Goal: Transaction & Acquisition: Purchase product/service

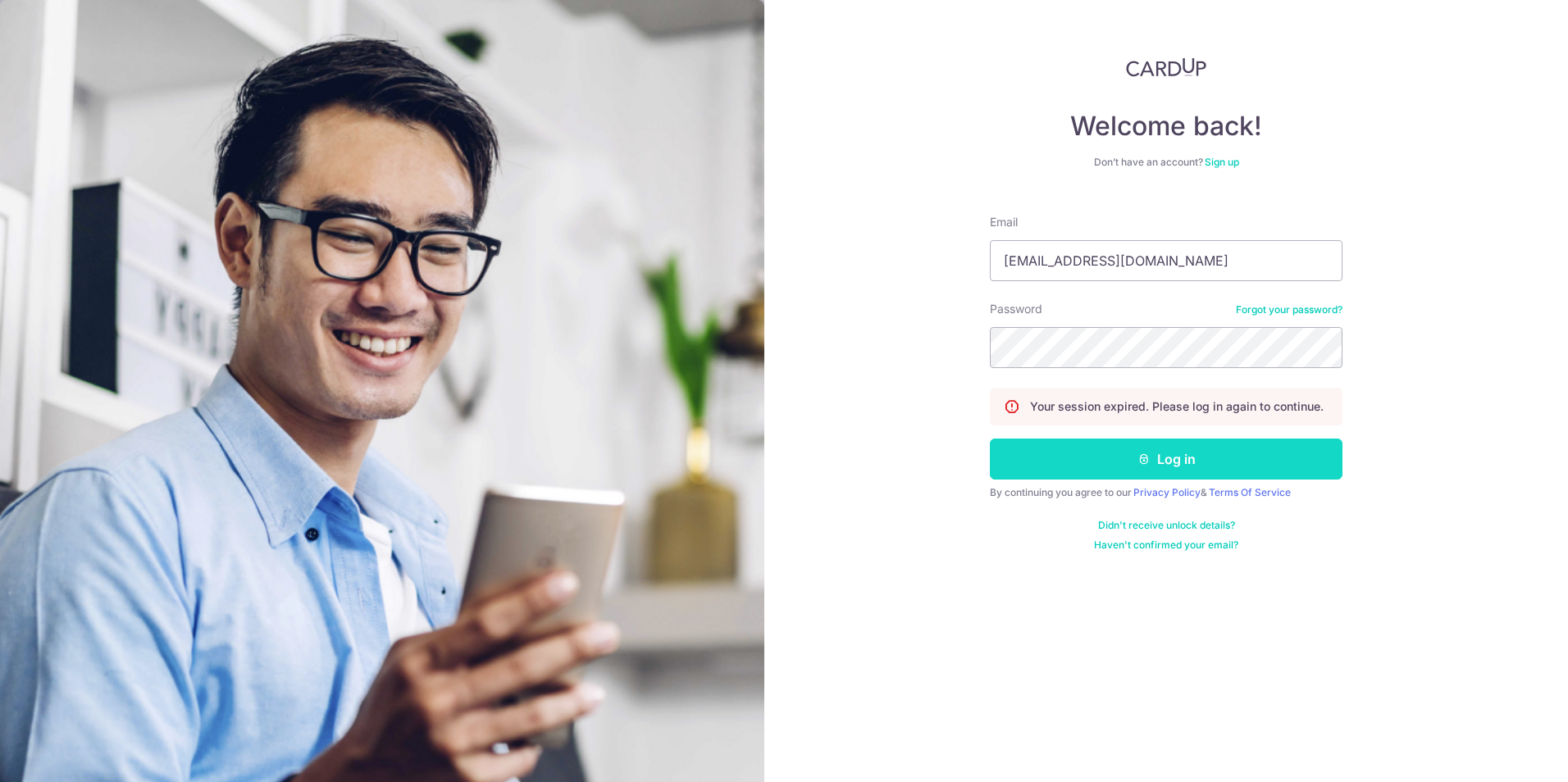
click at [1114, 454] on button "Log in" at bounding box center [1166, 458] width 353 height 41
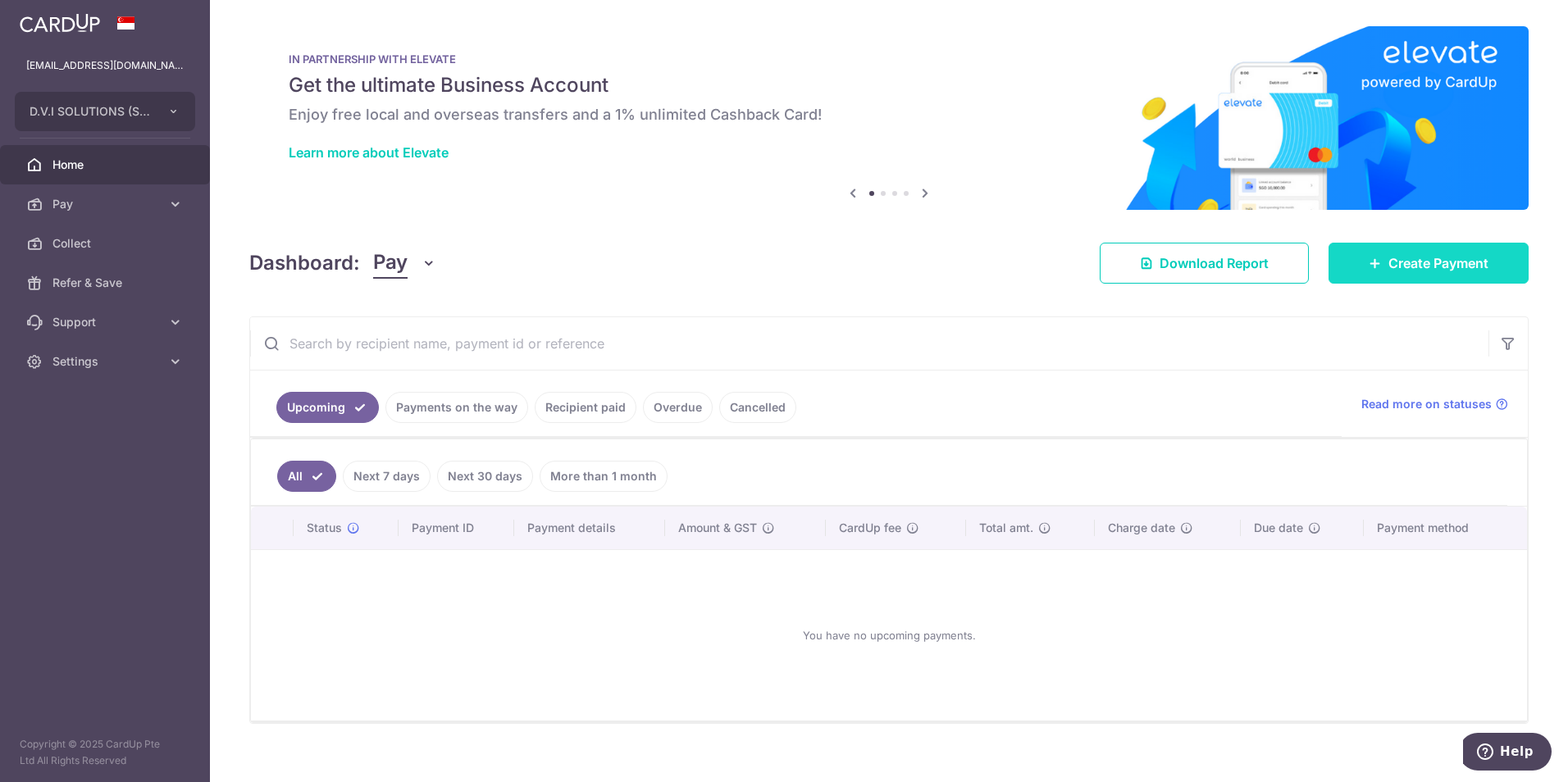
click at [1428, 276] on link "Create Payment" at bounding box center [1428, 262] width 200 height 41
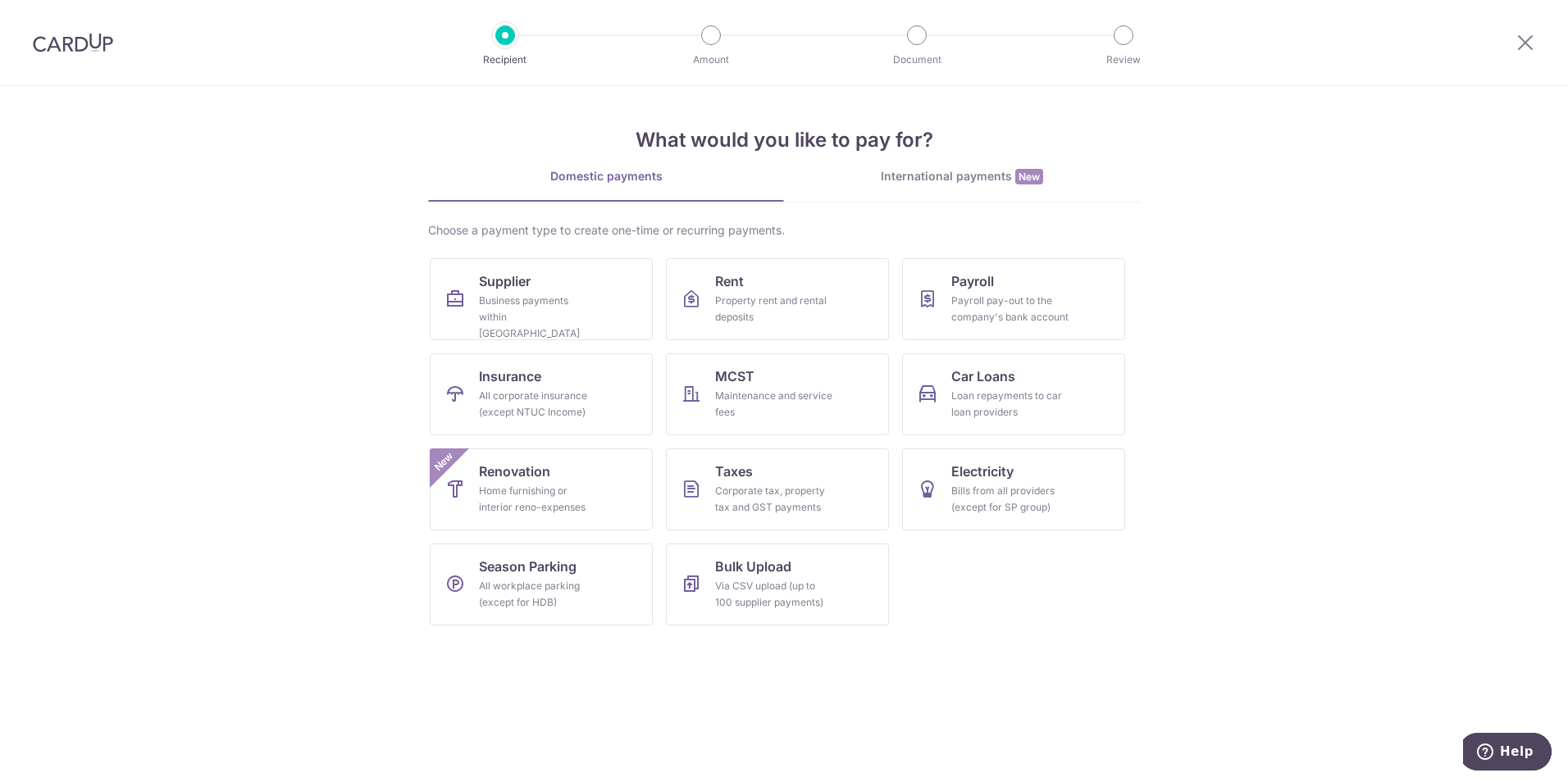
click at [948, 171] on div "International payments New" at bounding box center [962, 176] width 356 height 17
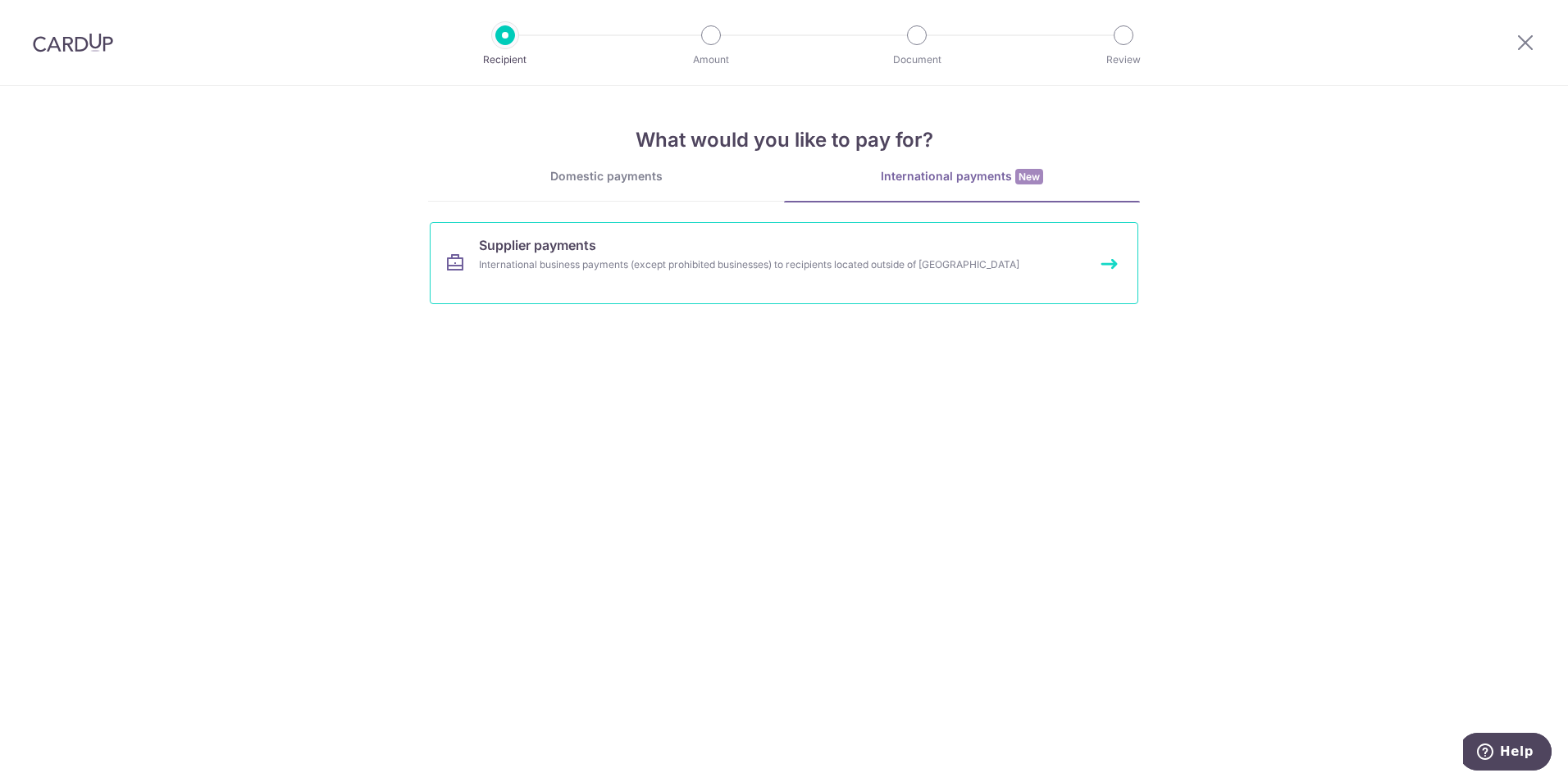
click at [639, 266] on div "International business payments (except prohibited businesses) to recipients lo…" at bounding box center [762, 265] width 566 height 17
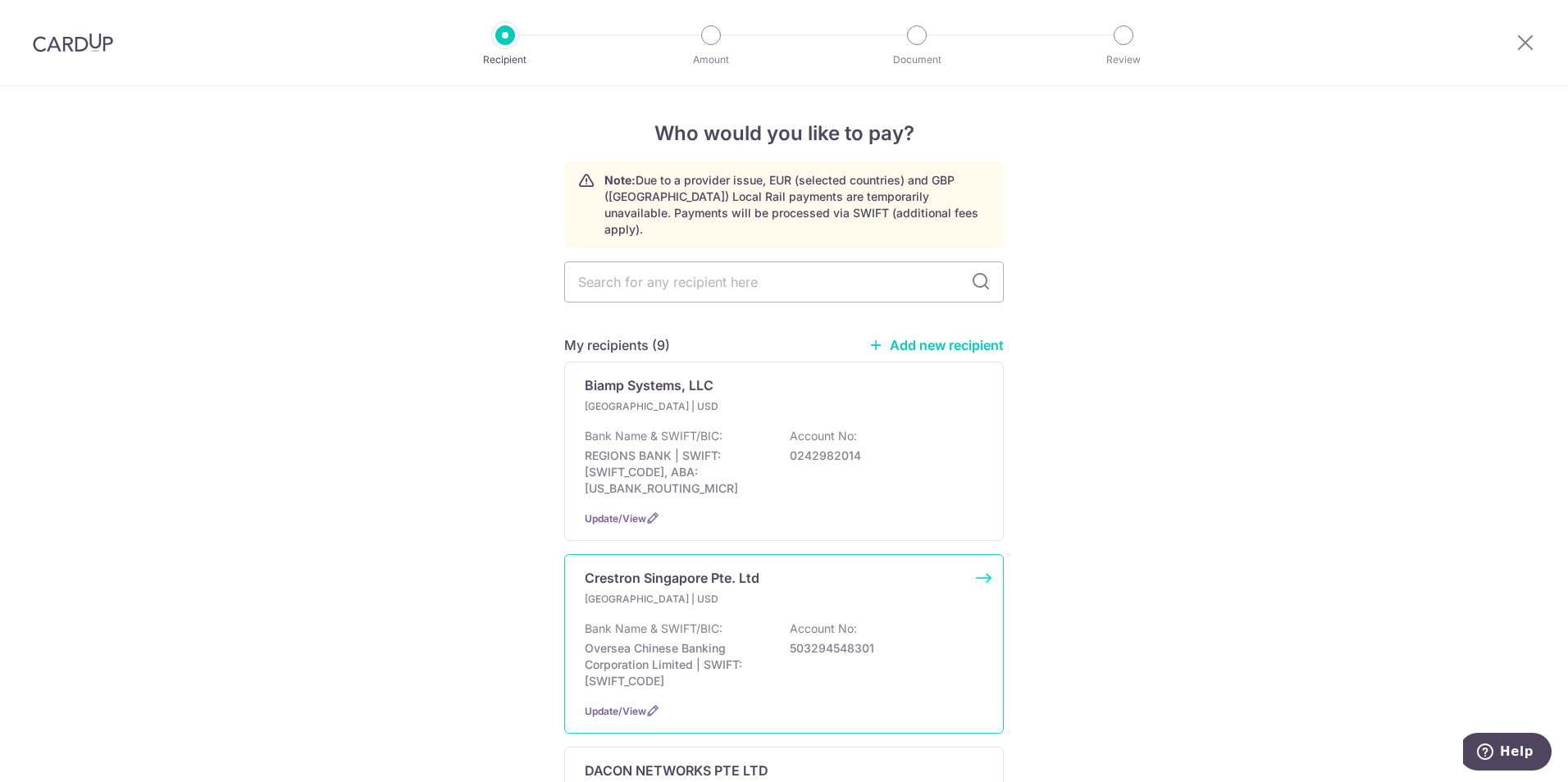
click at [910, 679] on div "Crestron Singapore Pte. Ltd Singapore | USD Bank Name & SWIFT/BIC: Oversea Chin…" at bounding box center [783, 643] width 439 height 179
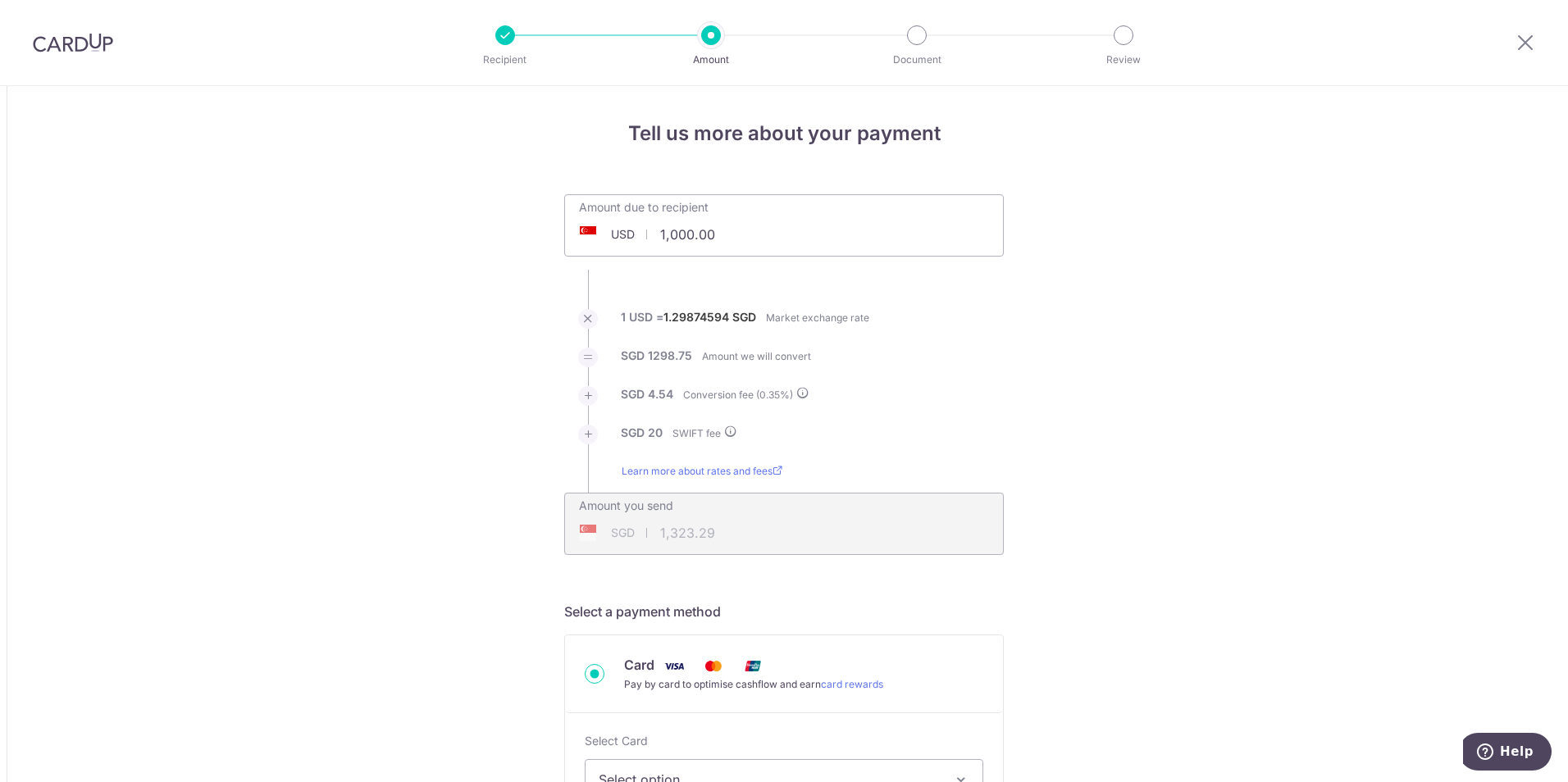
click at [752, 242] on input "1,000.00" at bounding box center [691, 234] width 253 height 37
type input "1,000.00"
type input "1,323.26"
click at [669, 234] on input "1,000.00" at bounding box center [691, 234] width 253 height 37
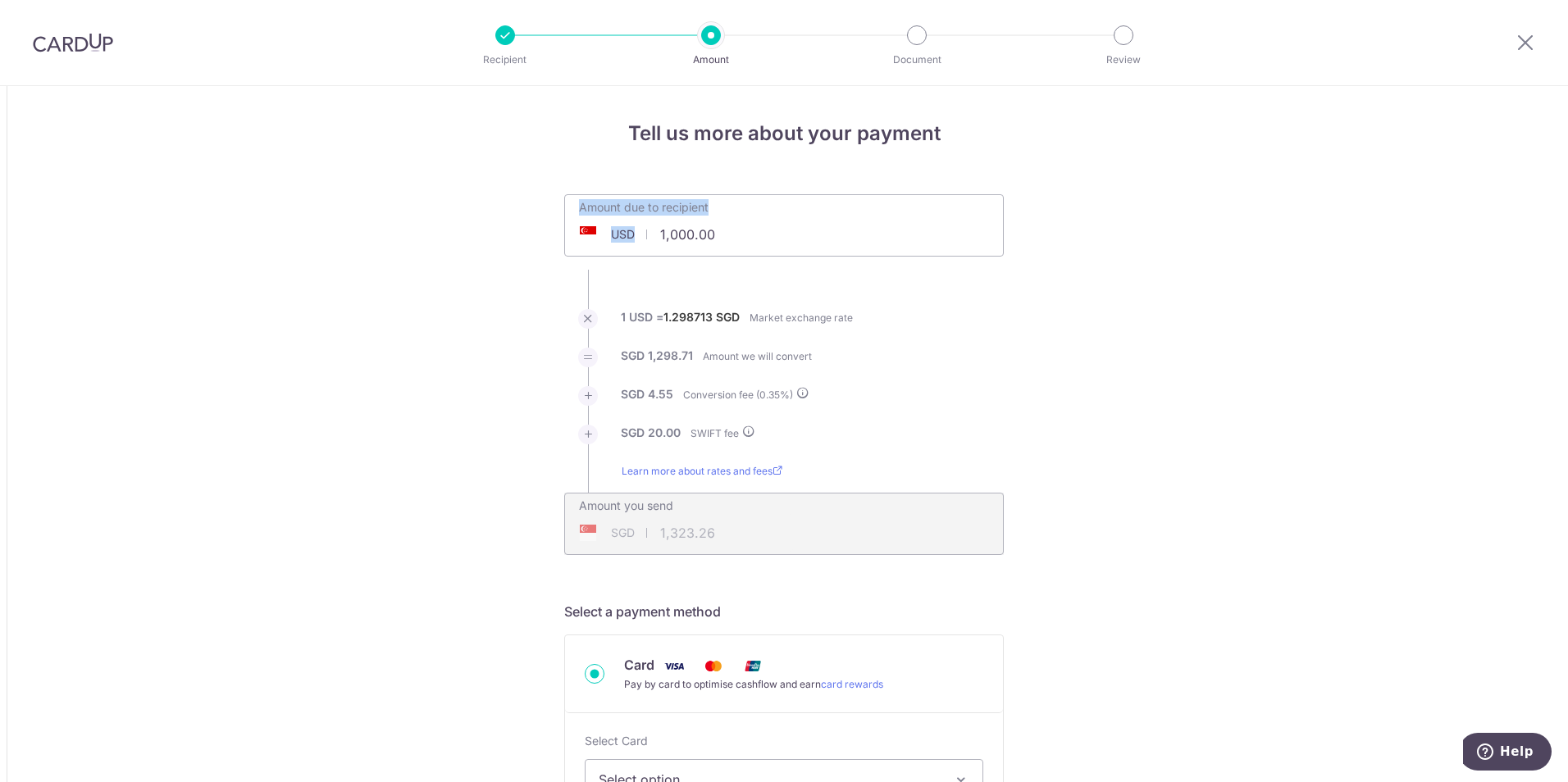
click at [669, 233] on input "1,000.00" at bounding box center [691, 234] width 253 height 37
paste input "$113,879.63"
drag, startPoint x: 350, startPoint y: 349, endPoint x: 424, endPoint y: 349, distance: 74.0
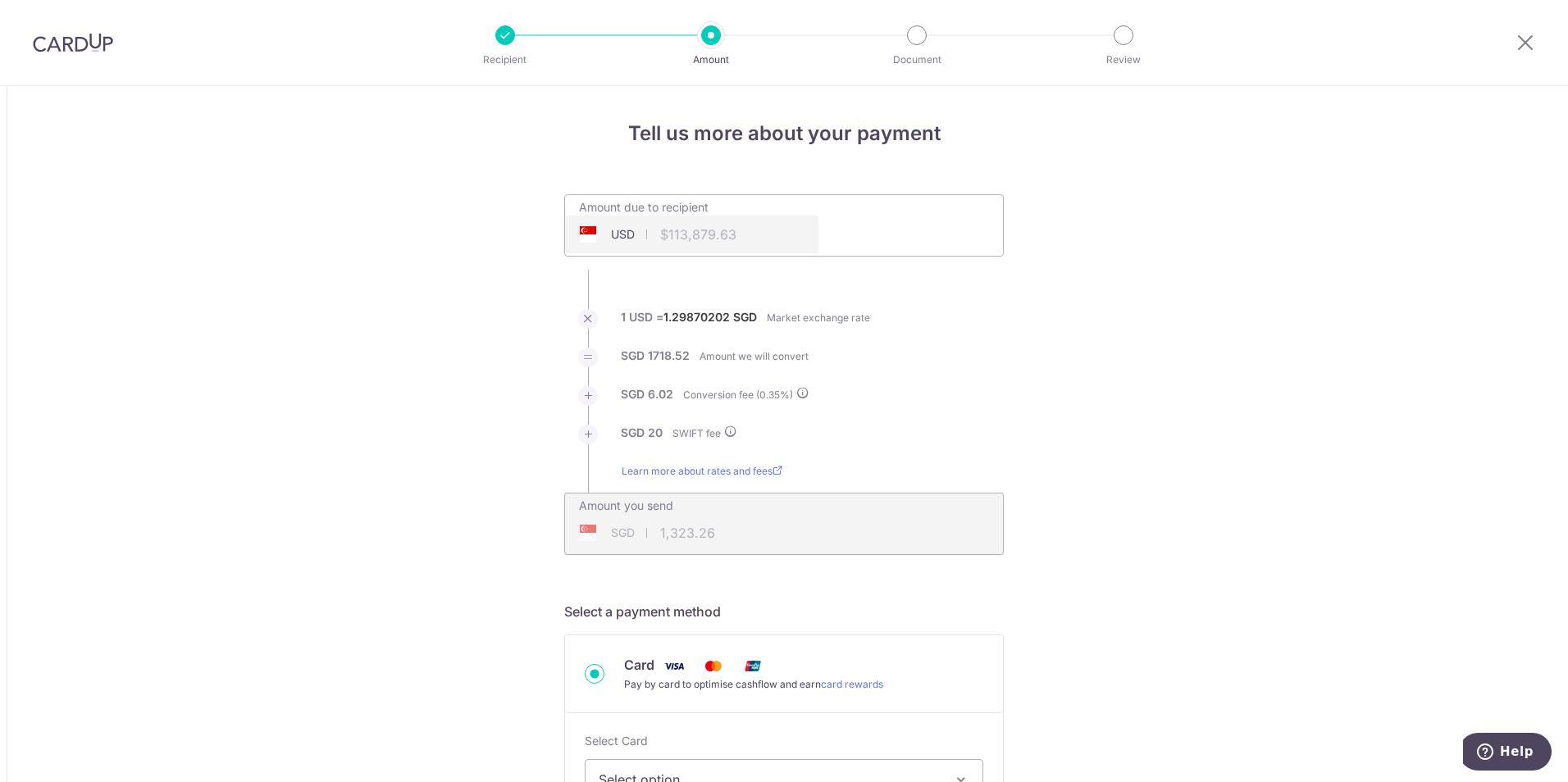
type input "1,323.26"
type input "1,744.54"
click at [678, 225] on input "1,323.26" at bounding box center [691, 234] width 253 height 37
click at [679, 232] on input "1,323.26" at bounding box center [691, 234] width 253 height 37
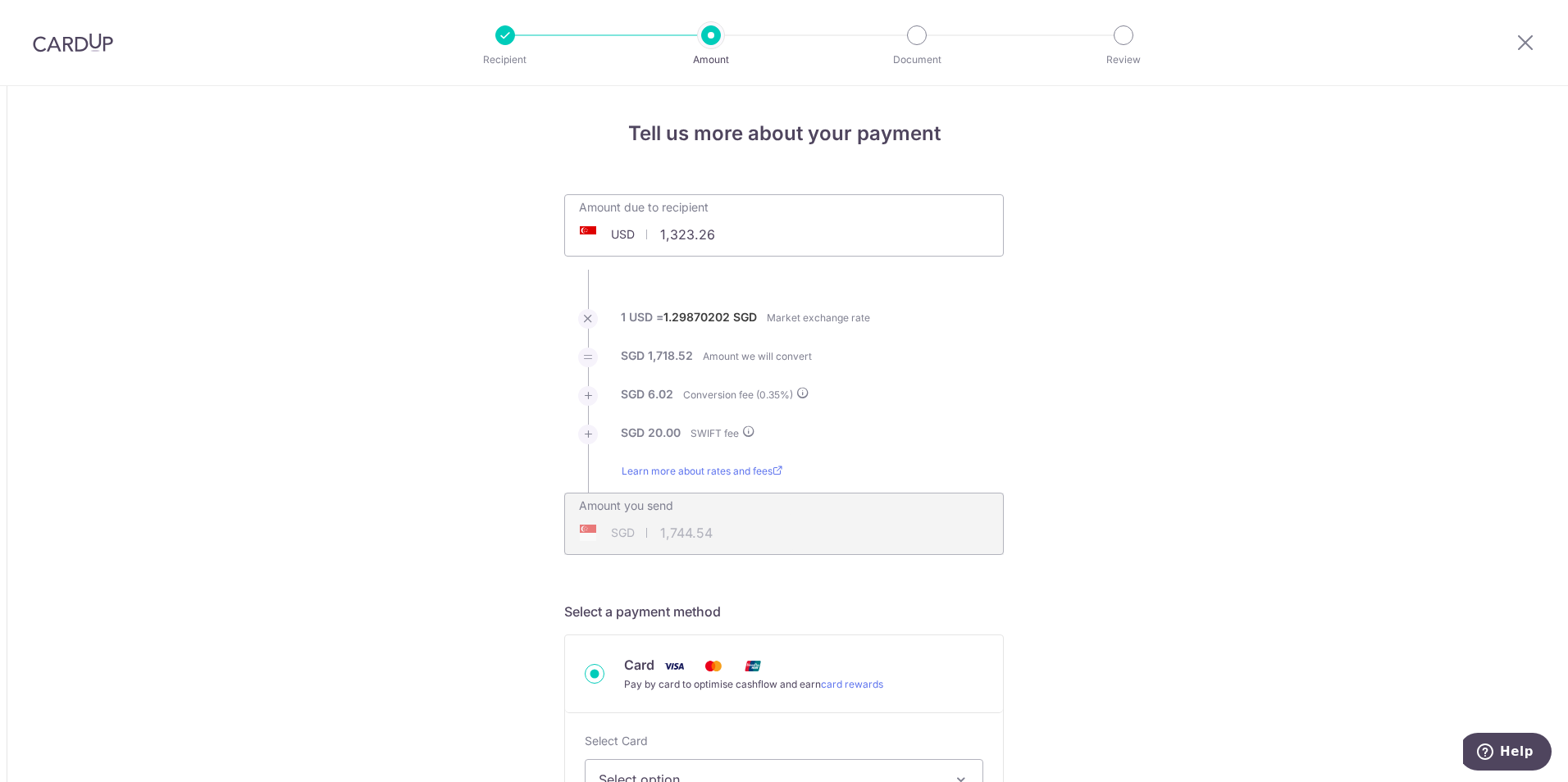
paste input "13879.63"
type input "113,879.63"
type input "148,441.83"
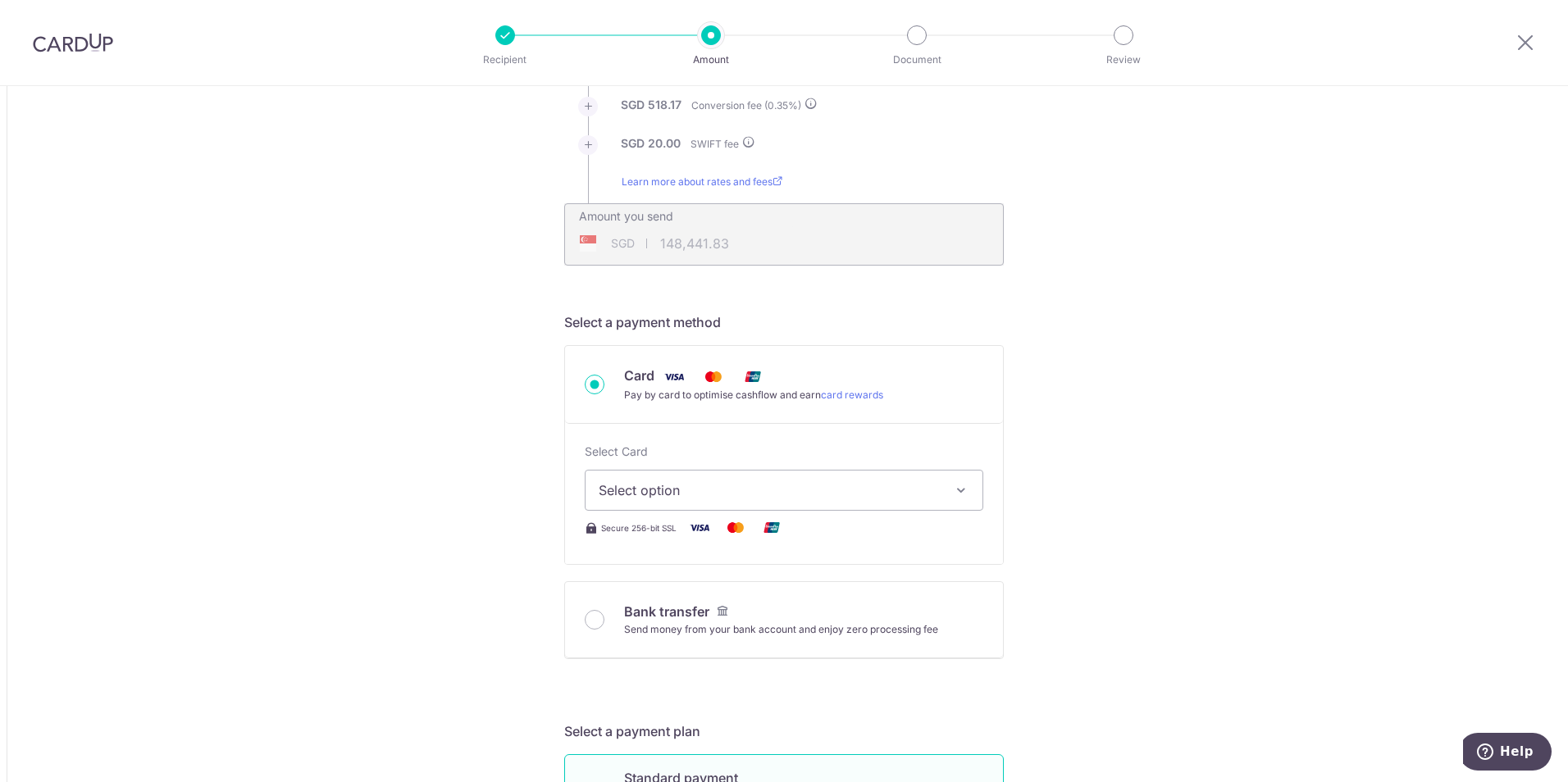
scroll to position [328, 0]
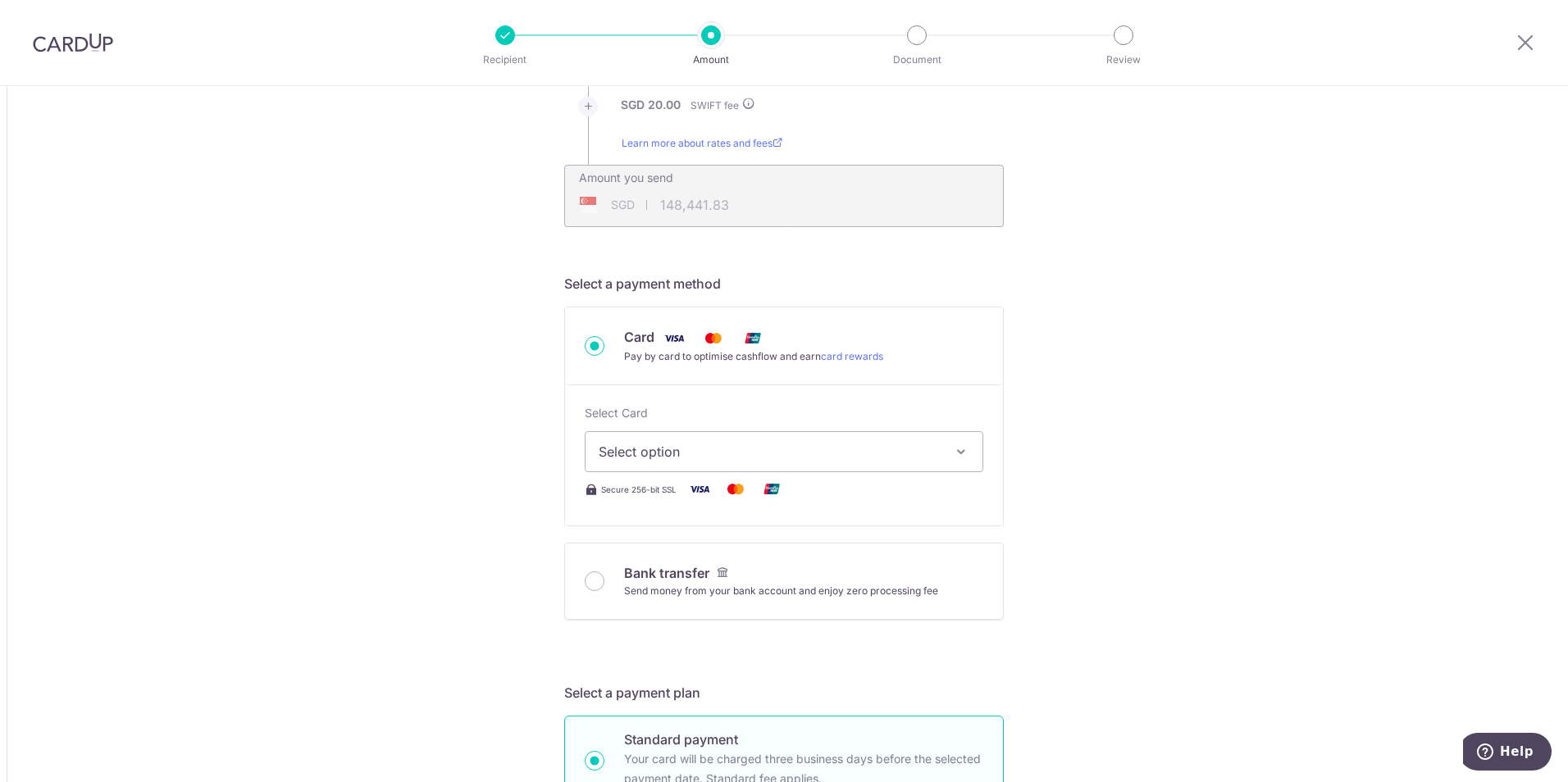
click at [713, 453] on span "Select option" at bounding box center [769, 452] width 341 height 20
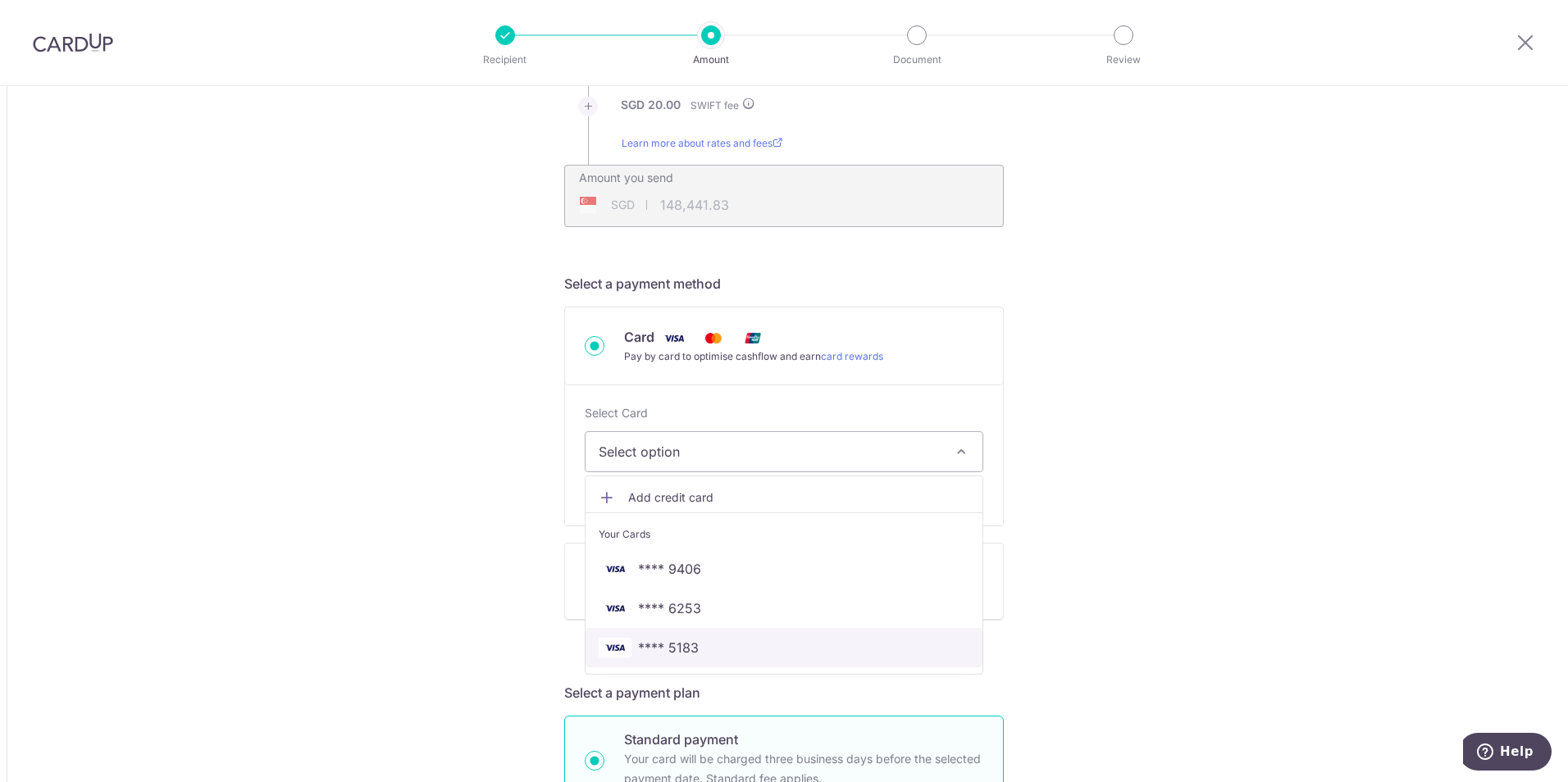
click at [681, 652] on span "**** 5183" at bounding box center [668, 648] width 61 height 20
type input "113,879.63"
type input "148,447.88"
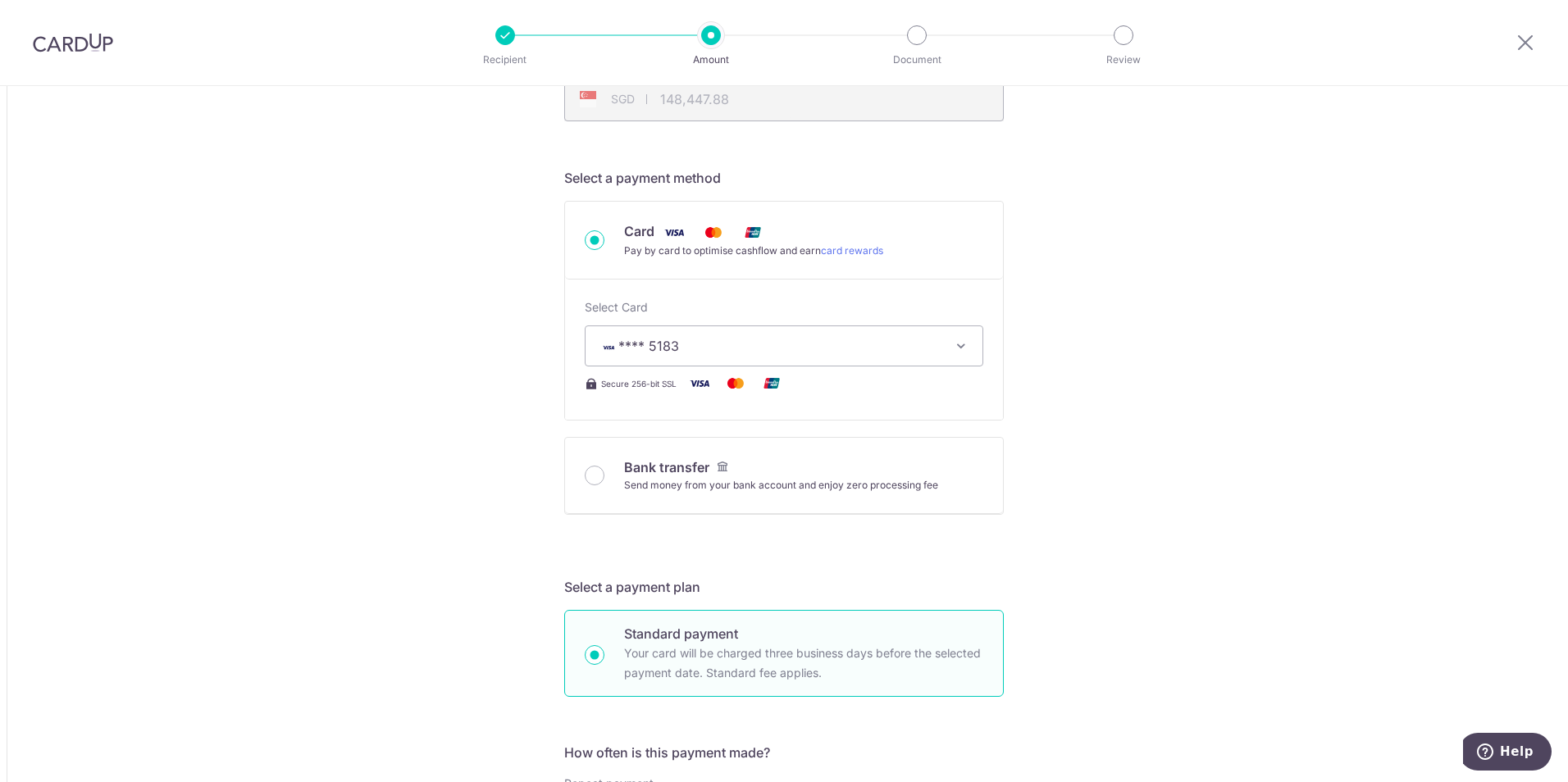
scroll to position [656, 0]
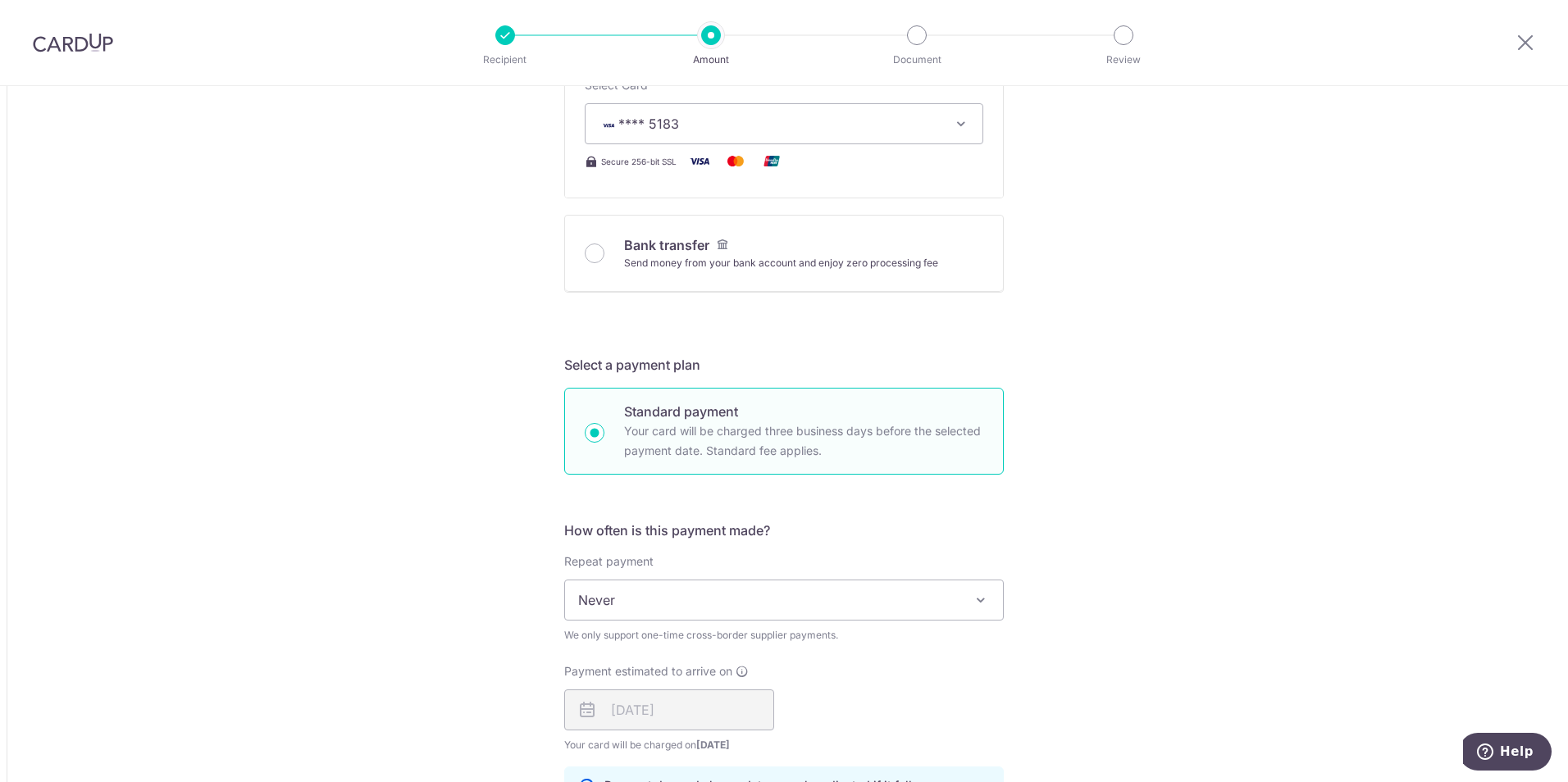
click at [1222, 477] on div "Tell us more about your payment Amount due to recipient USD 113,879.63 113879.6…" at bounding box center [784, 555] width 1568 height 2248
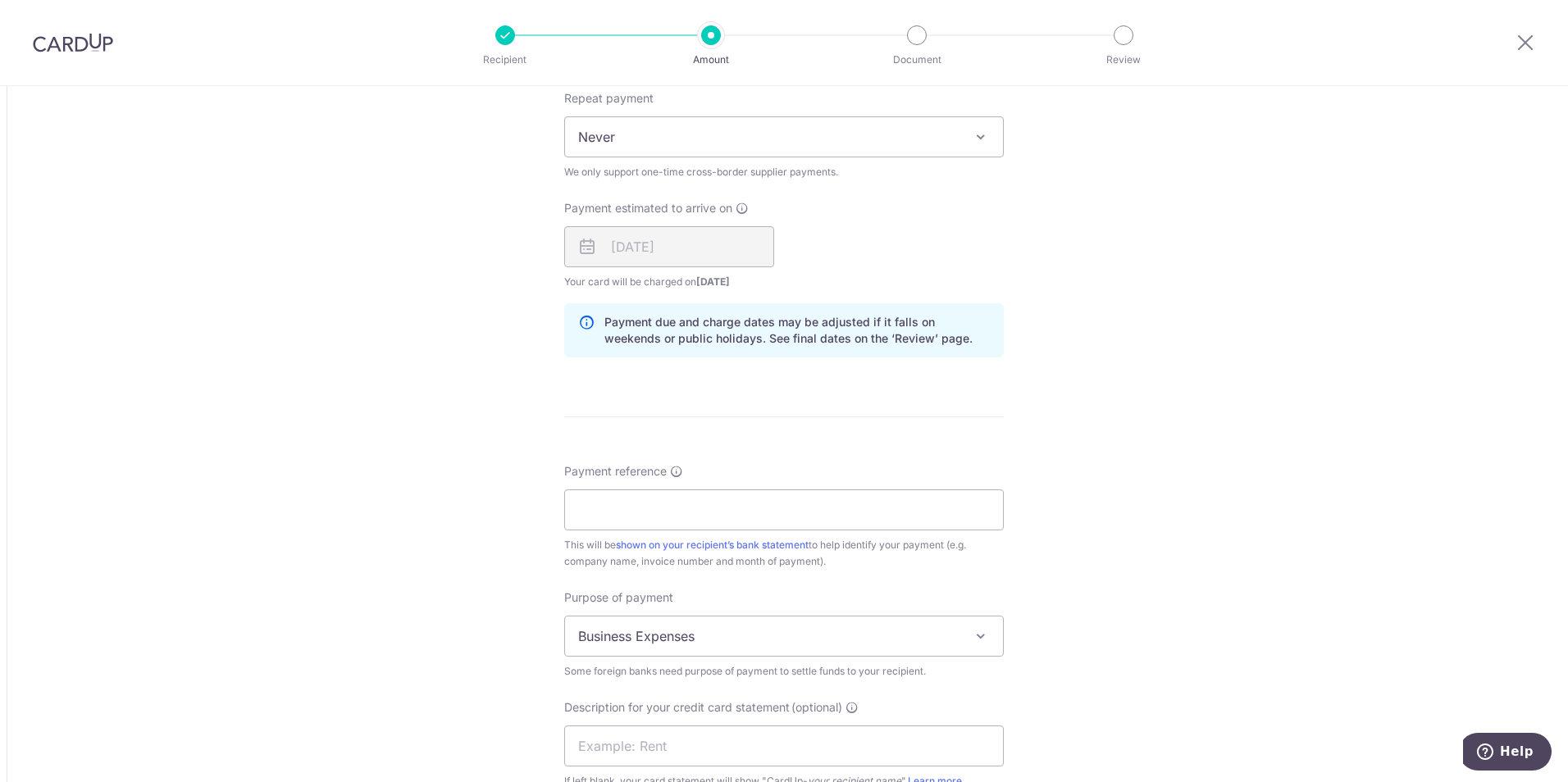
scroll to position [1147, 0]
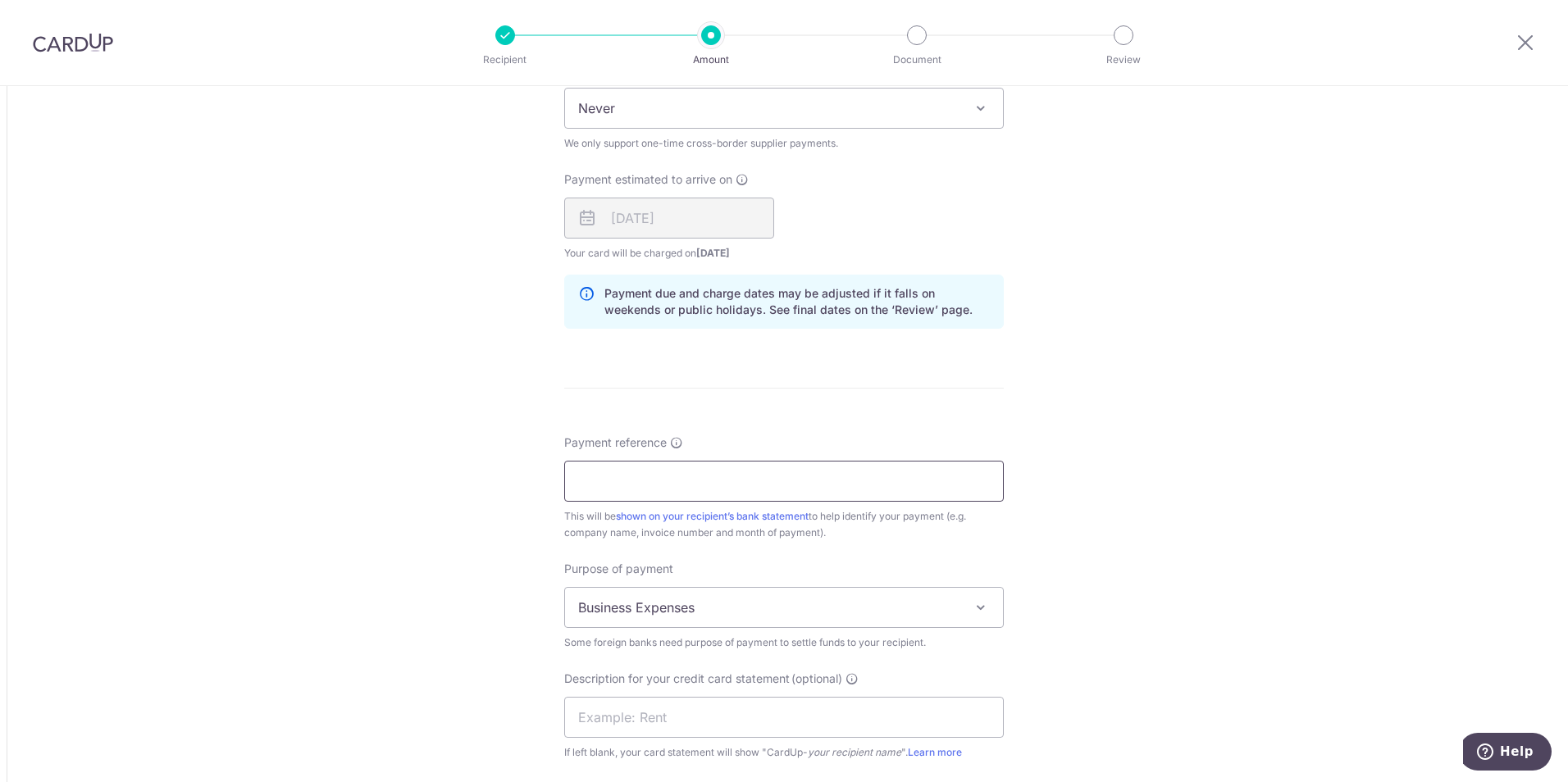
click at [715, 486] on input "Payment reference" at bounding box center [783, 481] width 439 height 41
click at [747, 474] on input "Payment reference" at bounding box center [783, 481] width 439 height 41
paste input "950631921"
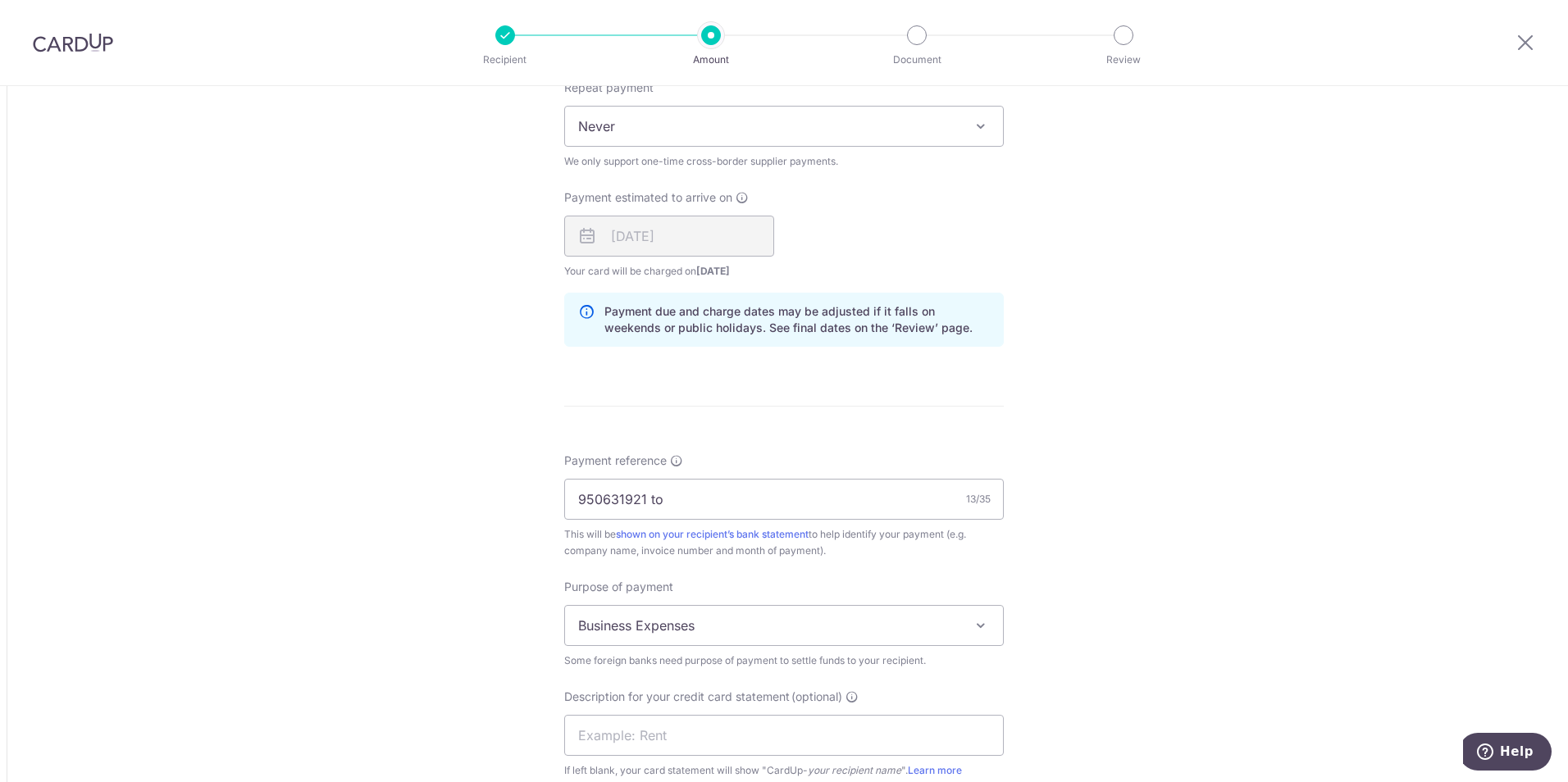
scroll to position [1229, 0]
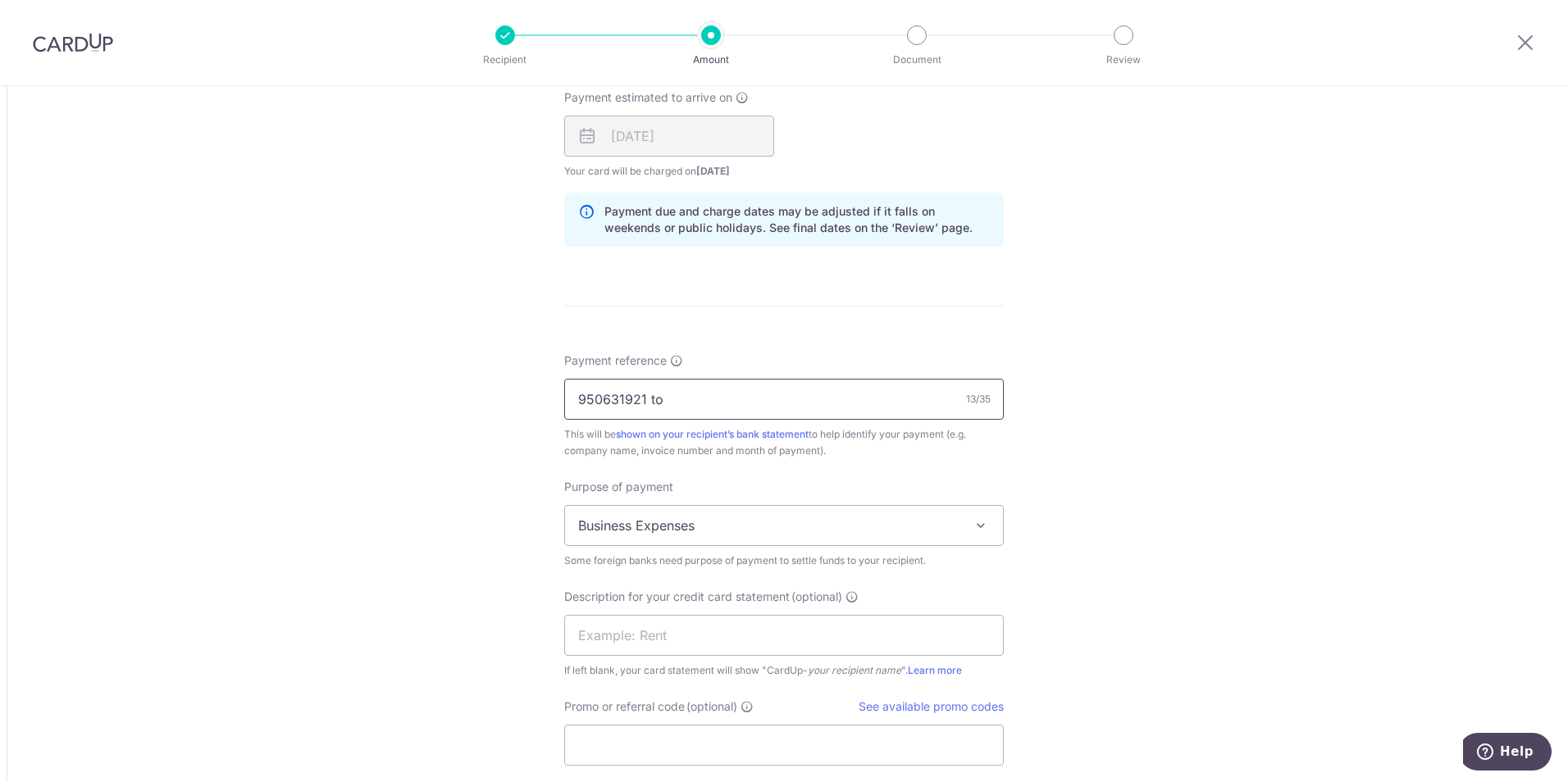
click at [737, 390] on input "950631921 to" at bounding box center [783, 398] width 439 height 41
paste input "950646556"
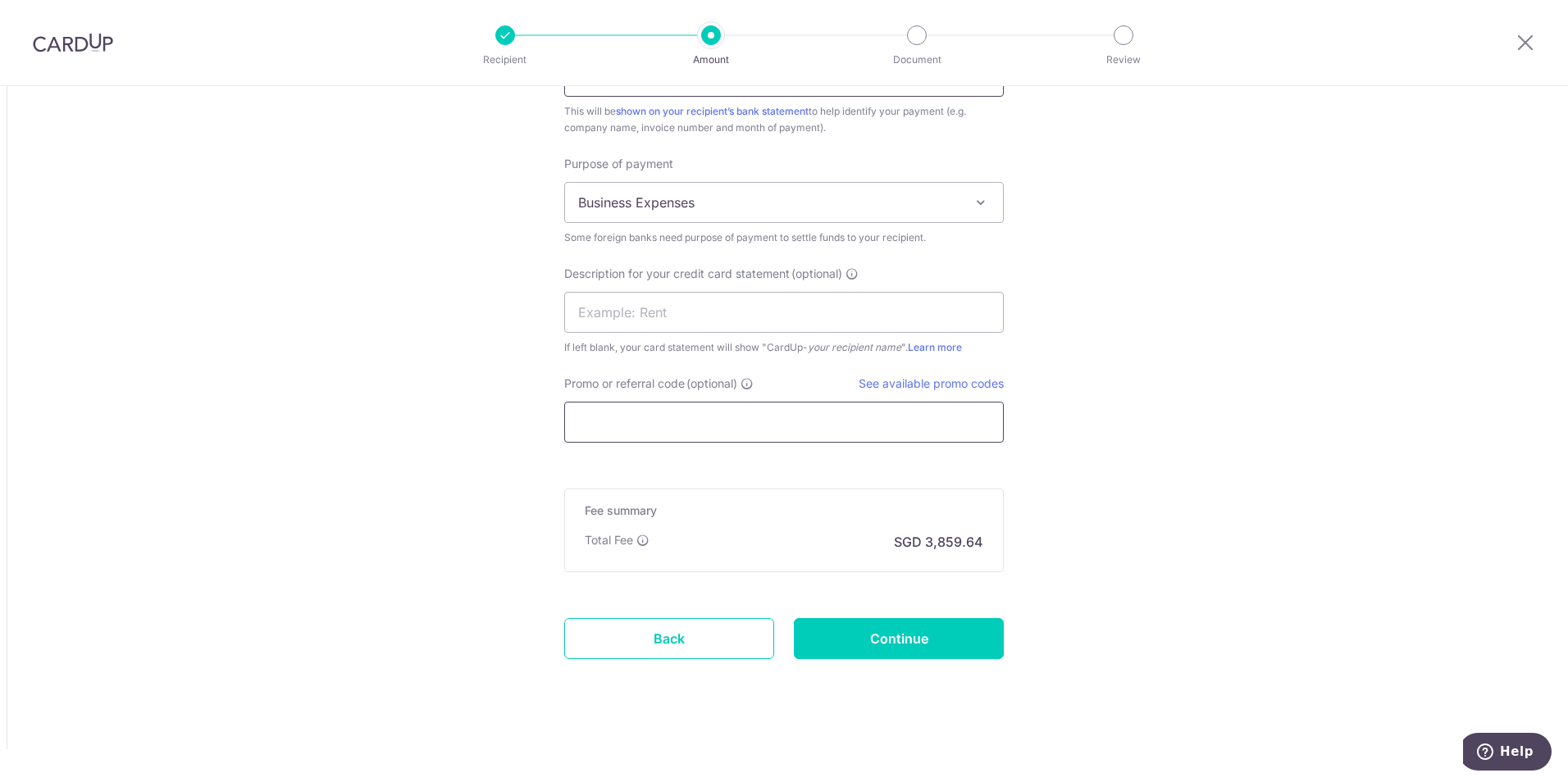
type input "950631921 to 950646556"
click at [688, 410] on input "Promo or referral code (optional)" at bounding box center [783, 422] width 439 height 41
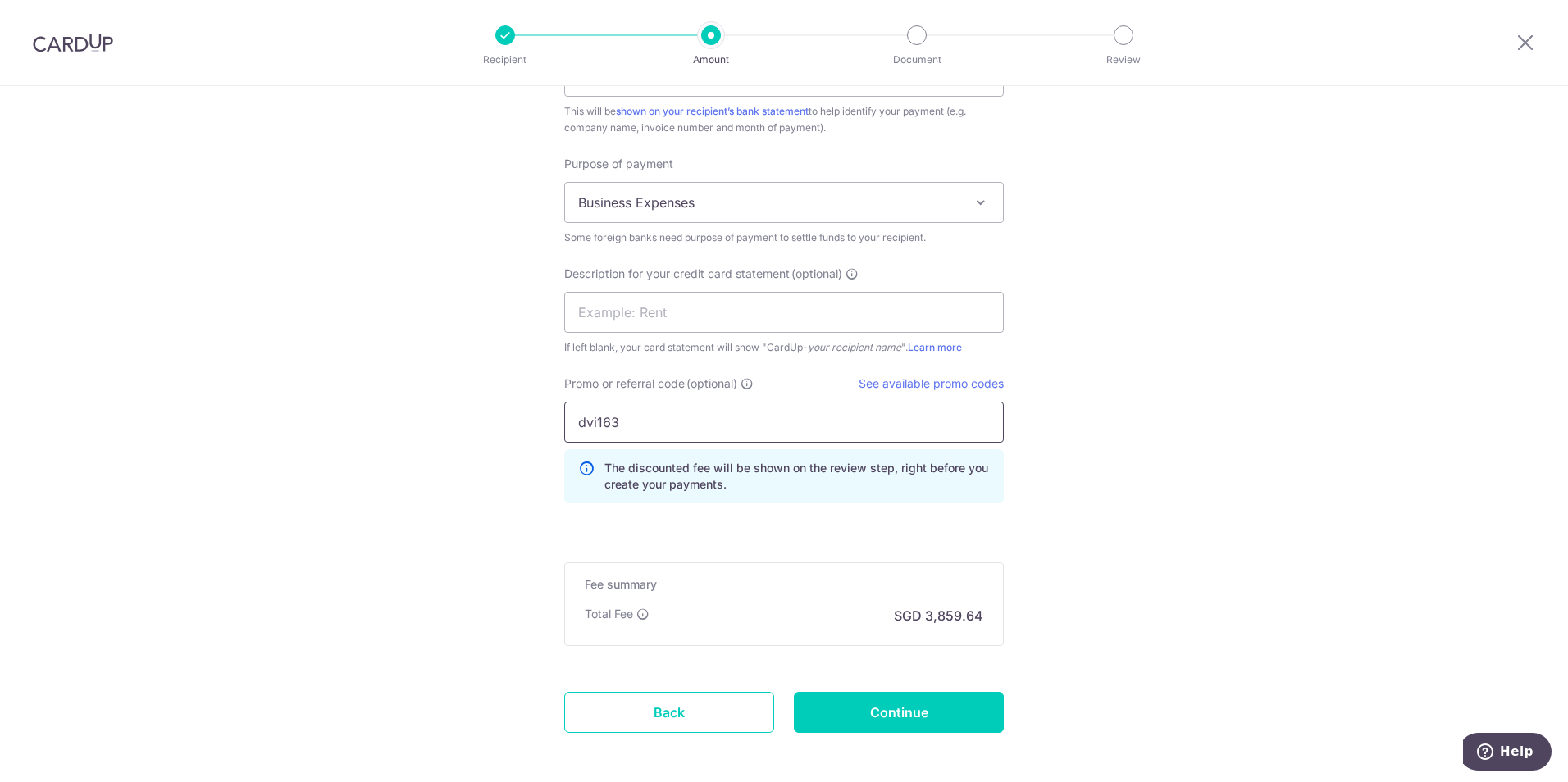
type input "dvi163"
click at [903, 713] on input "Continue" at bounding box center [899, 711] width 210 height 41
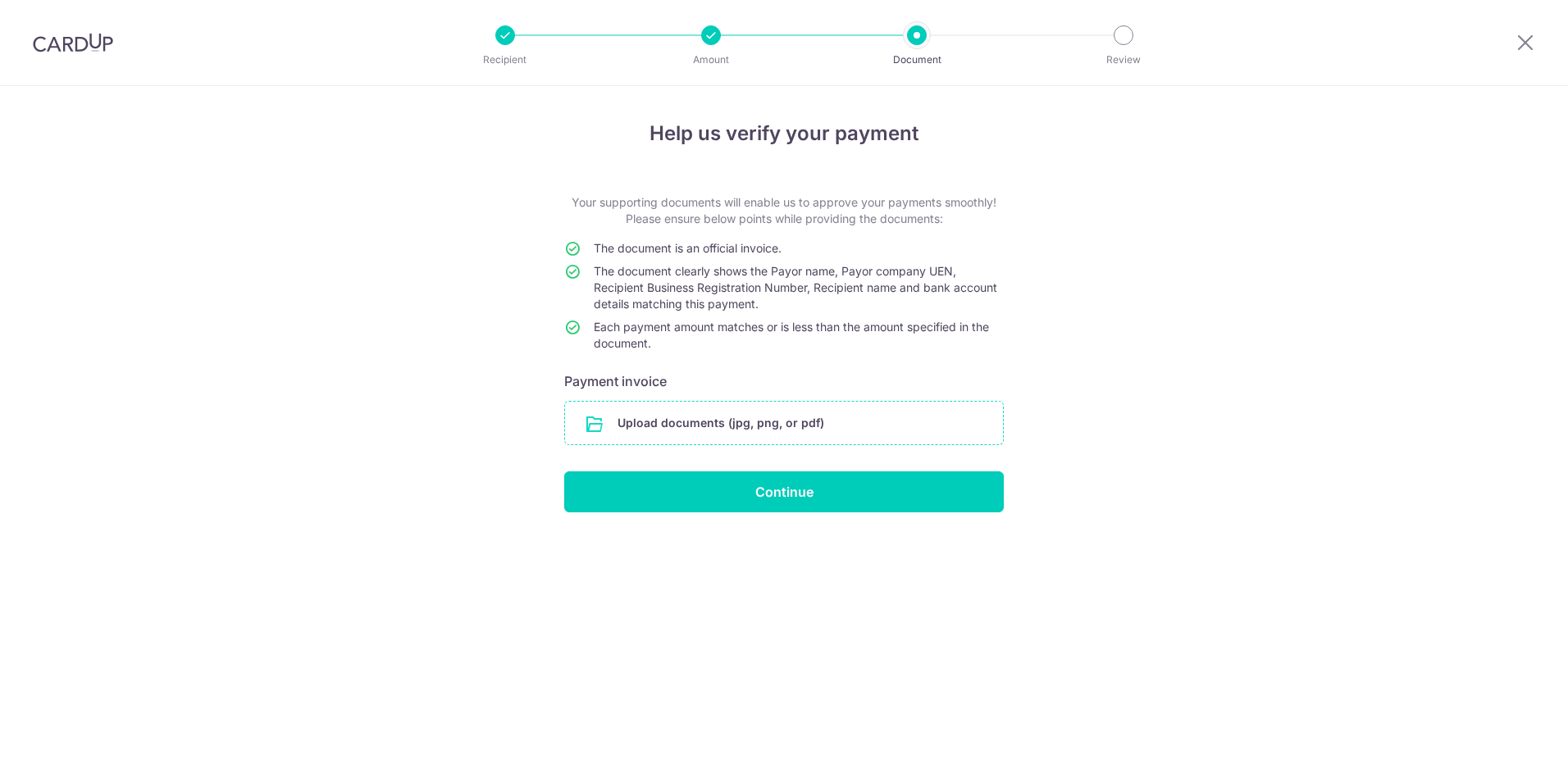
click at [685, 420] on input "file" at bounding box center [783, 423] width 438 height 42
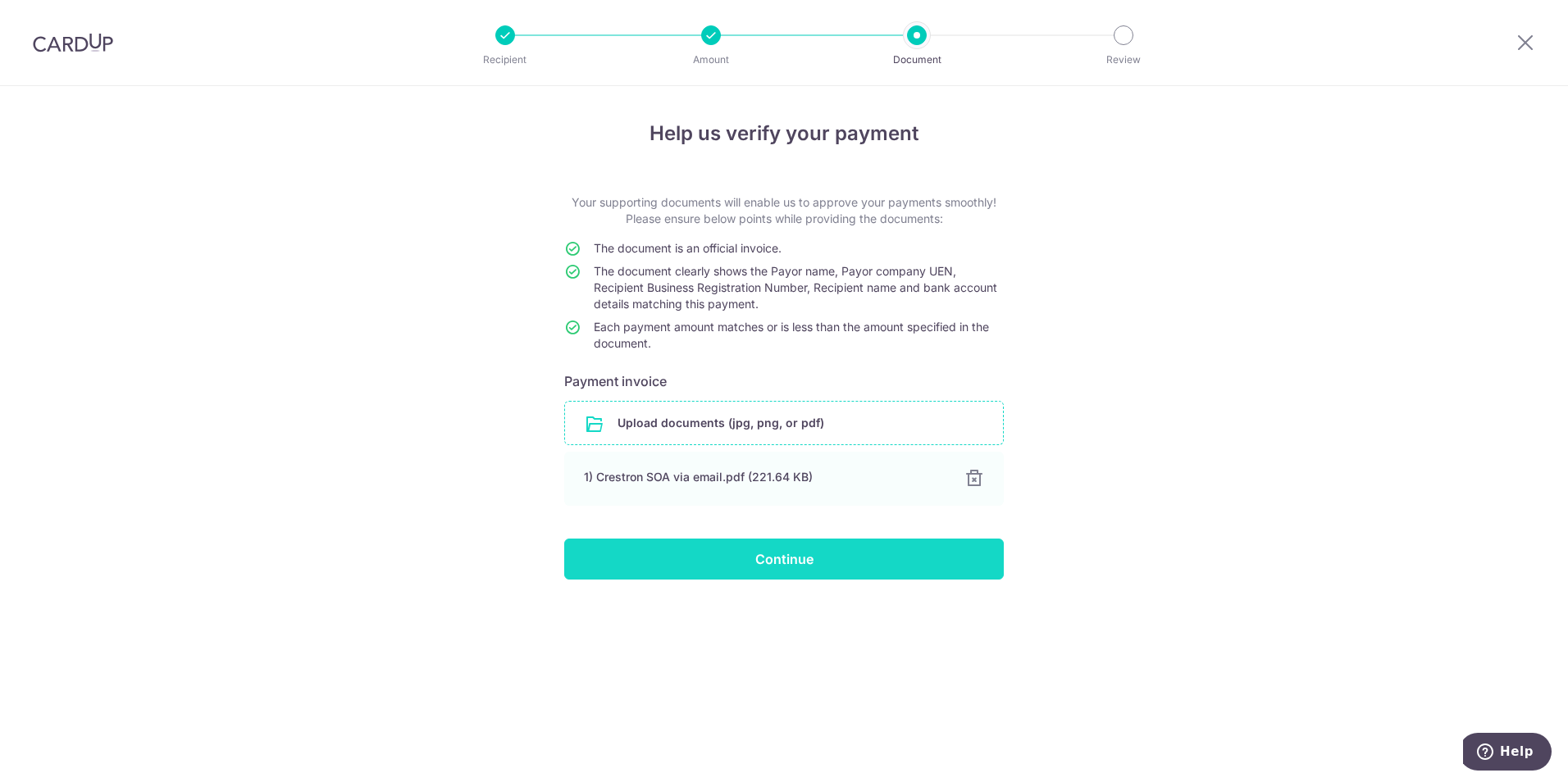
click at [796, 556] on input "Continue" at bounding box center [783, 559] width 439 height 41
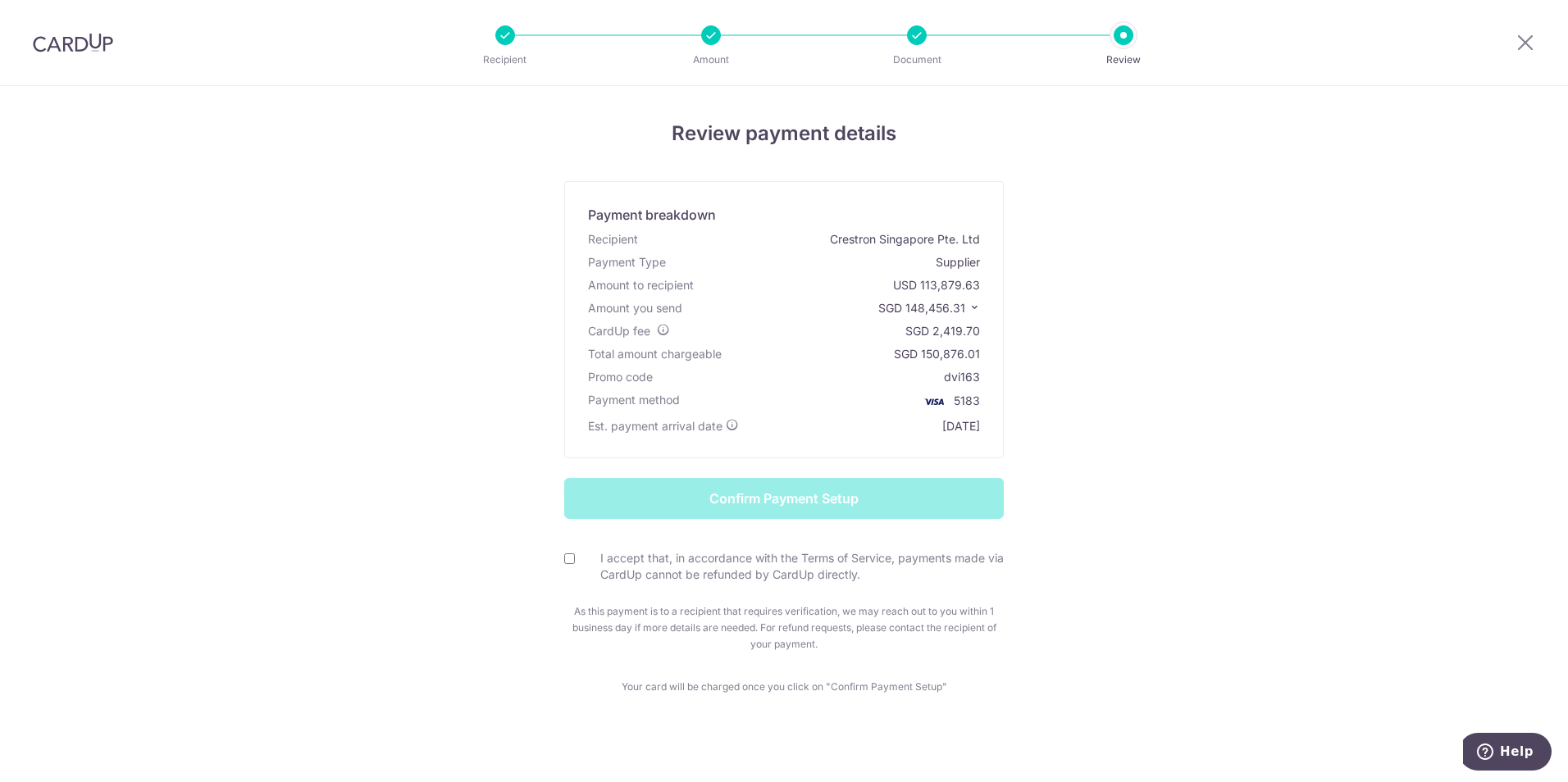
click at [564, 554] on input "I accept that, in accordance with the Terms of Service, payments made via CardU…" at bounding box center [569, 559] width 11 height 11
checkbox input "true"
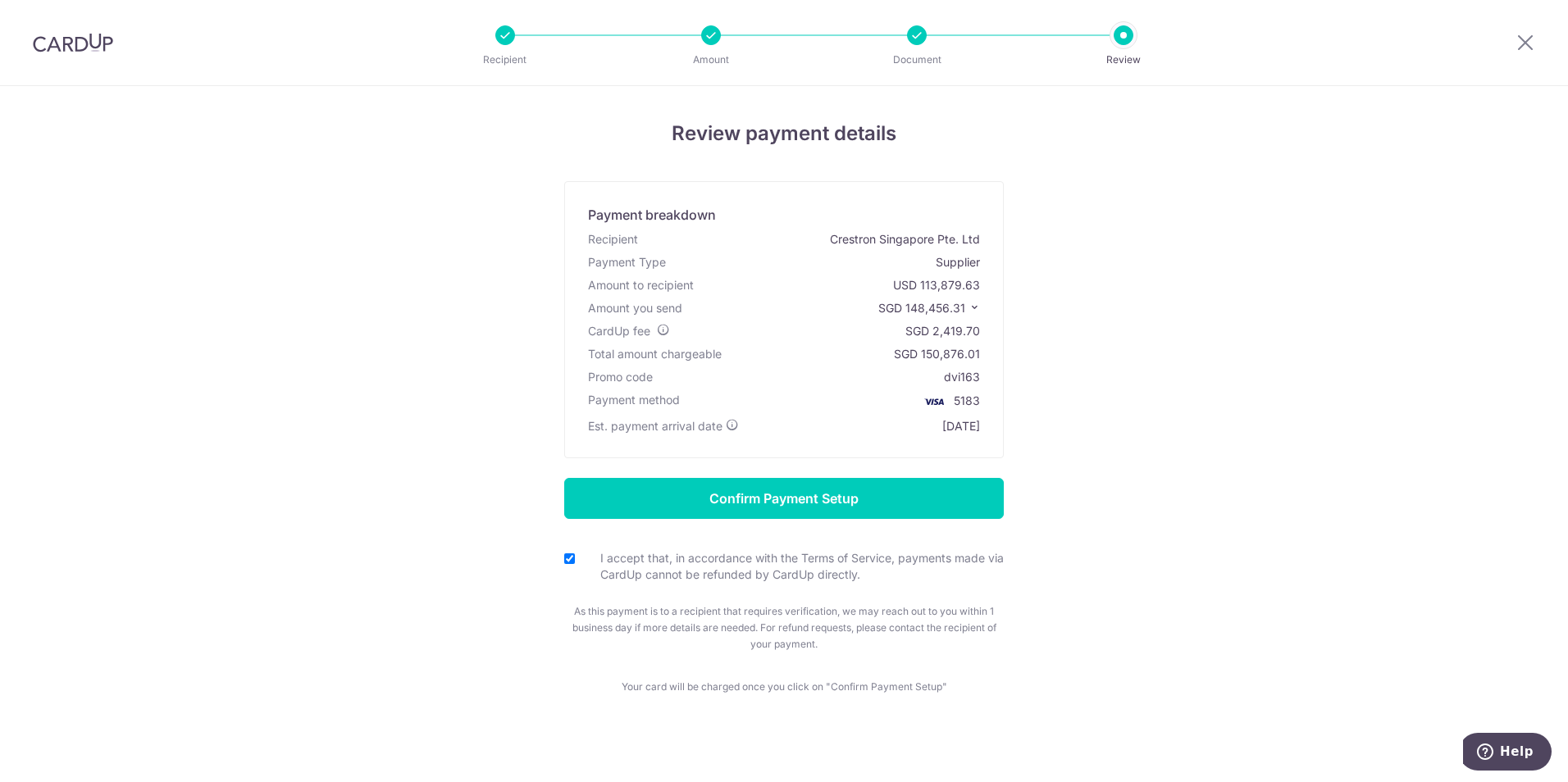
click at [313, 435] on div "Review payment details Payment breakdown Recipient Crestron Singapore Pte. Ltd …" at bounding box center [783, 407] width 959 height 576
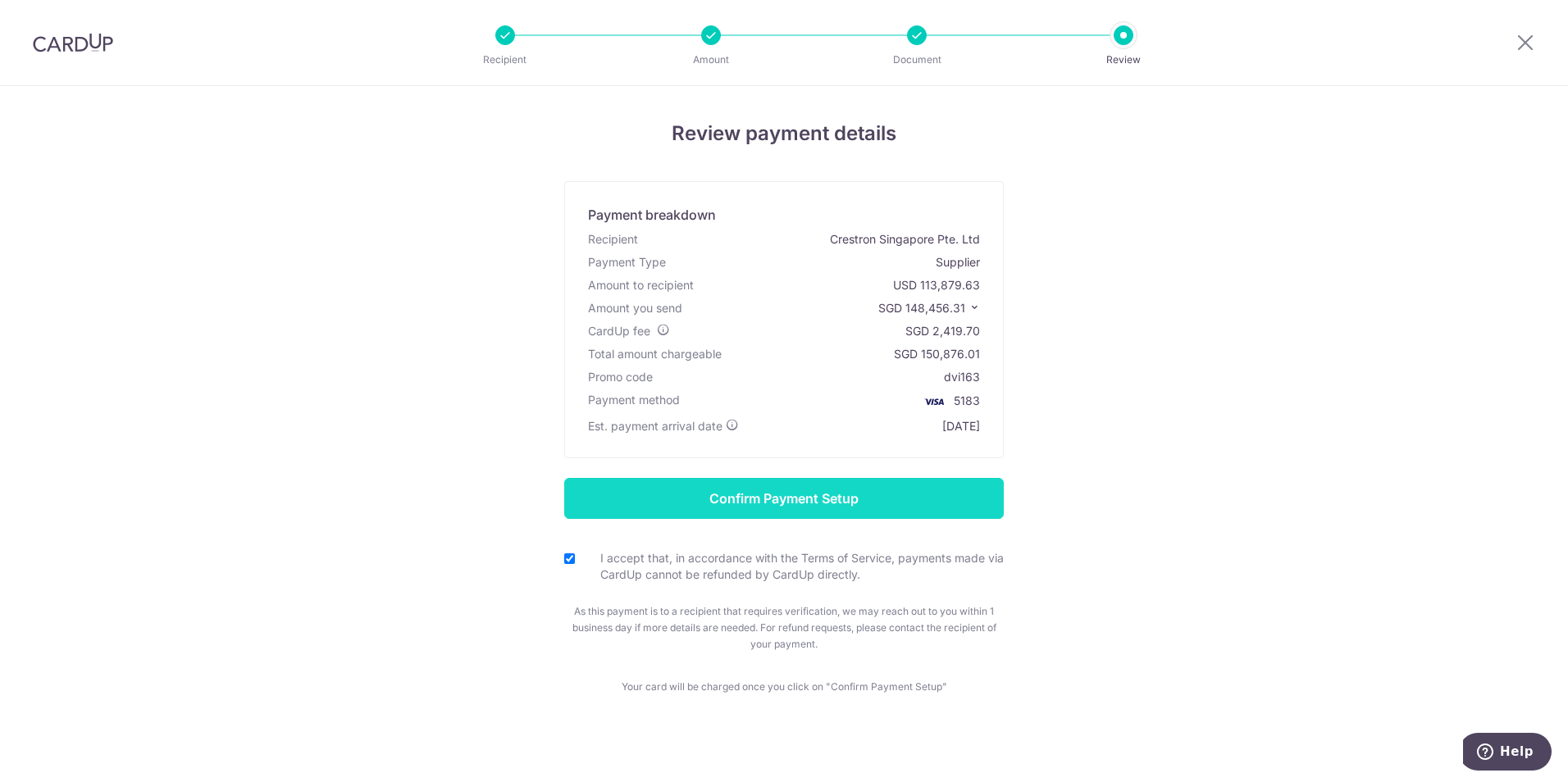
click at [778, 494] on input "Confirm Payment Setup" at bounding box center [783, 498] width 439 height 41
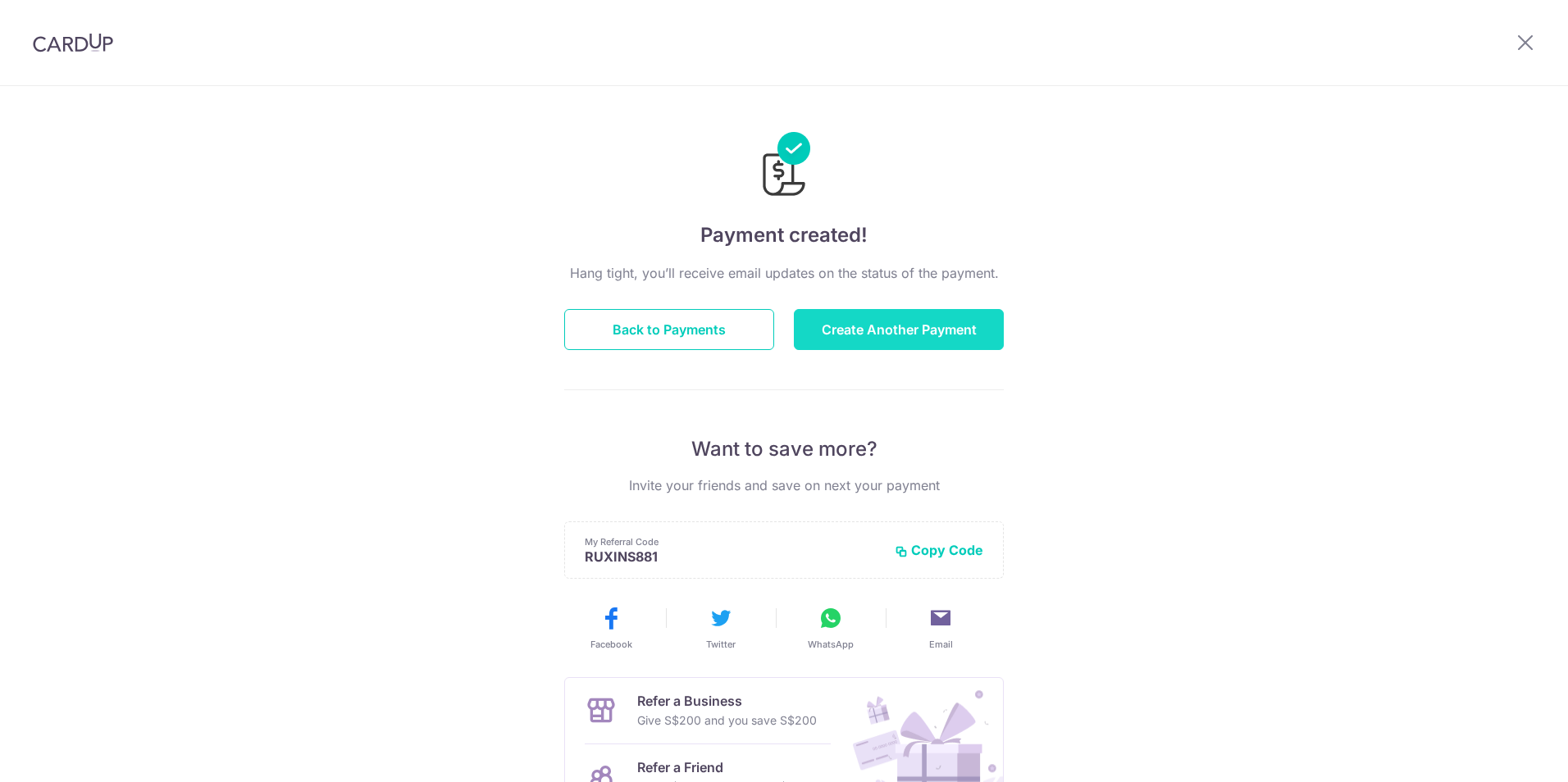
click at [929, 330] on button "Create Another Payment" at bounding box center [899, 329] width 210 height 41
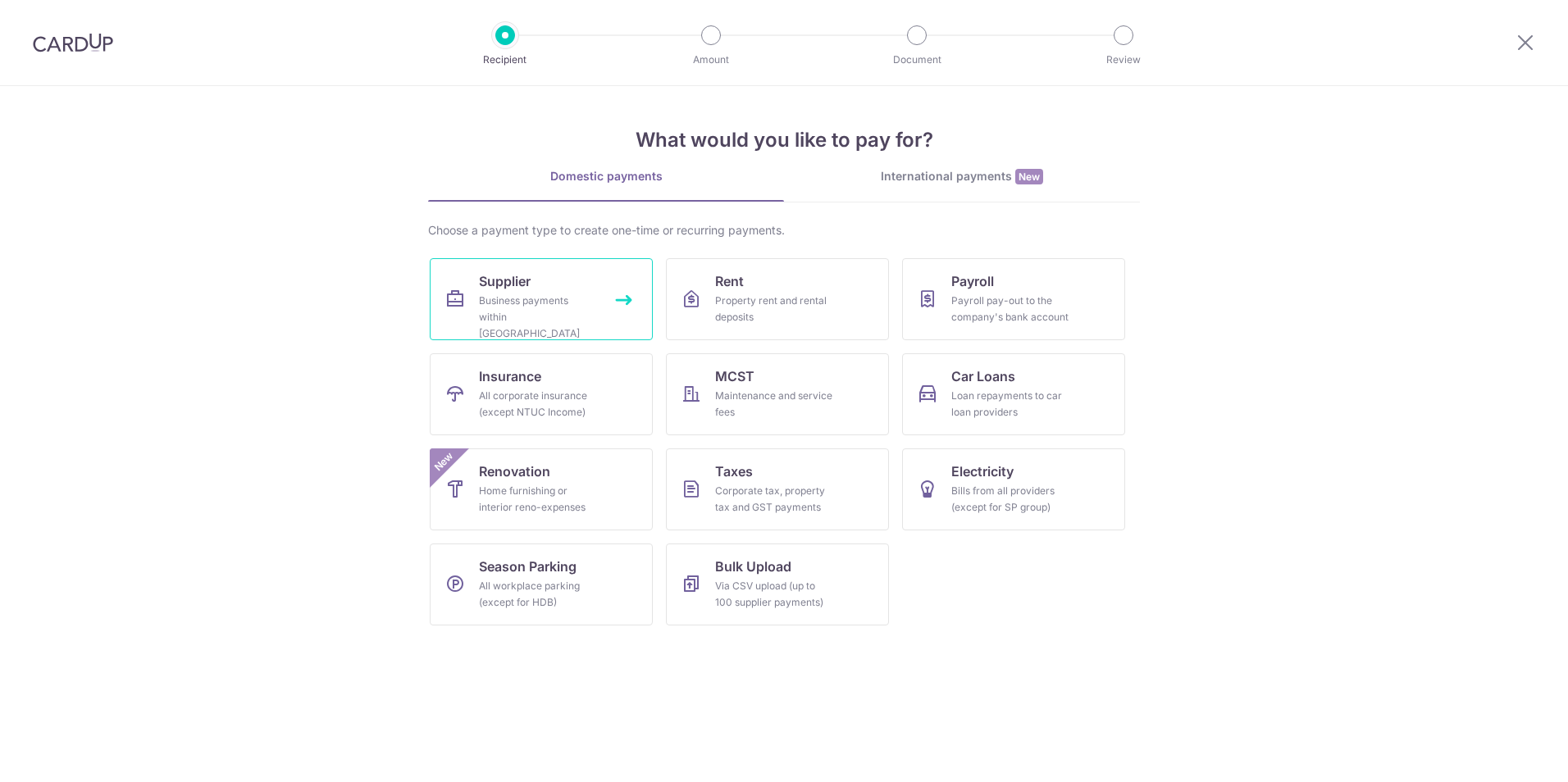
click at [541, 282] on link "Supplier Business payments within [GEOGRAPHIC_DATA]" at bounding box center [541, 299] width 223 height 82
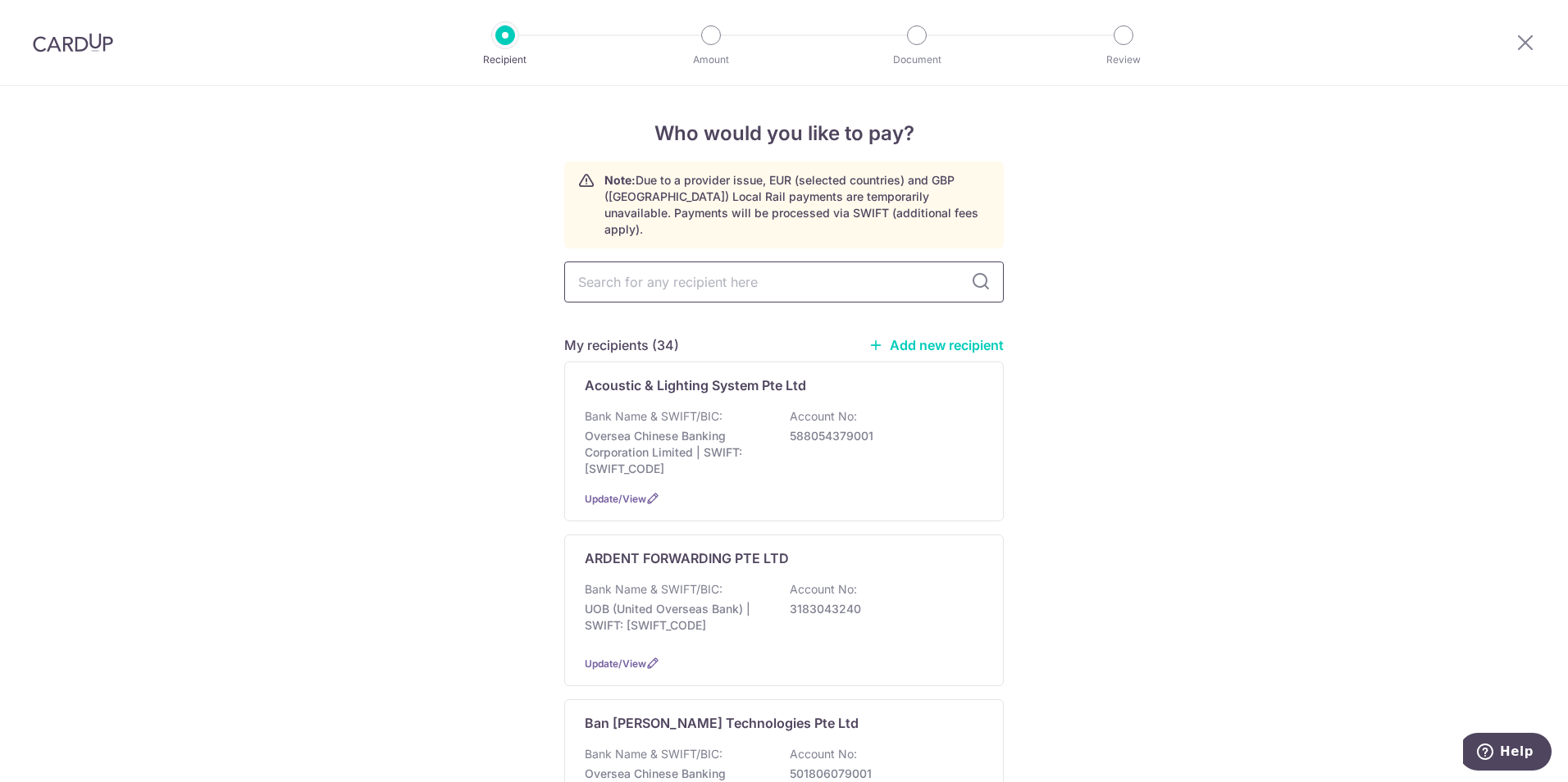
drag, startPoint x: 708, startPoint y: 292, endPoint x: 706, endPoint y: 271, distance: 21.1
click at [706, 271] on input "text" at bounding box center [783, 281] width 439 height 41
type input "ban leong"
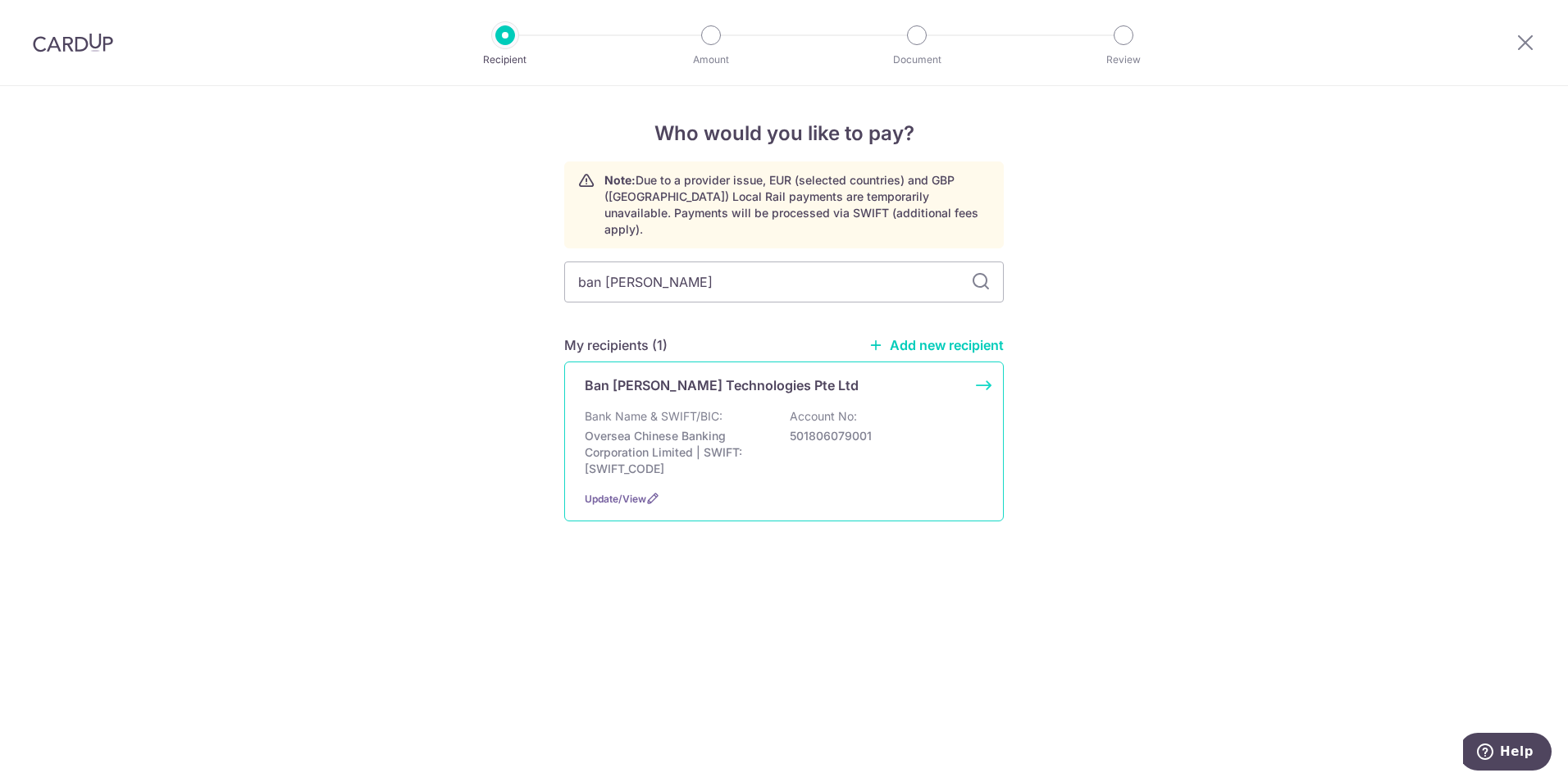
click at [825, 467] on div "Ban Leong Technologies Pte Ltd Bank Name & SWIFT/BIC: Oversea Chinese Banking C…" at bounding box center [783, 441] width 439 height 160
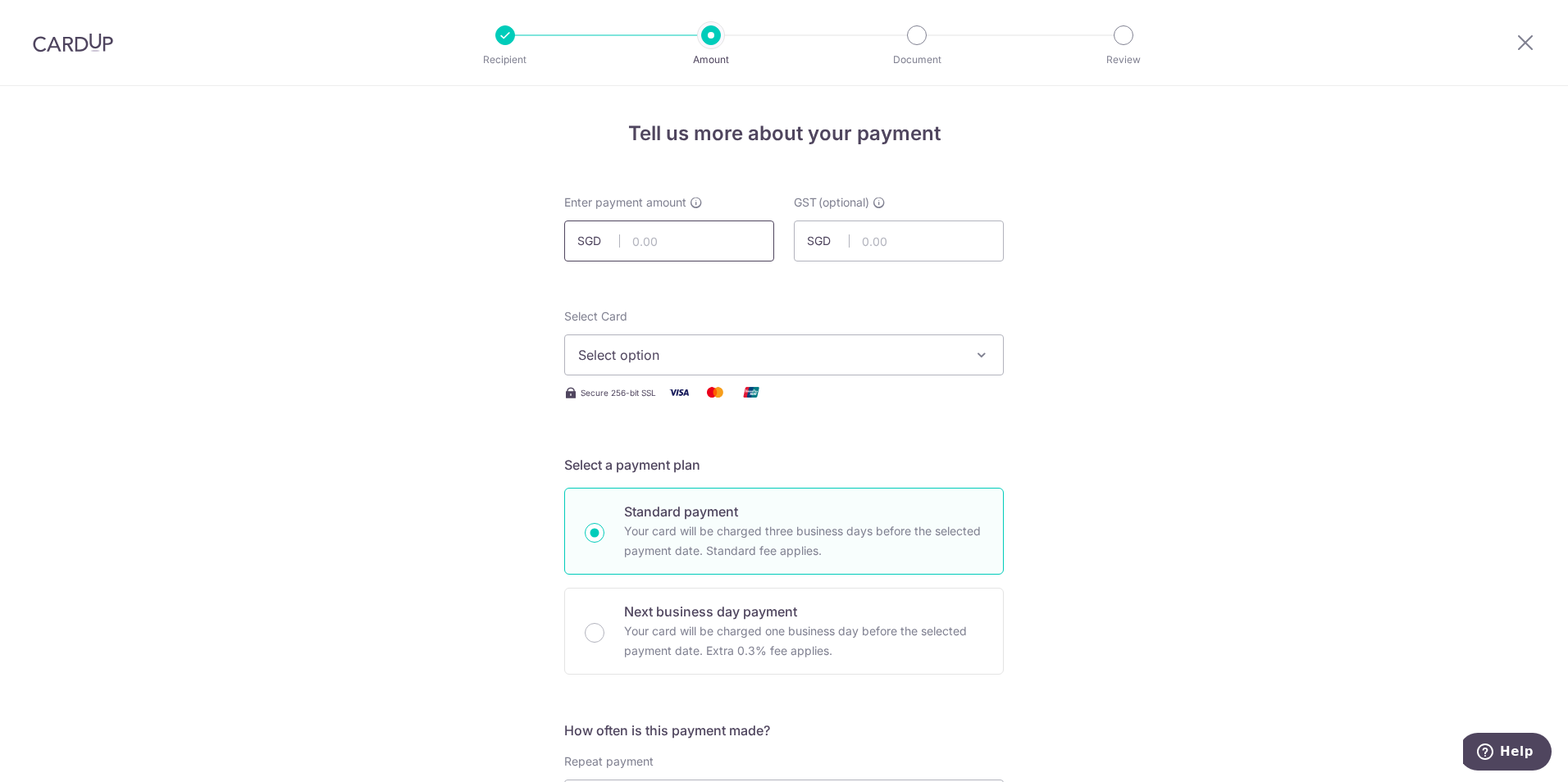
click at [704, 244] on input "text" at bounding box center [669, 241] width 210 height 41
paste input "$35,112.1"
drag, startPoint x: 723, startPoint y: 241, endPoint x: 458, endPoint y: 230, distance: 265.2
paste input "35,112.17"
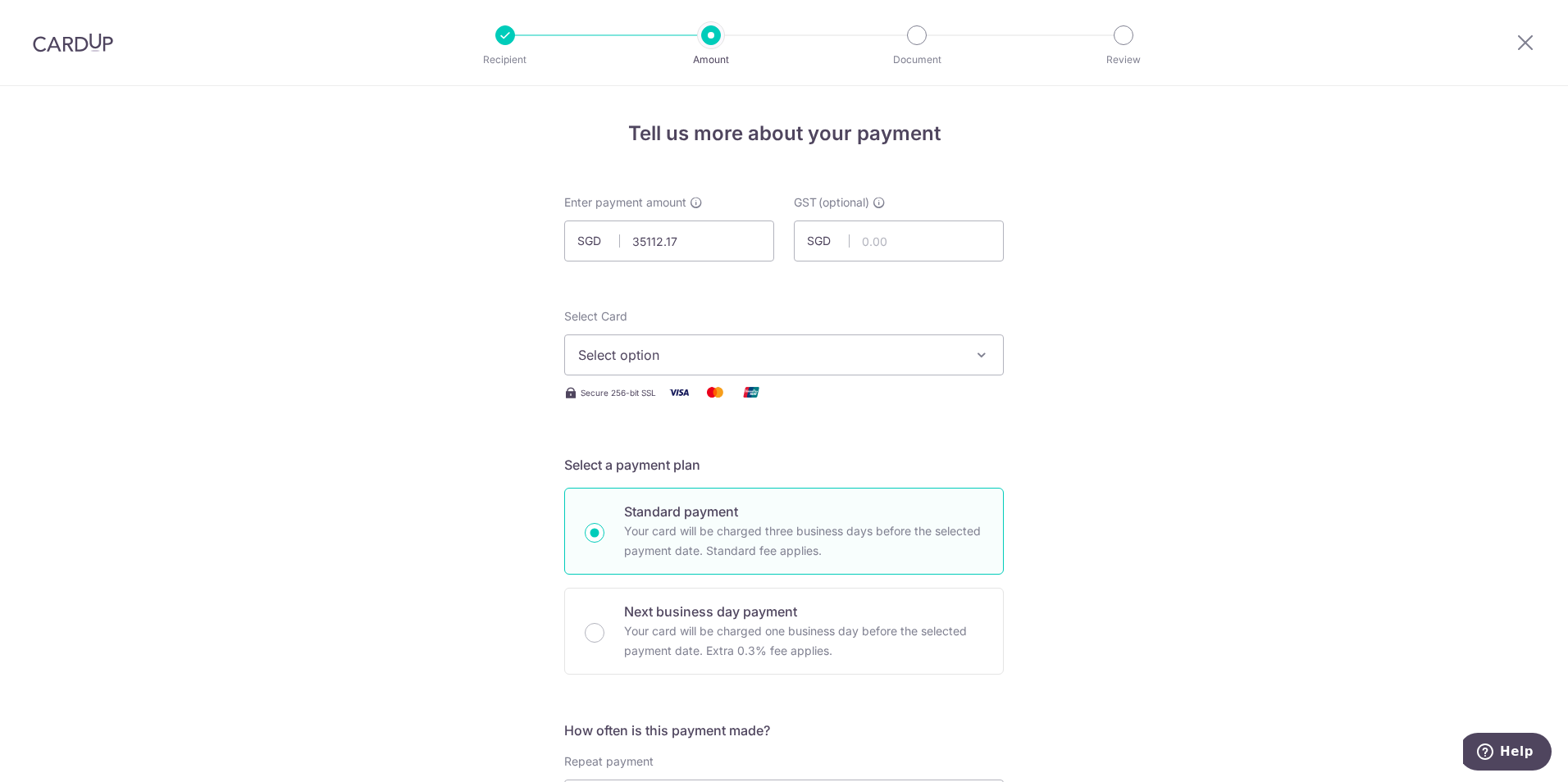
type input "35,112.17"
drag, startPoint x: 387, startPoint y: 392, endPoint x: 536, endPoint y: 389, distance: 149.0
click at [698, 359] on span "Select option" at bounding box center [769, 355] width 382 height 20
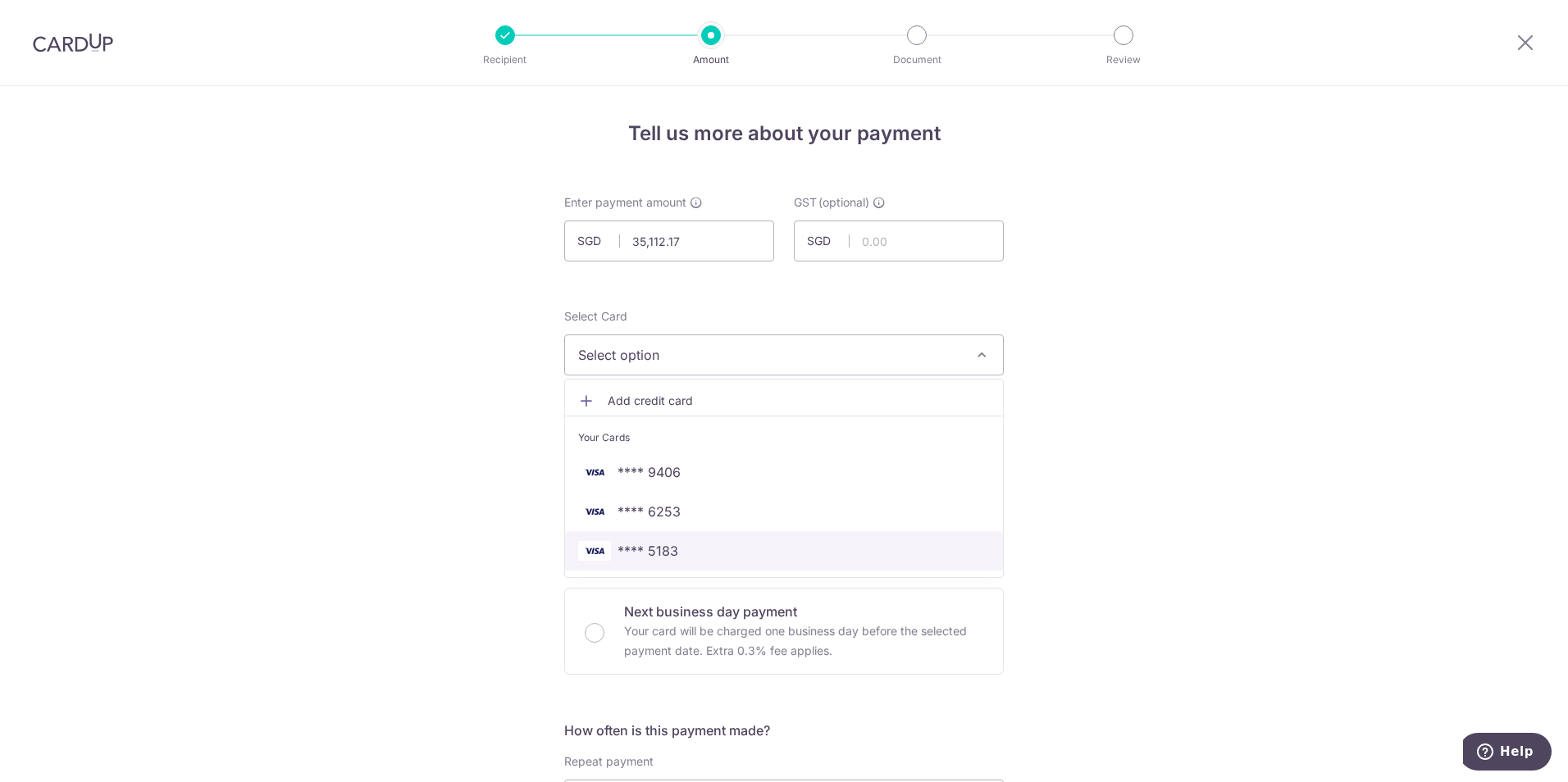
drag, startPoint x: 669, startPoint y: 555, endPoint x: 662, endPoint y: 547, distance: 10.6
click at [667, 555] on span "**** 5183" at bounding box center [648, 551] width 61 height 20
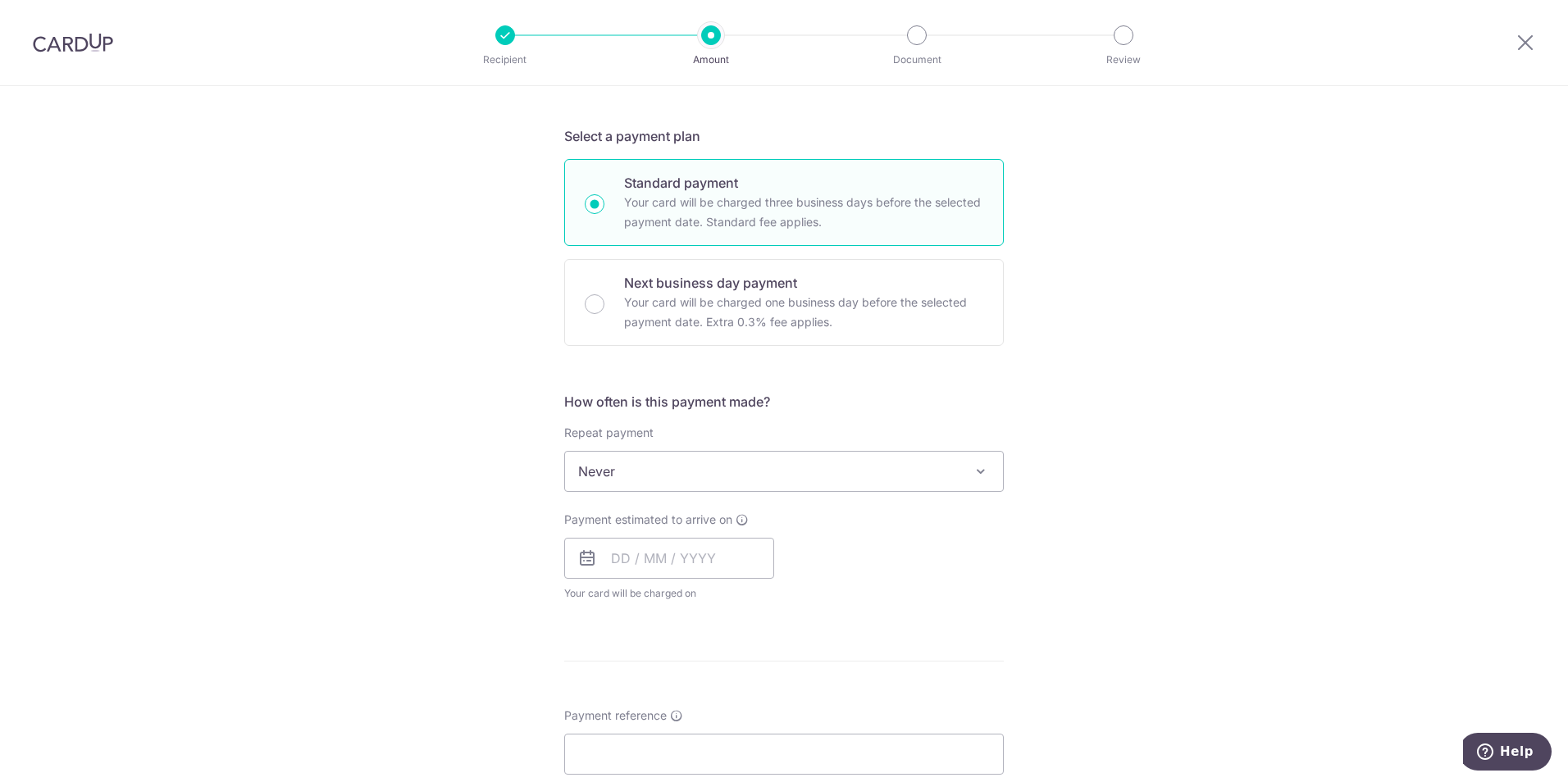
scroll to position [491, 0]
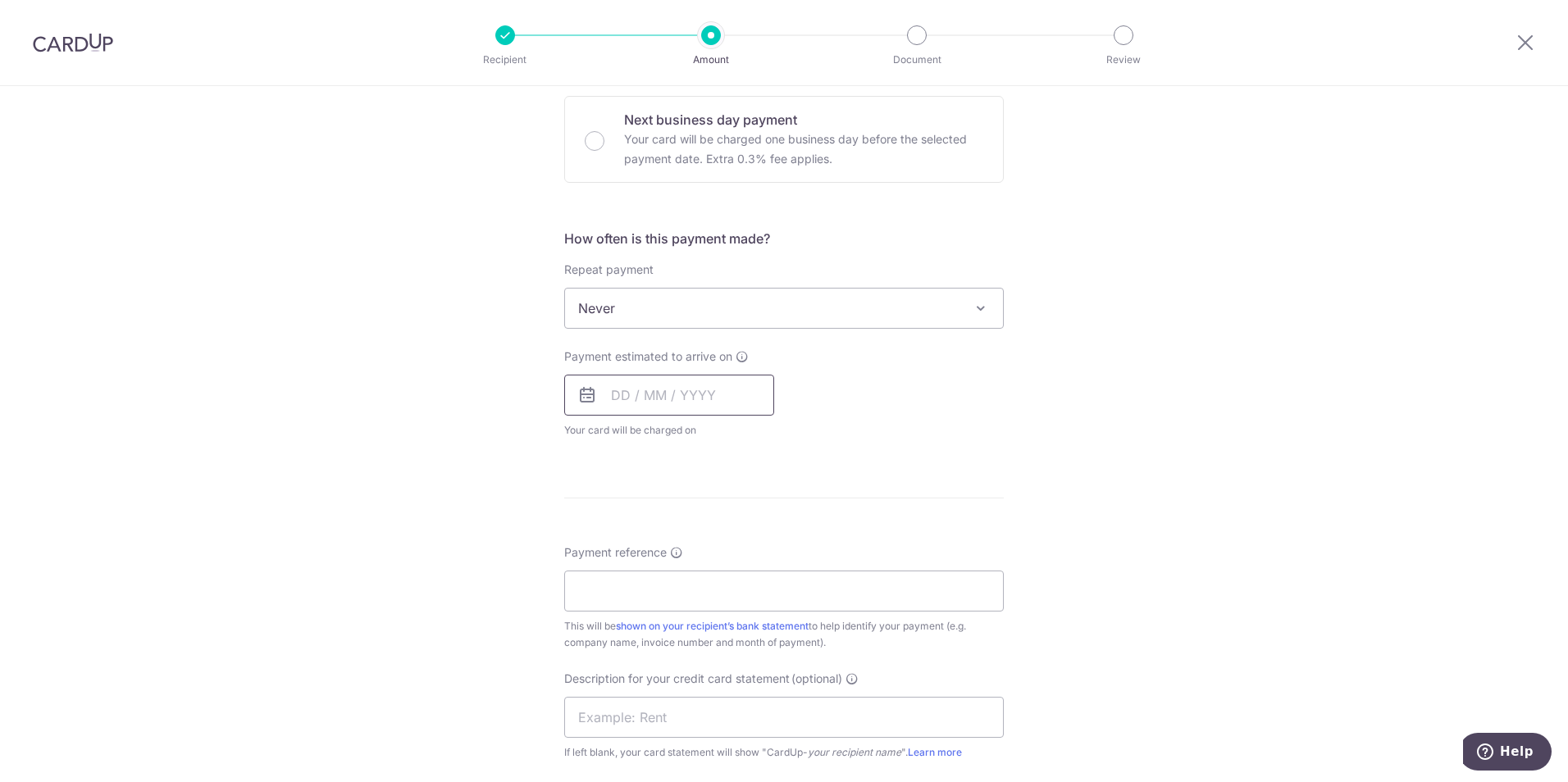
drag, startPoint x: 650, startPoint y: 393, endPoint x: 655, endPoint y: 415, distance: 22.6
click at [651, 393] on input "text" at bounding box center [669, 394] width 210 height 41
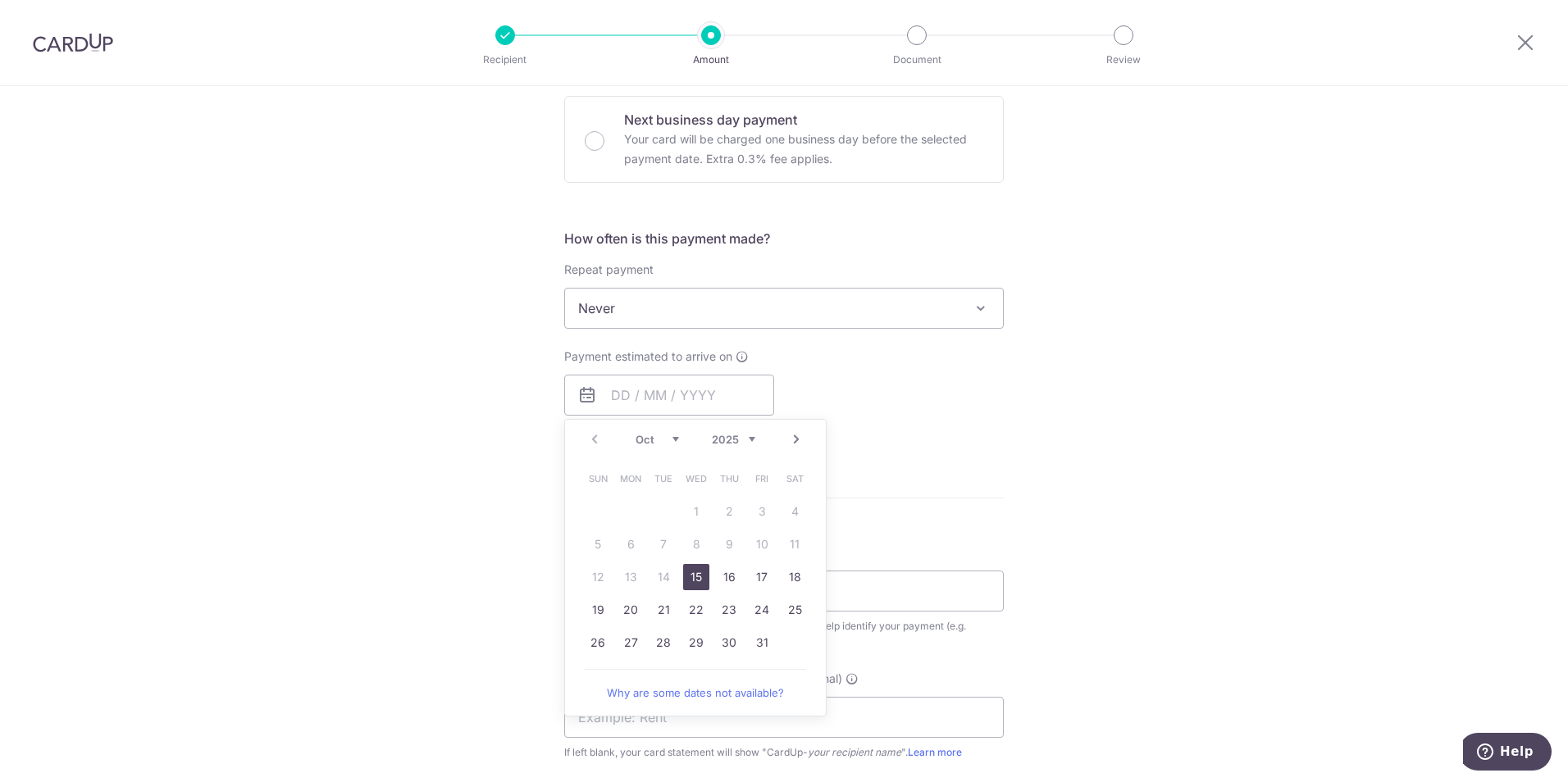
click at [698, 577] on link "15" at bounding box center [697, 577] width 27 height 27
type input "[DATE]"
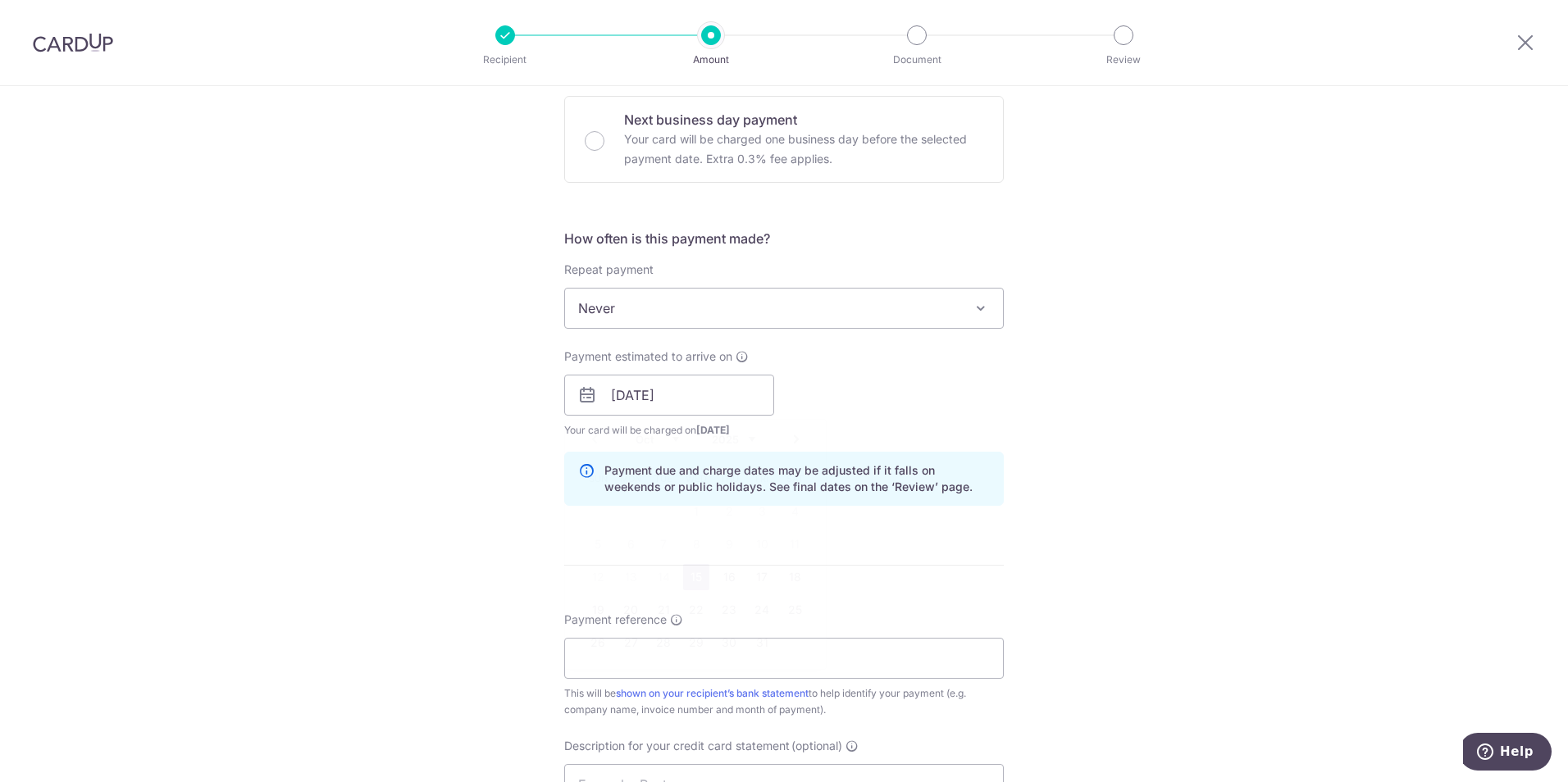
click at [409, 530] on div "Tell us more about your payment Enter payment amount SGD 35,112.17 35112.17 GST…" at bounding box center [784, 424] width 1568 height 1660
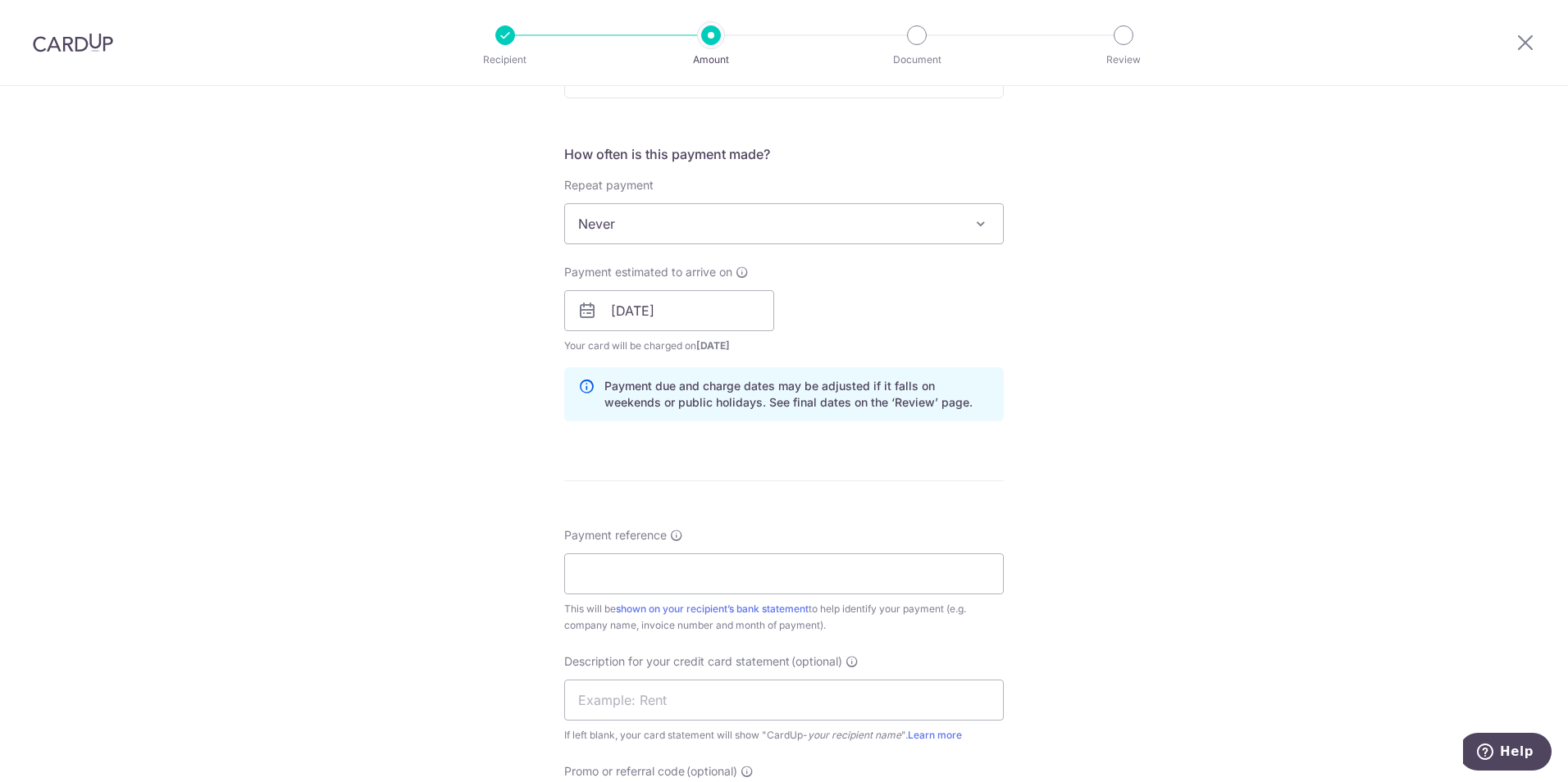
scroll to position [656, 0]
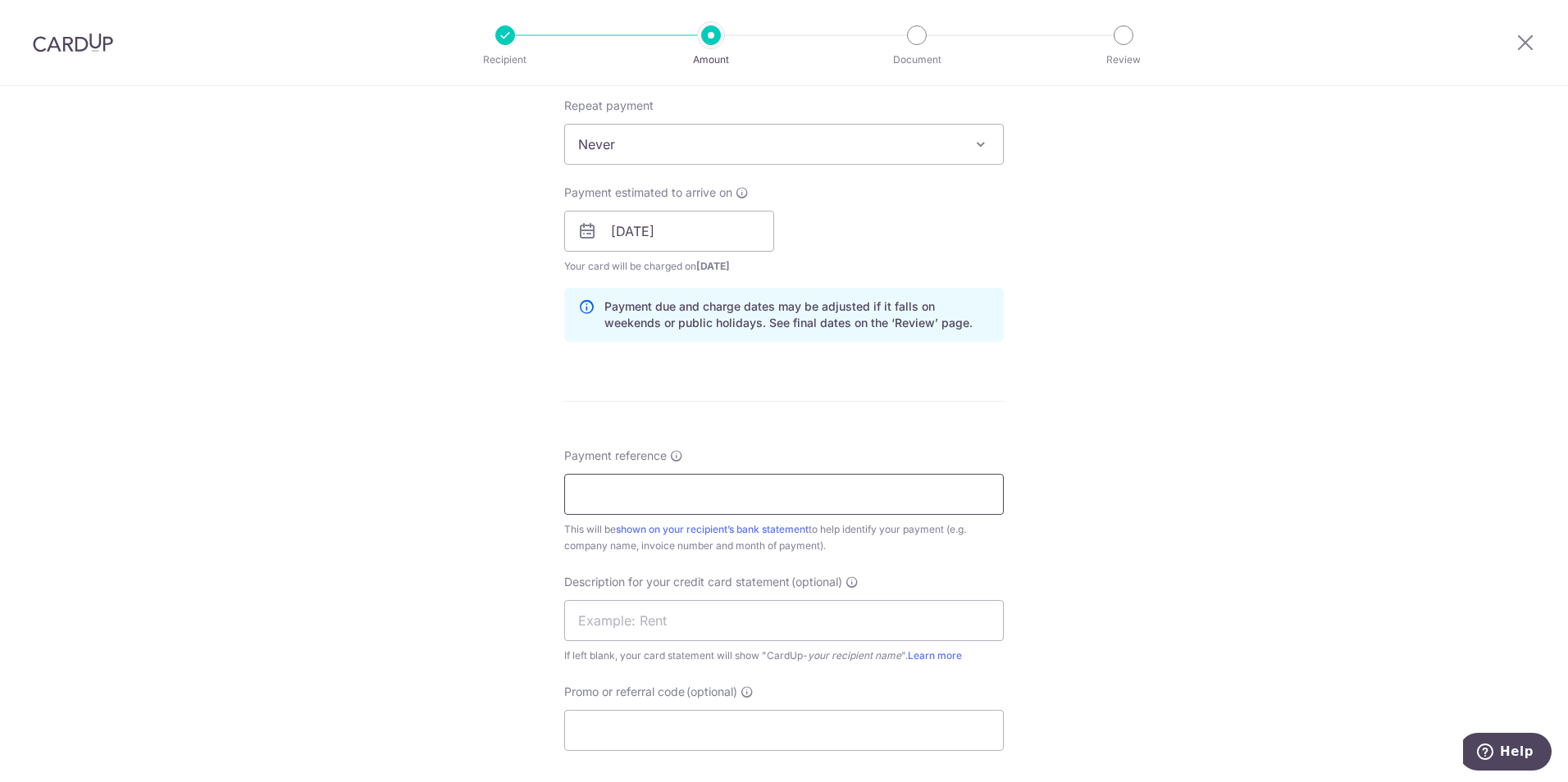
click at [652, 484] on input "Payment reference" at bounding box center [783, 494] width 439 height 41
paste input "SIB10172167"
click at [742, 510] on input "SIB10172167 to" at bounding box center [783, 494] width 439 height 41
paste input "SIB10184774"
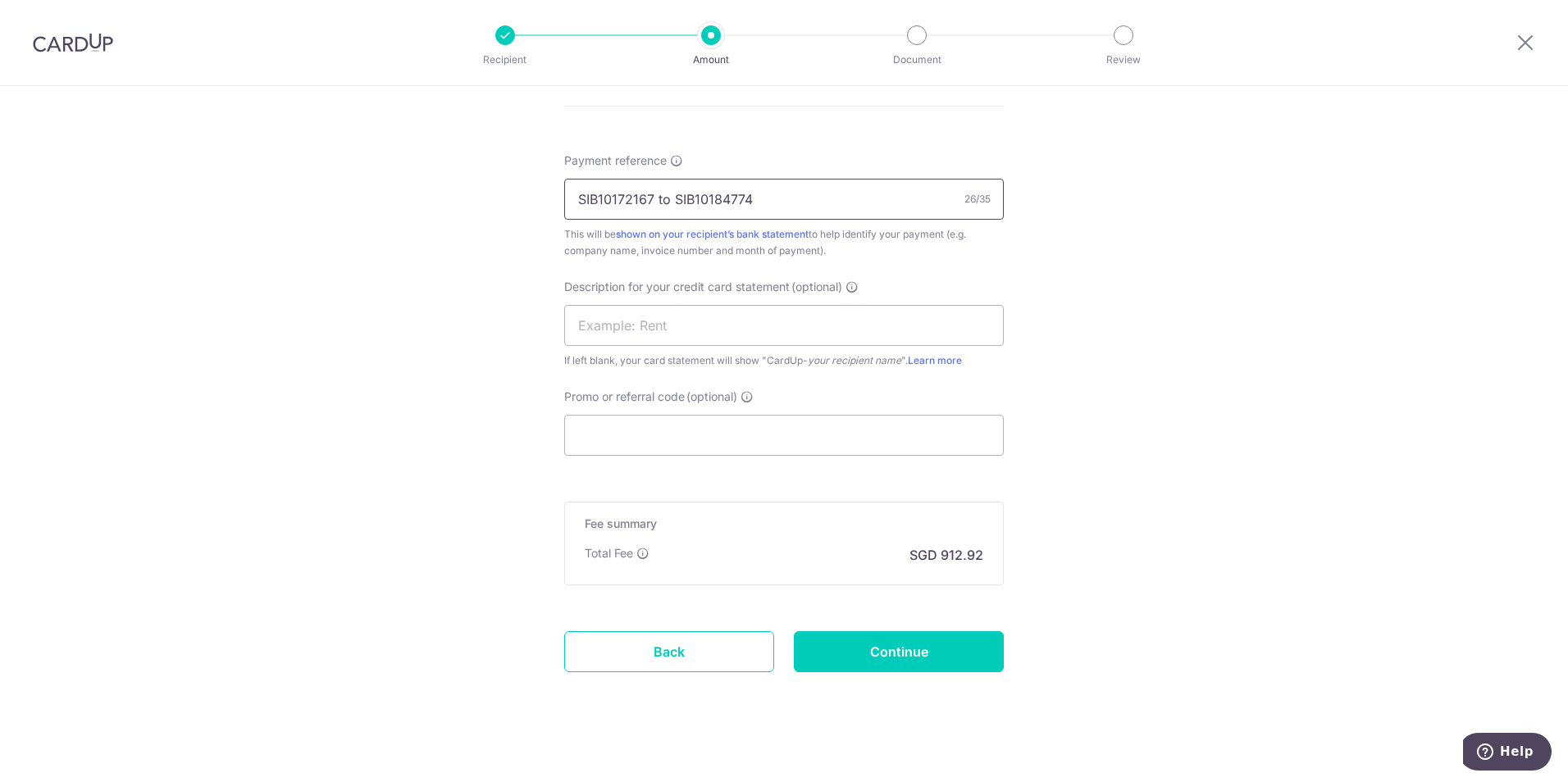
scroll to position [964, 0]
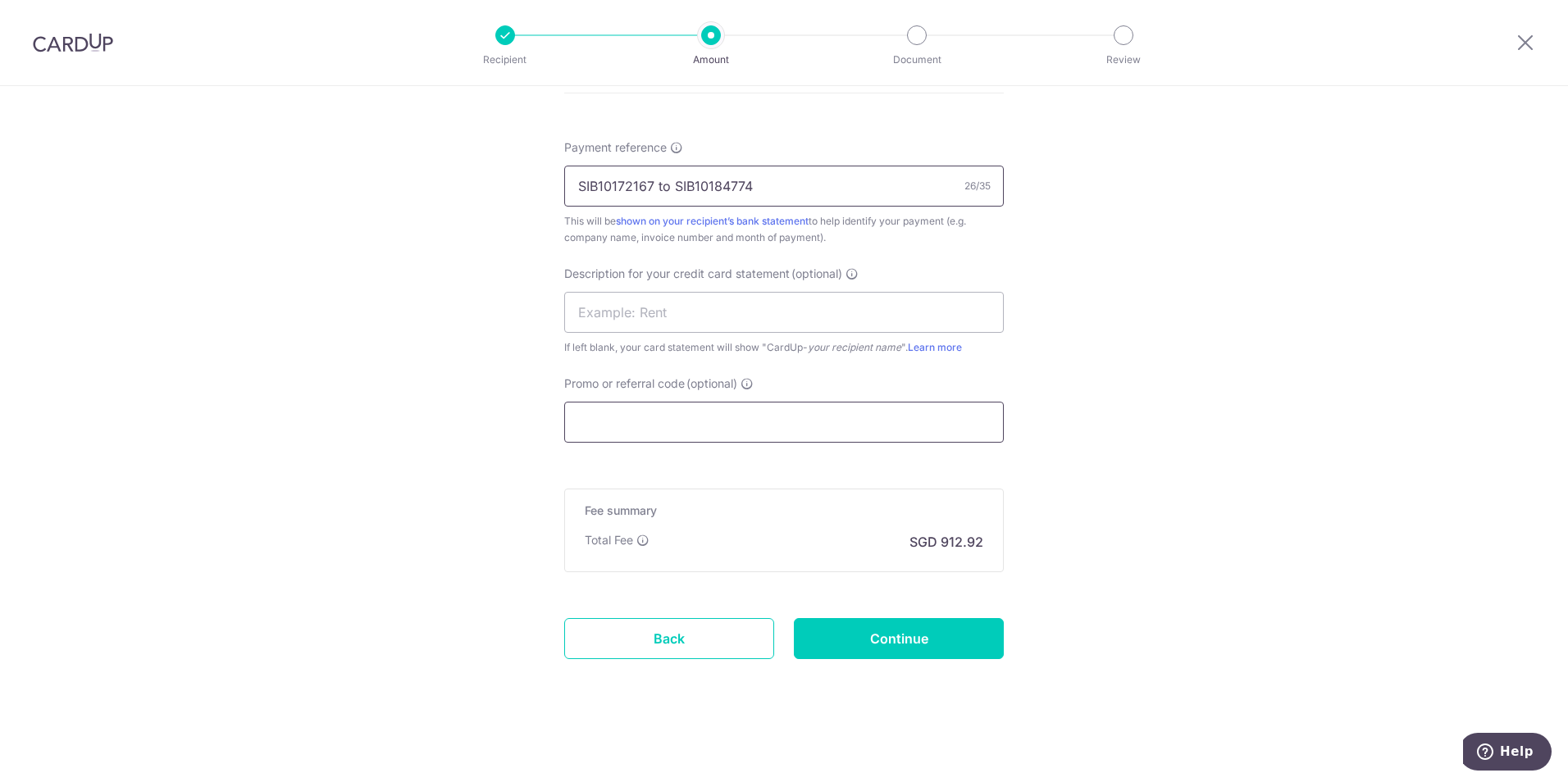
type input "SIB10172167 to SIB10184774"
click at [678, 428] on input "Promo or referral code (optional)" at bounding box center [783, 422] width 439 height 41
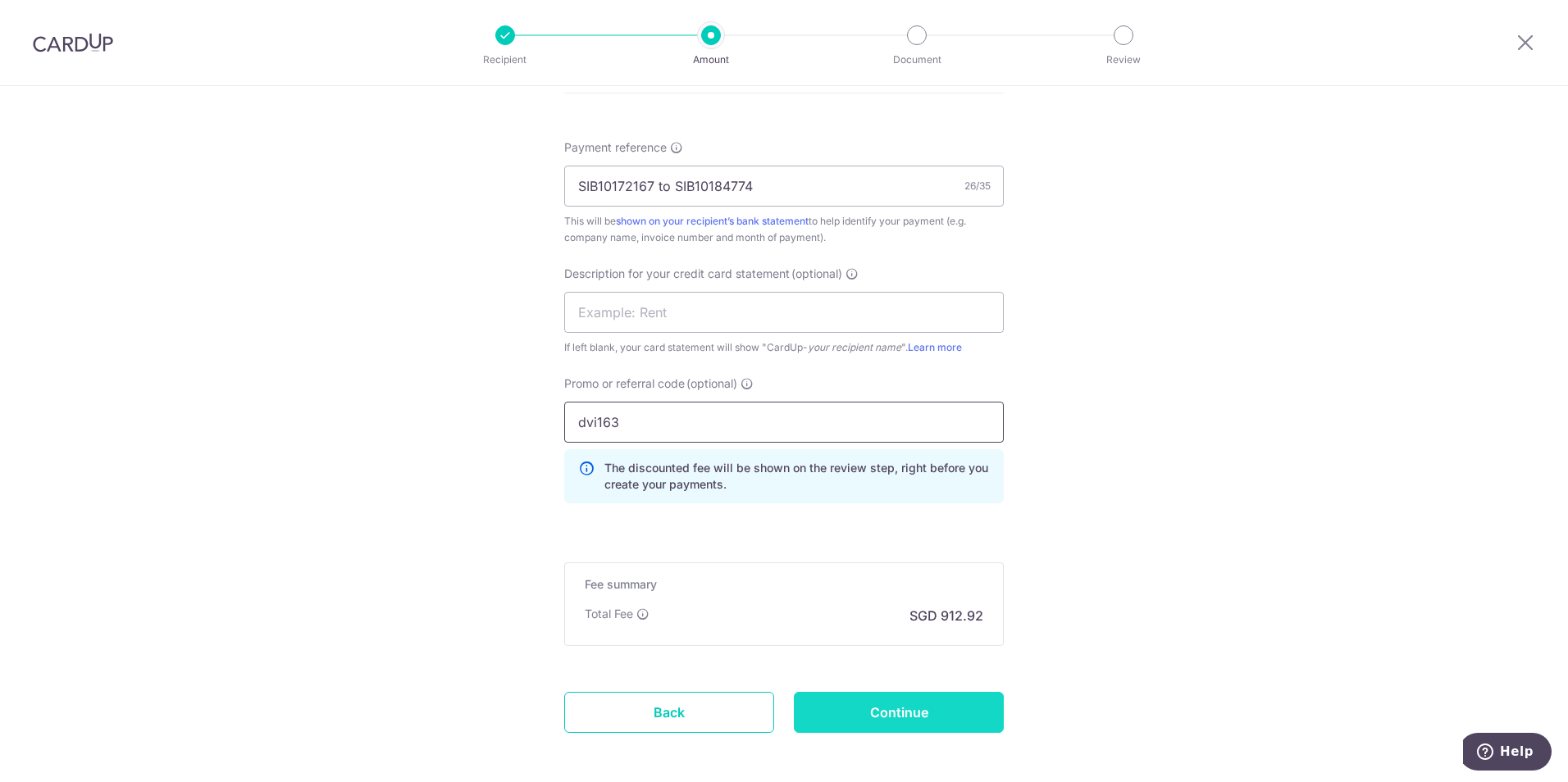
type input "dvi163"
click at [905, 698] on input "Continue" at bounding box center [899, 711] width 210 height 41
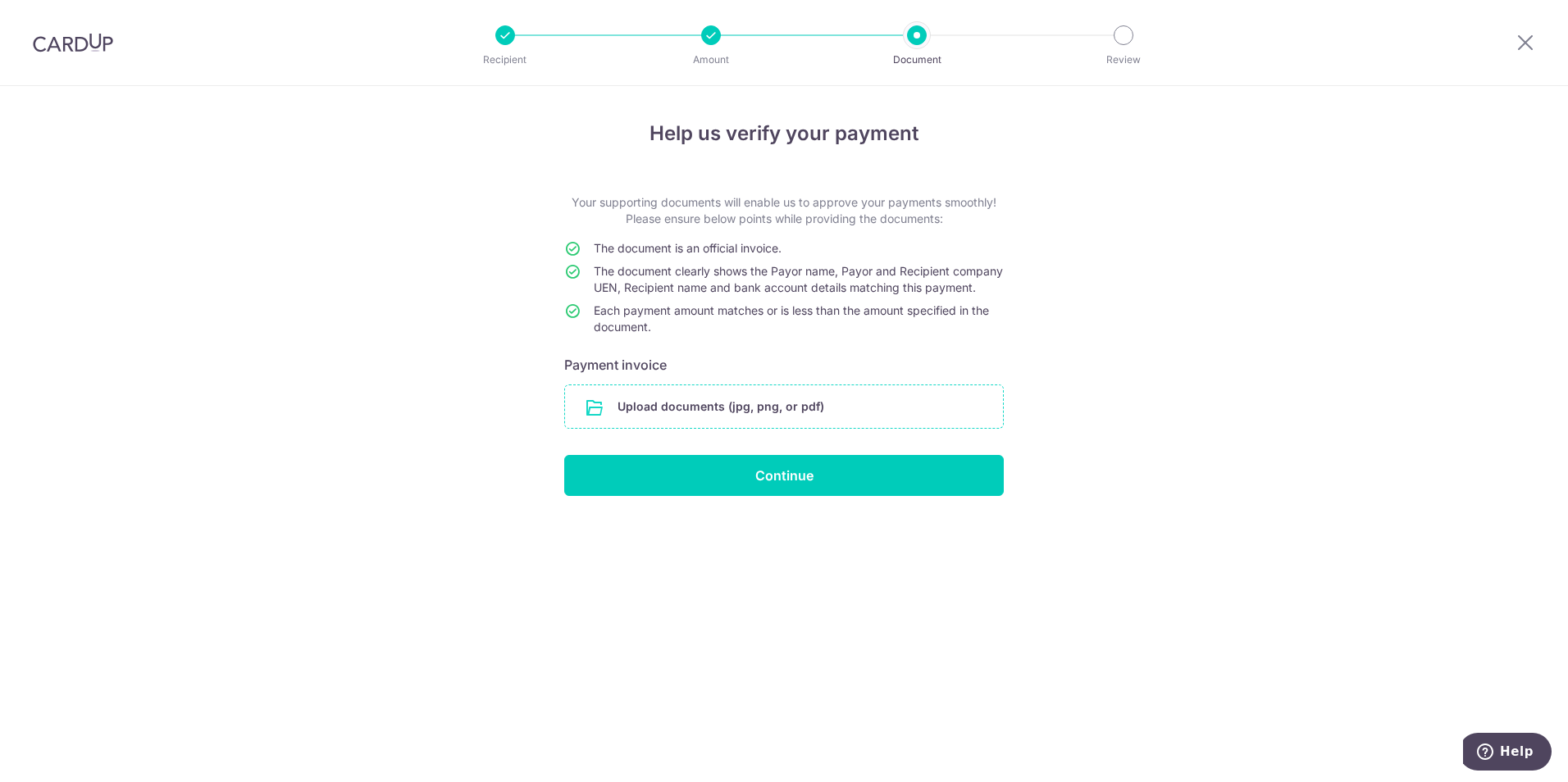
click at [733, 426] on input "file" at bounding box center [783, 406] width 438 height 42
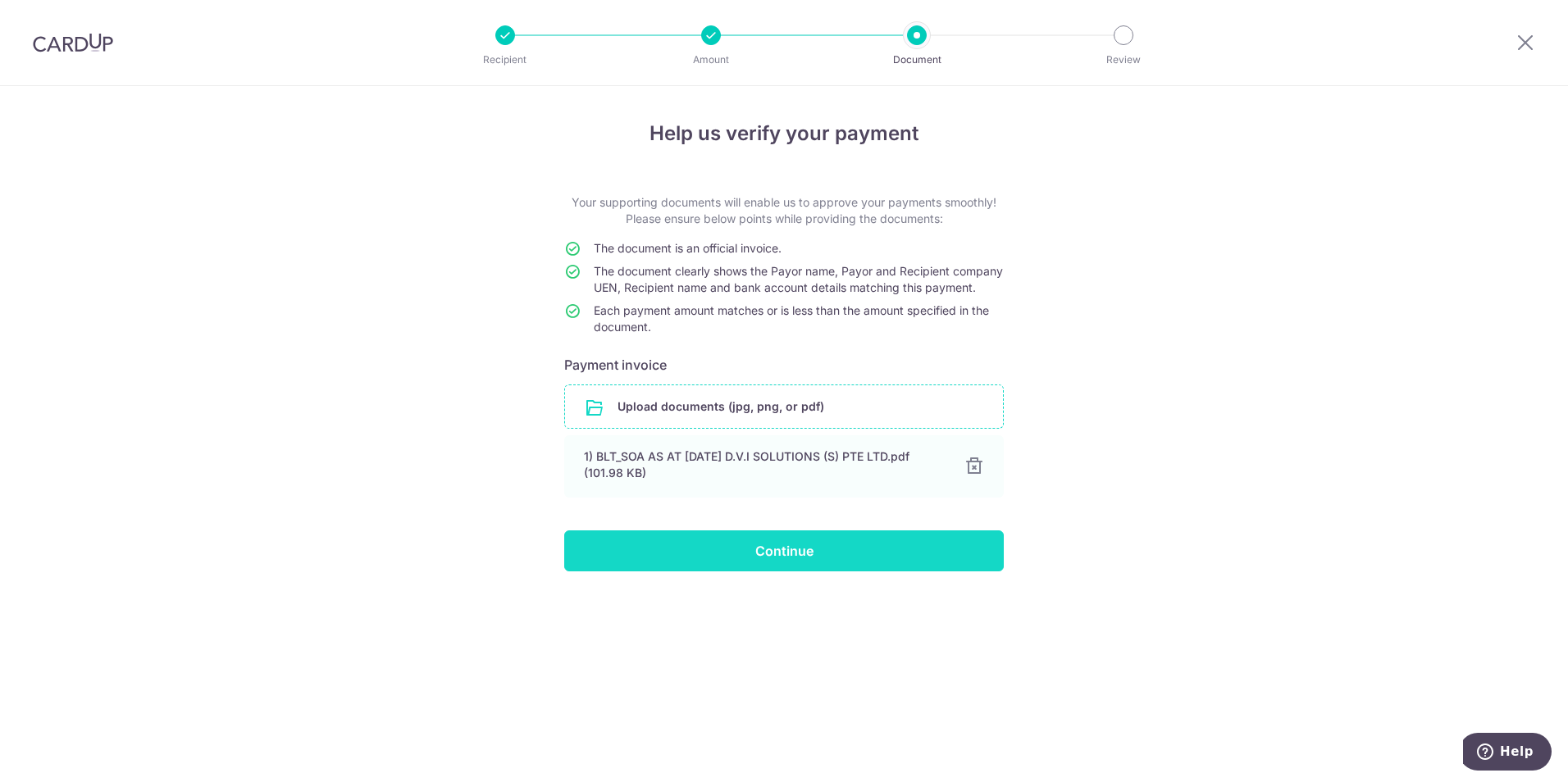
click at [778, 571] on input "Continue" at bounding box center [783, 550] width 439 height 41
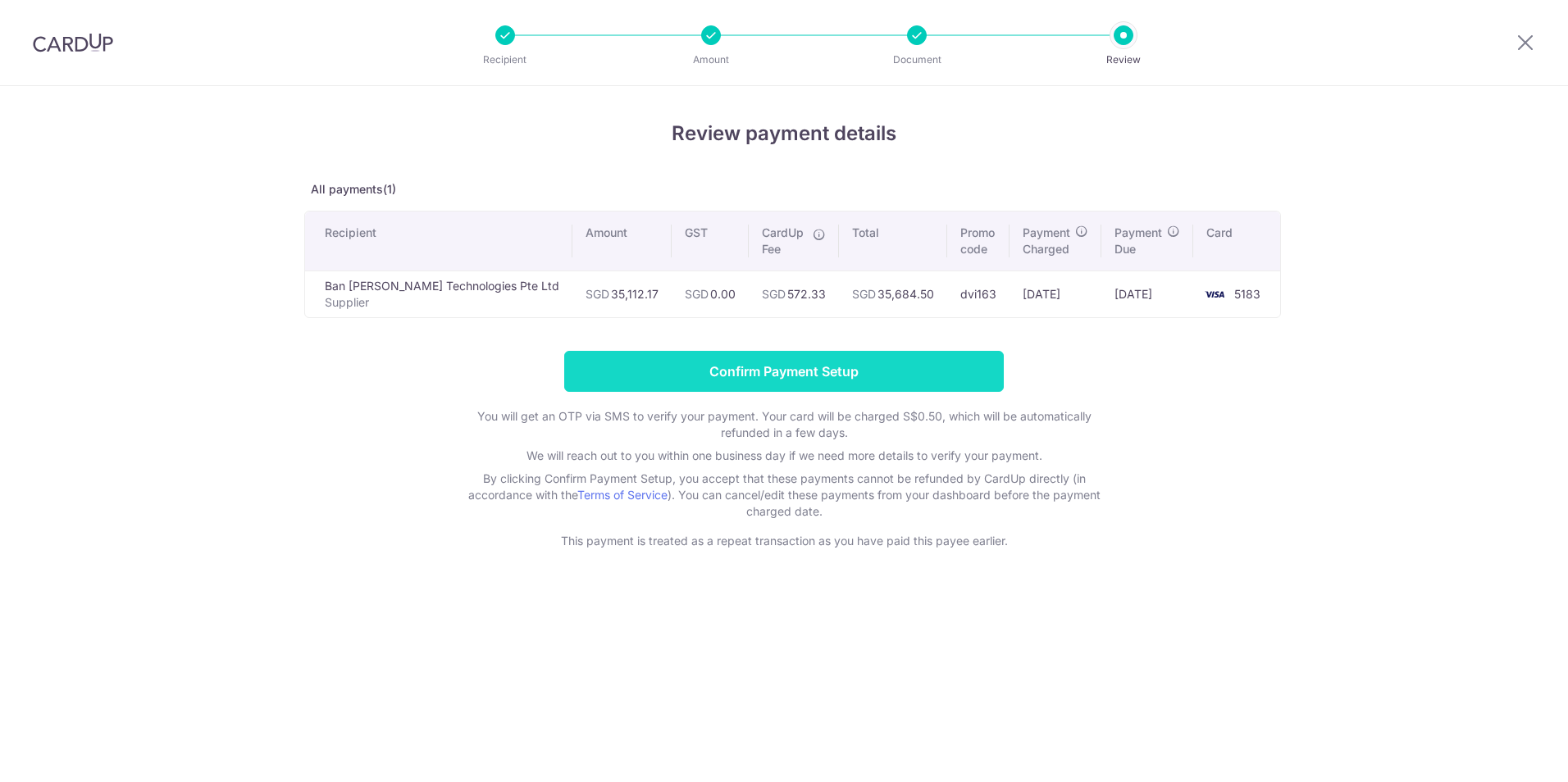
click at [787, 365] on input "Confirm Payment Setup" at bounding box center [783, 371] width 439 height 41
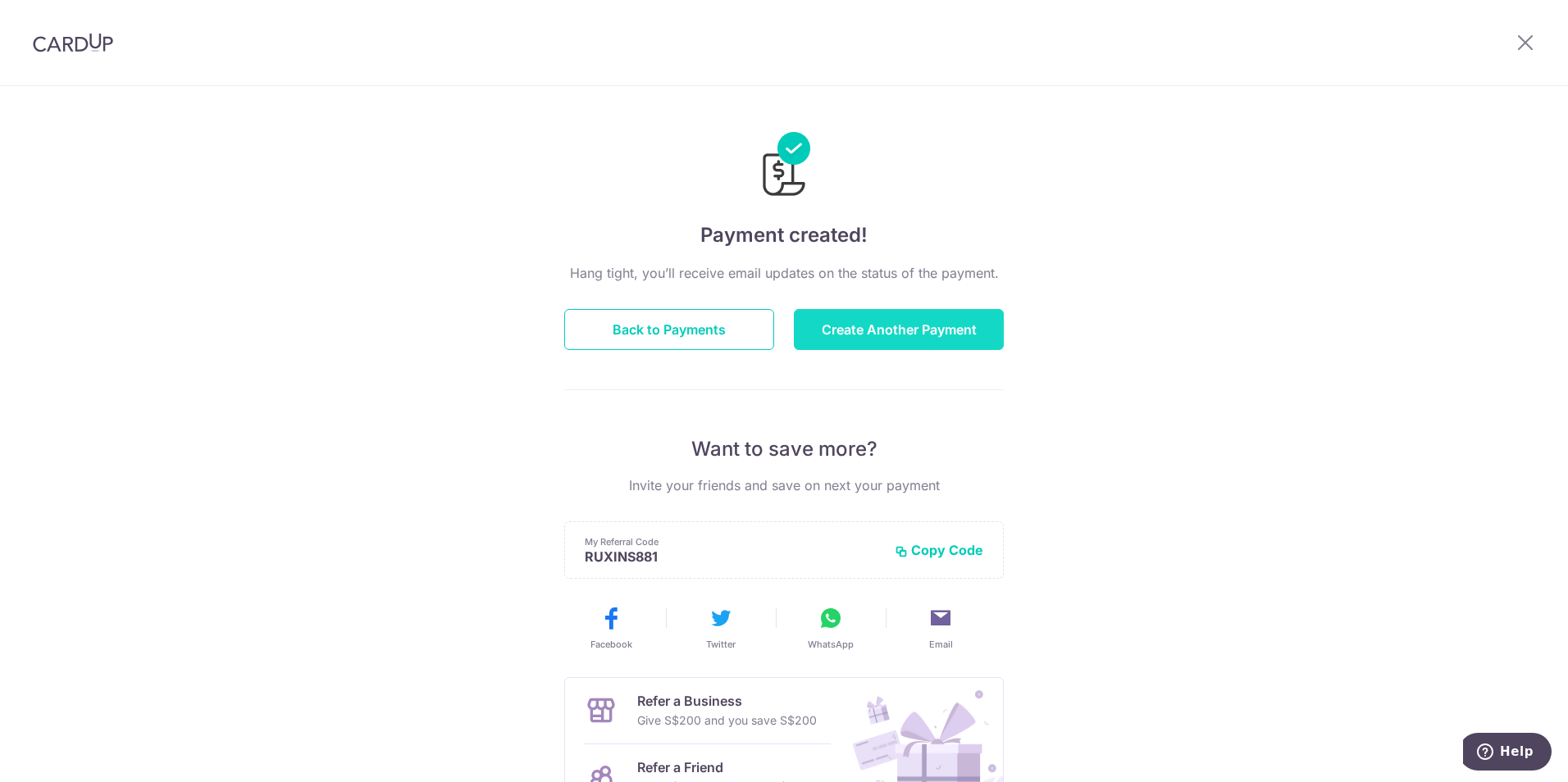
click at [924, 338] on button "Create Another Payment" at bounding box center [899, 329] width 210 height 41
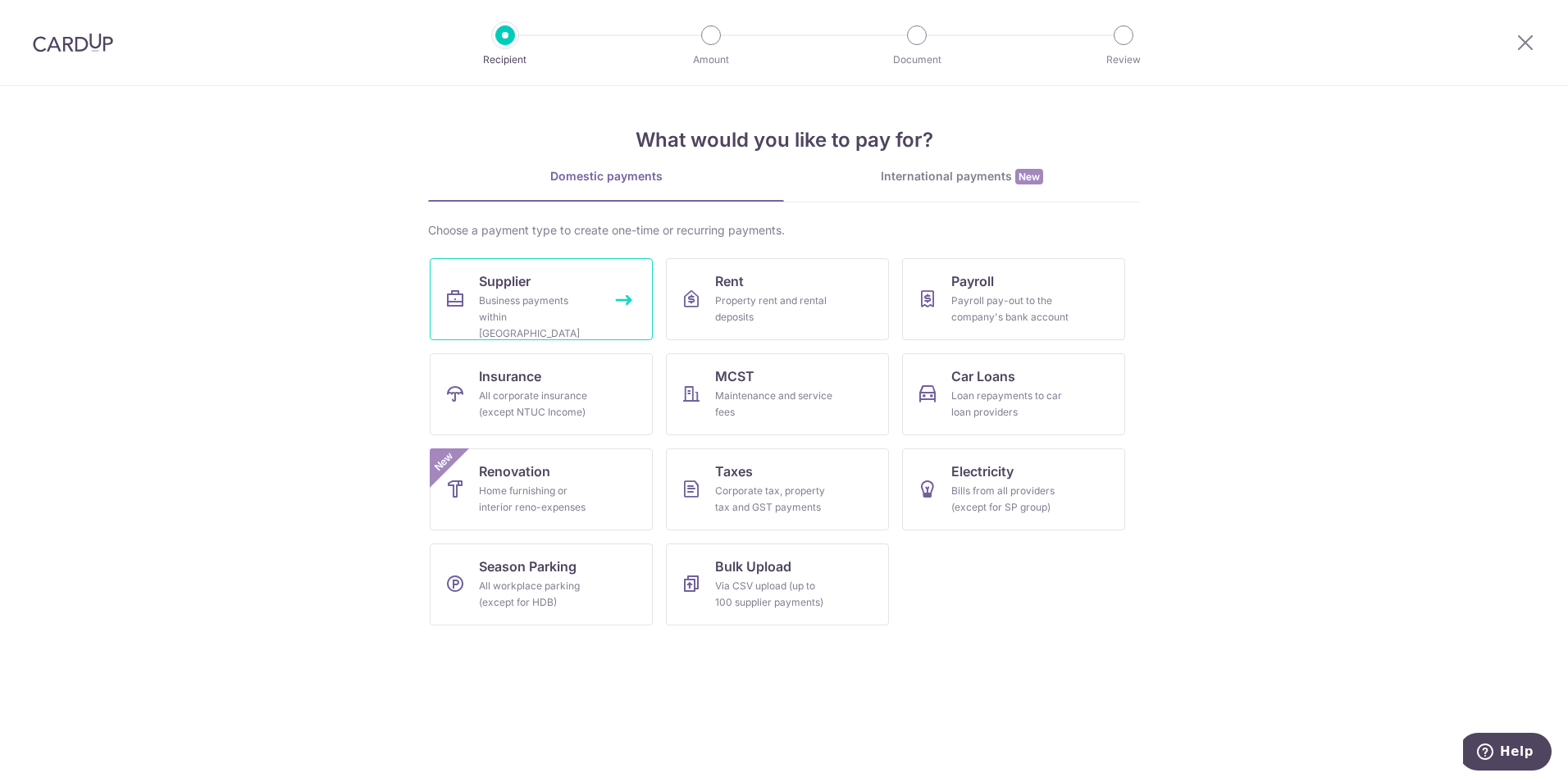
click at [551, 303] on div "Business payments within [GEOGRAPHIC_DATA]" at bounding box center [538, 317] width 118 height 49
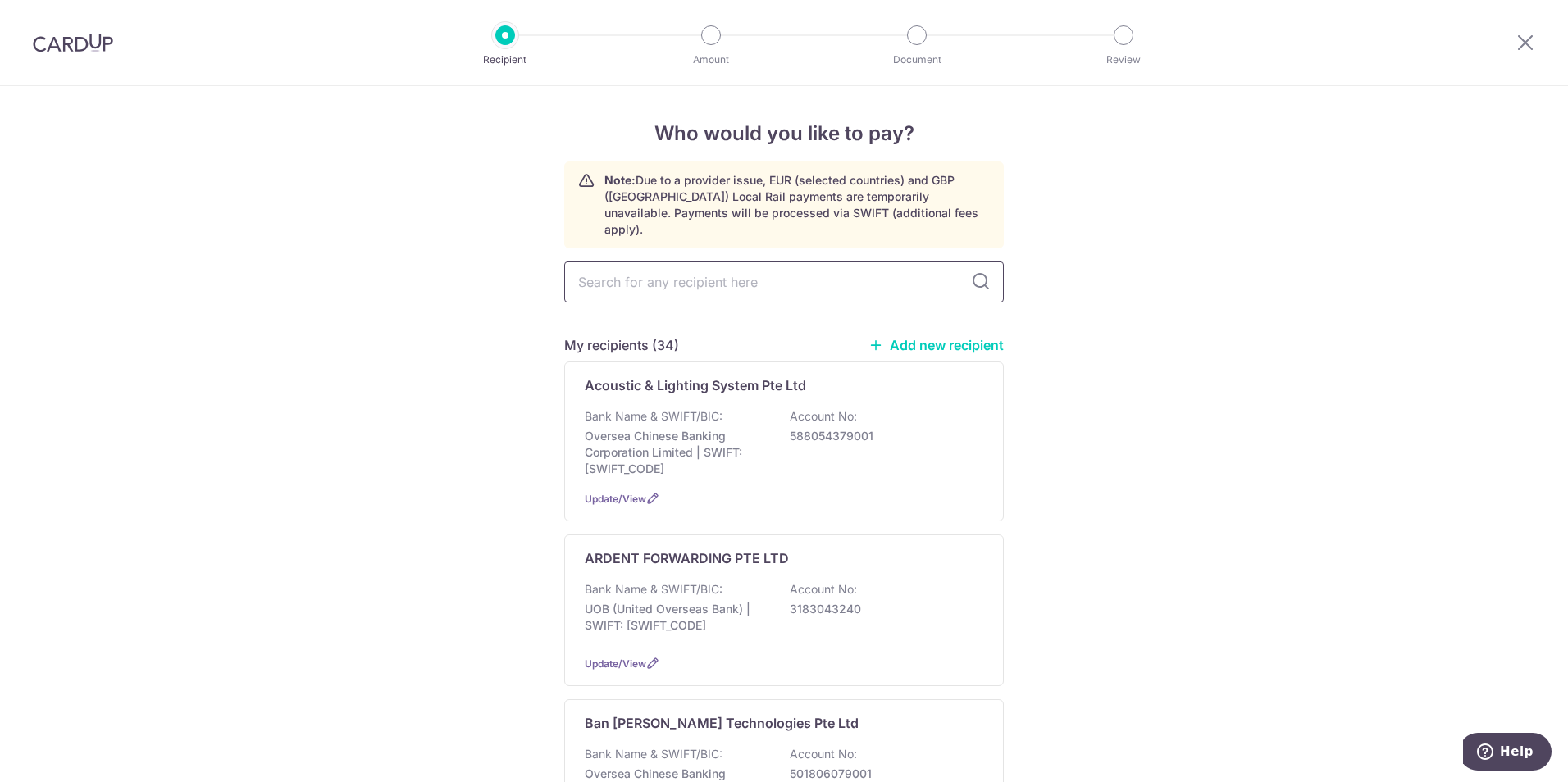
click at [777, 268] on input "text" at bounding box center [783, 281] width 439 height 41
type input "electro"
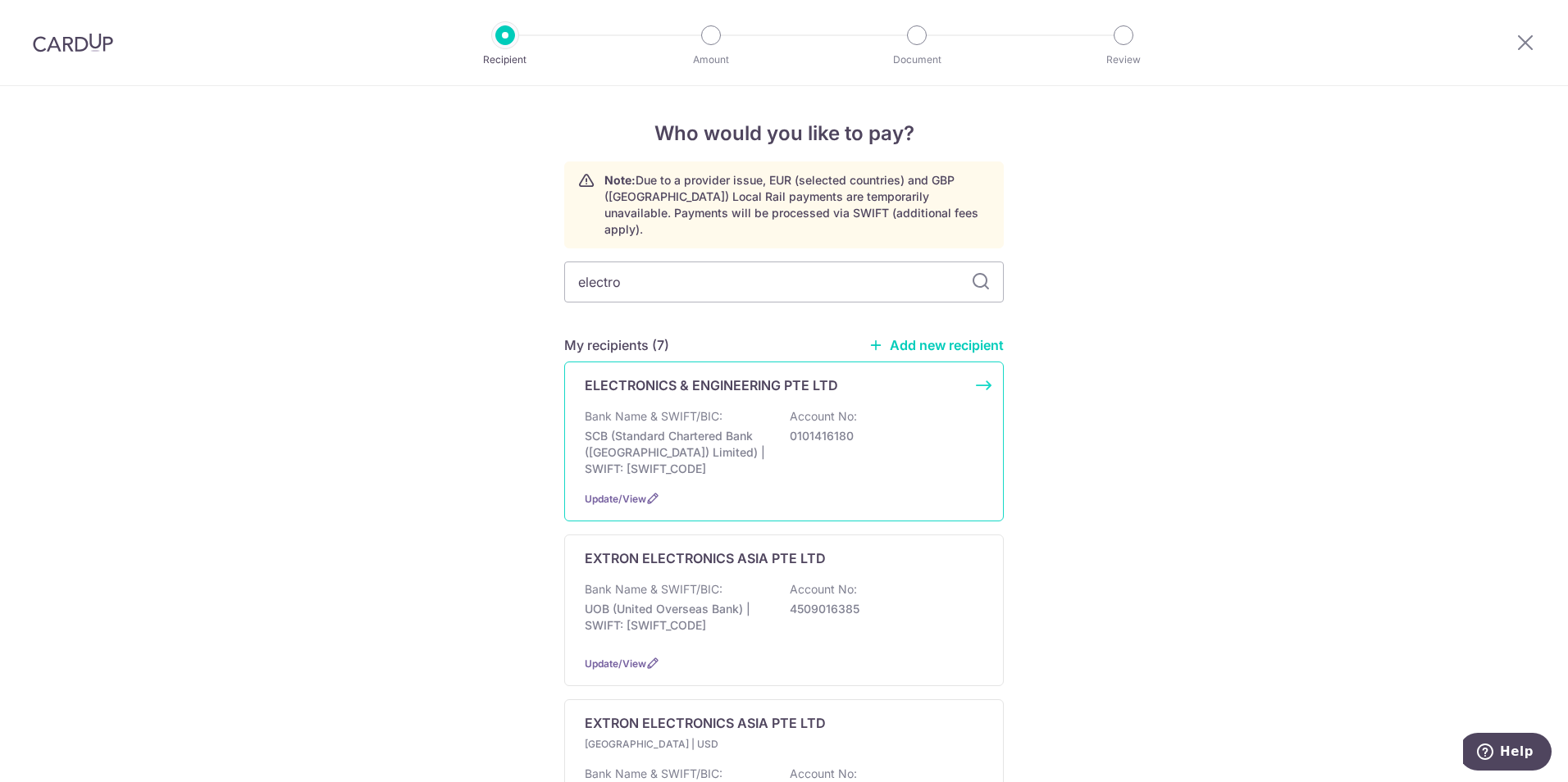
click at [915, 428] on p "0101416180" at bounding box center [881, 436] width 184 height 17
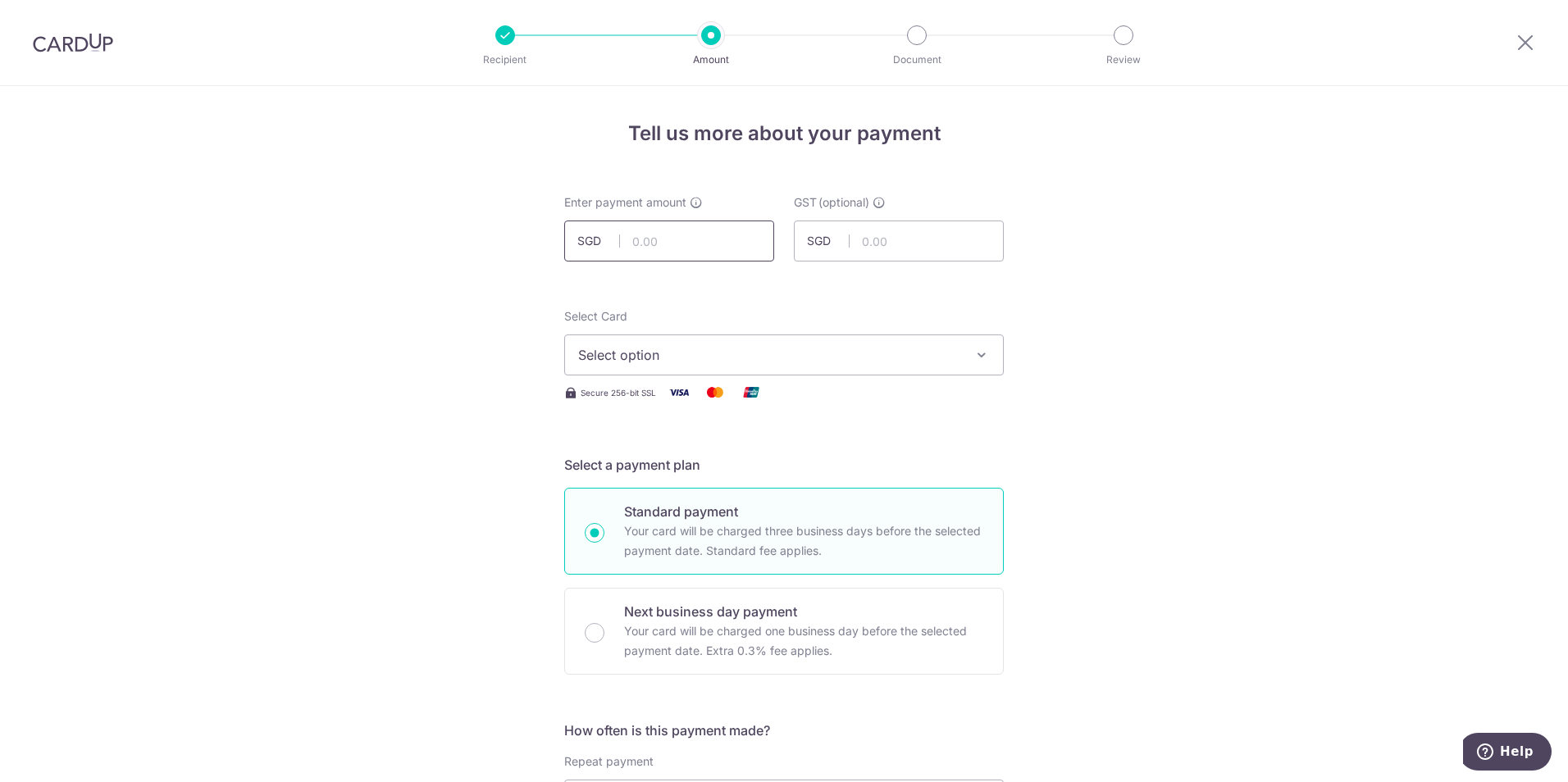
click at [671, 231] on input "text" at bounding box center [669, 241] width 210 height 41
paste input "23,070.94"
type input "23,070.94"
click at [821, 354] on span "Select option" at bounding box center [769, 355] width 382 height 20
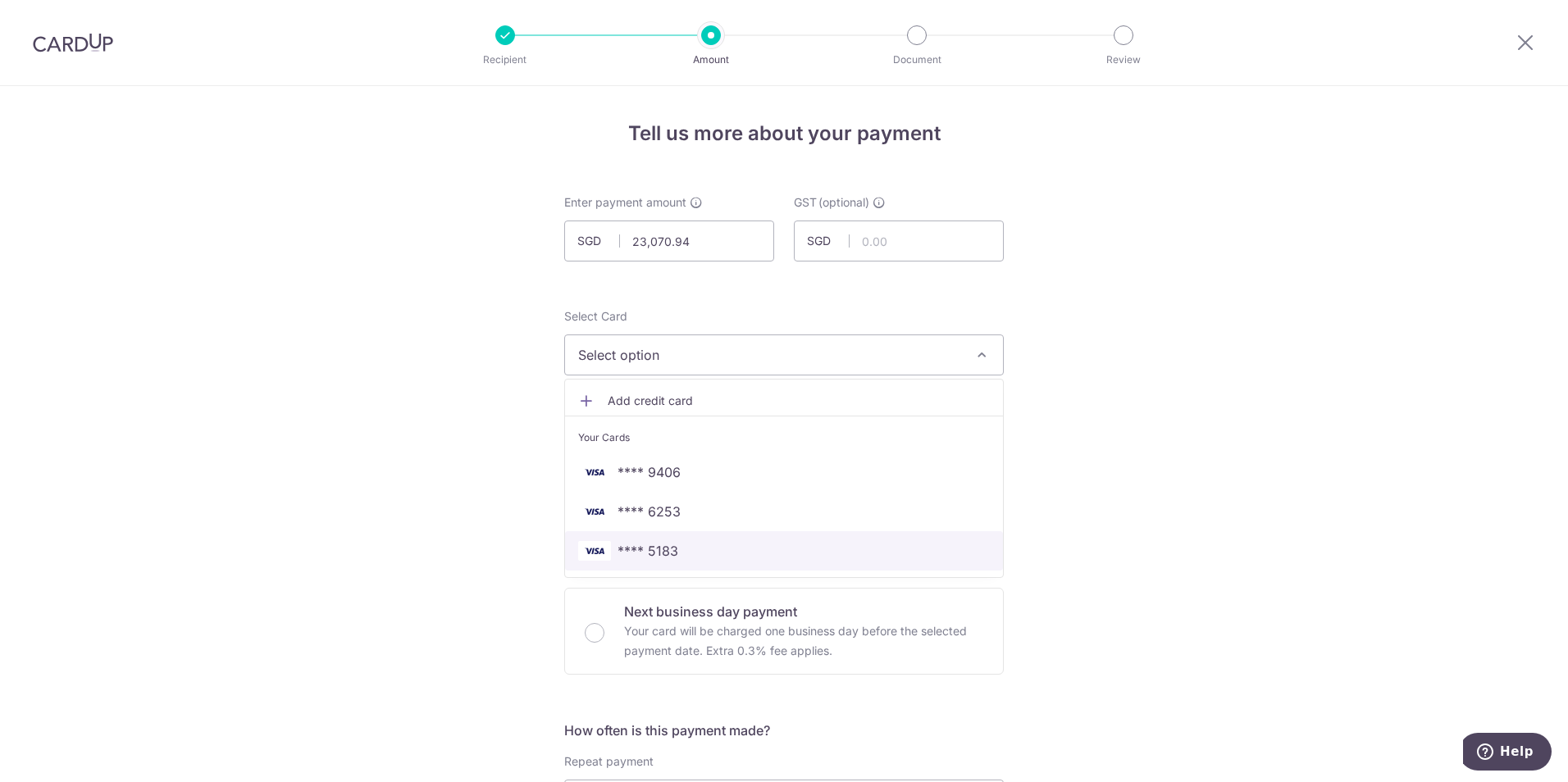
click at [656, 549] on span "**** 5183" at bounding box center [648, 551] width 61 height 20
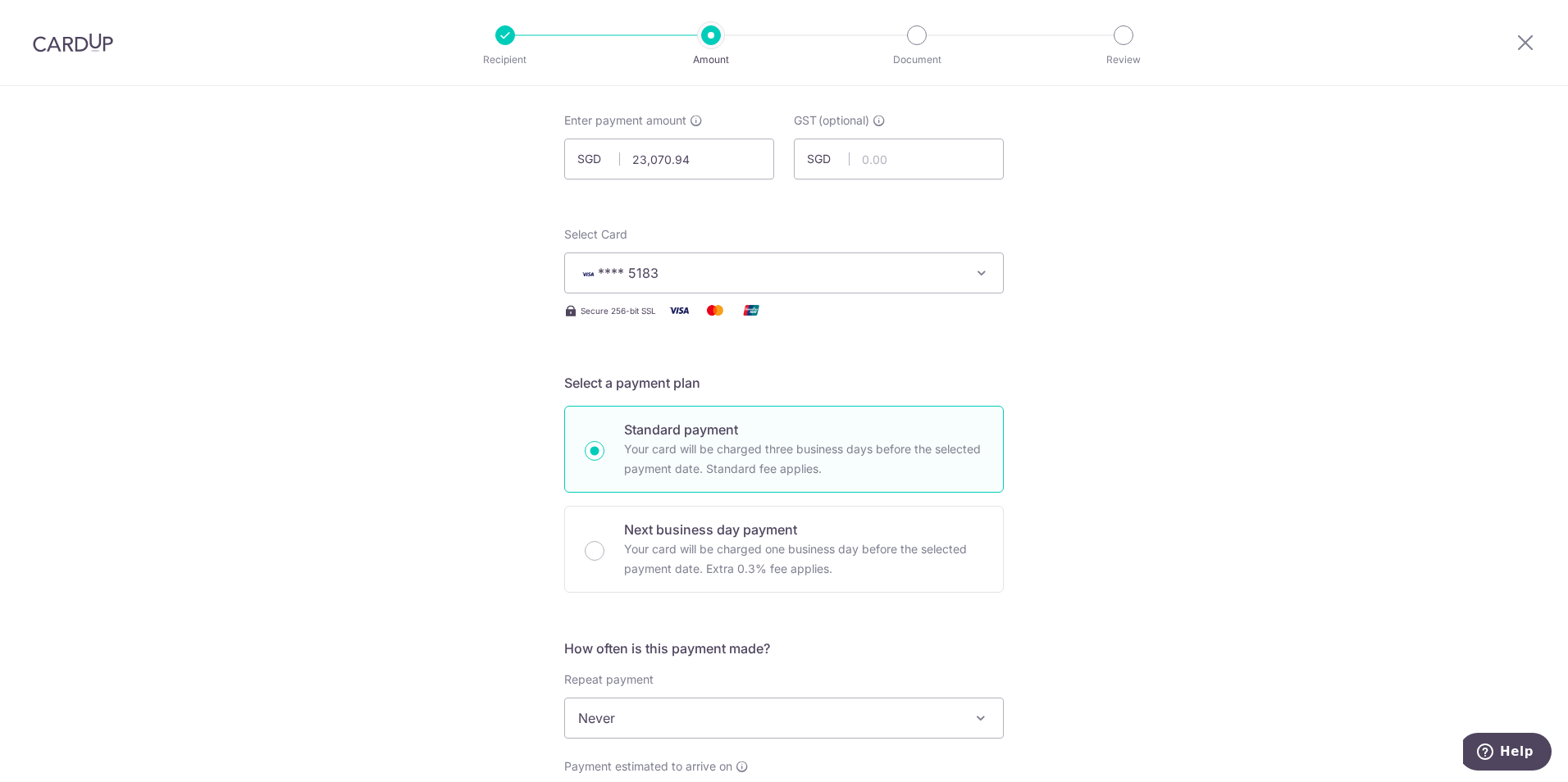
scroll to position [328, 0]
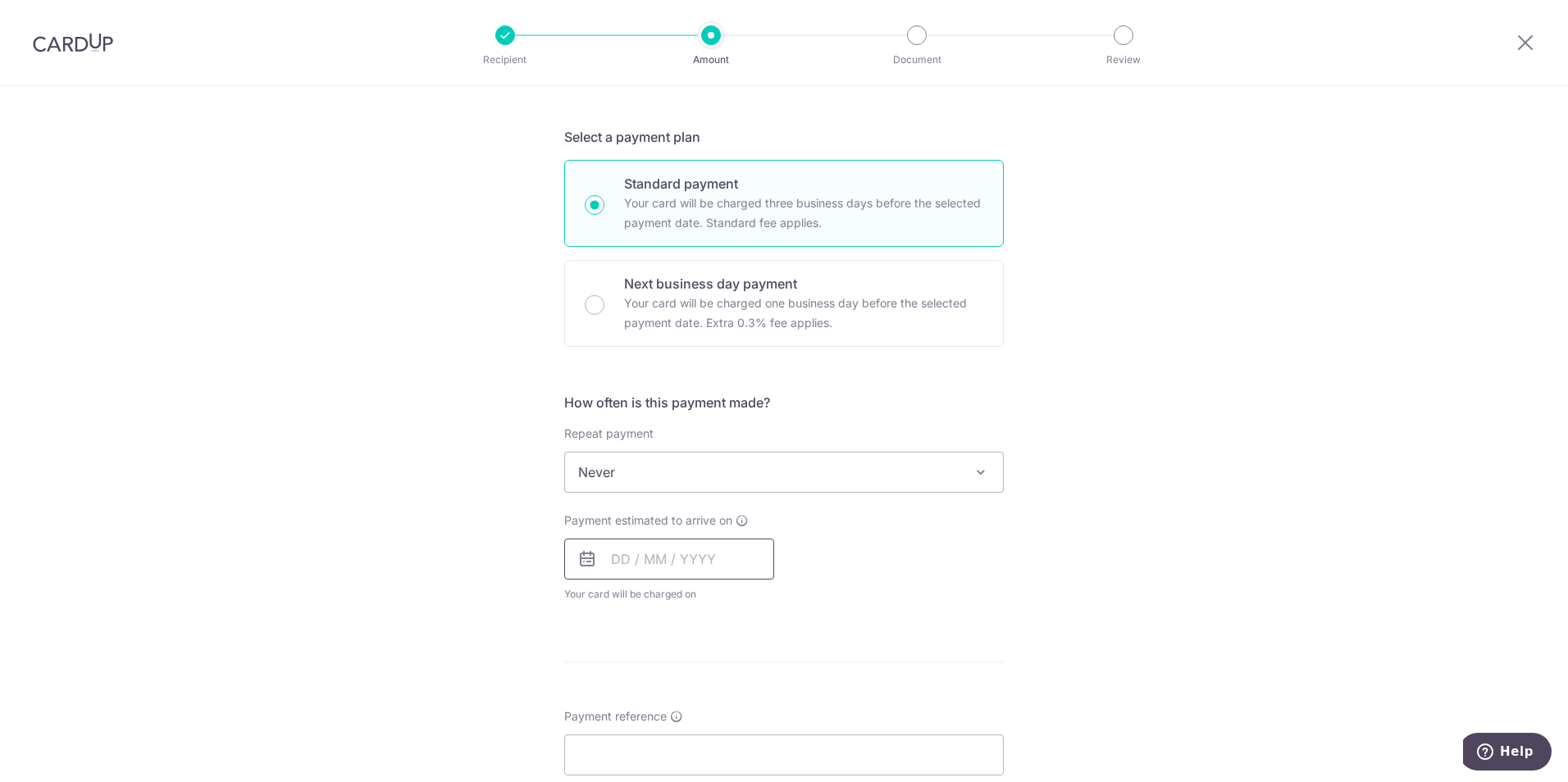
click at [651, 554] on input "text" at bounding box center [669, 559] width 210 height 41
click at [684, 744] on link "15" at bounding box center [697, 741] width 27 height 27
type input "[DATE]"
click at [430, 651] on div "Tell us more about your payment Enter payment amount SGD 23,070.94 23070.94 GST…" at bounding box center [784, 555] width 1568 height 1593
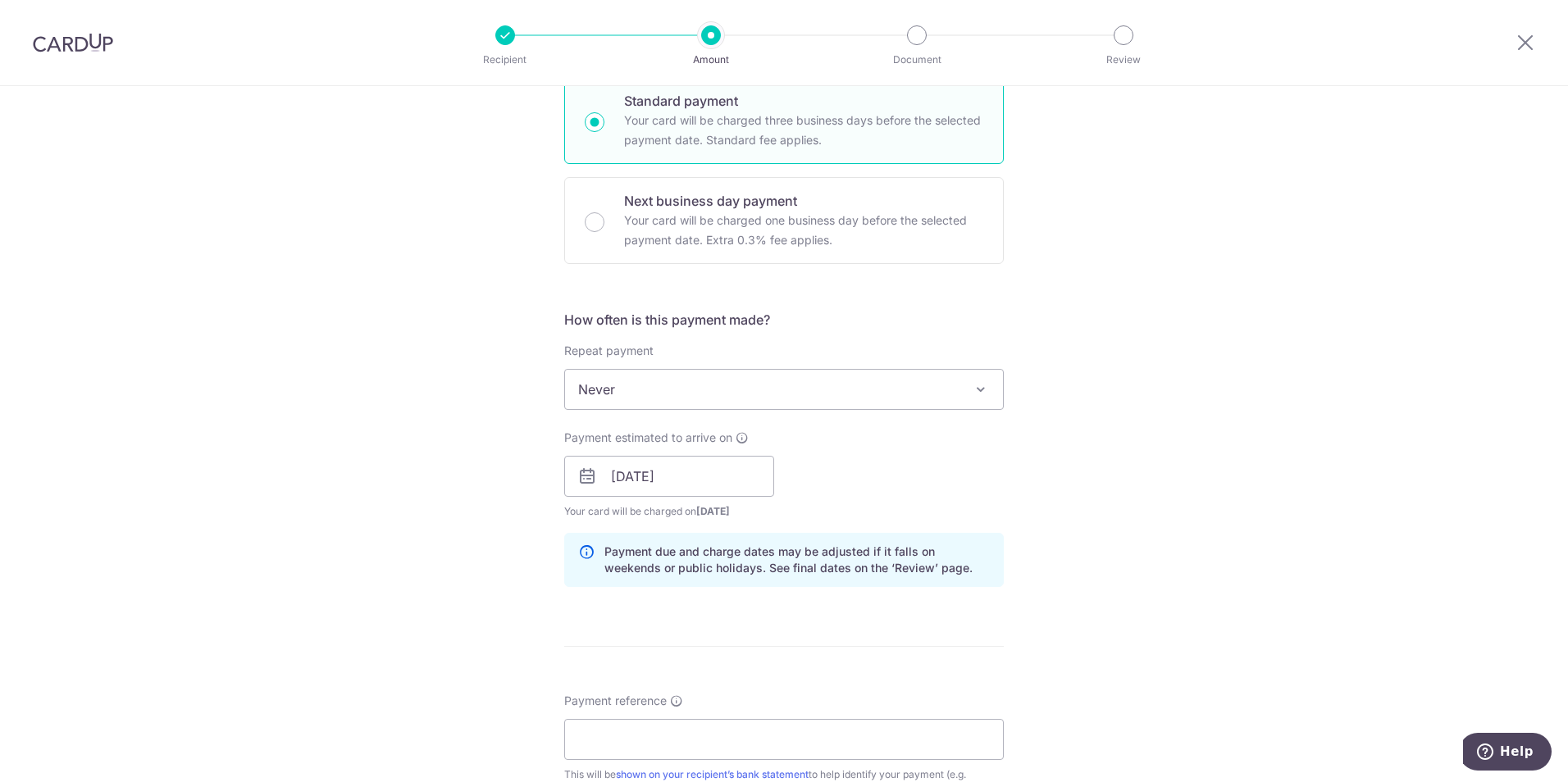
scroll to position [738, 0]
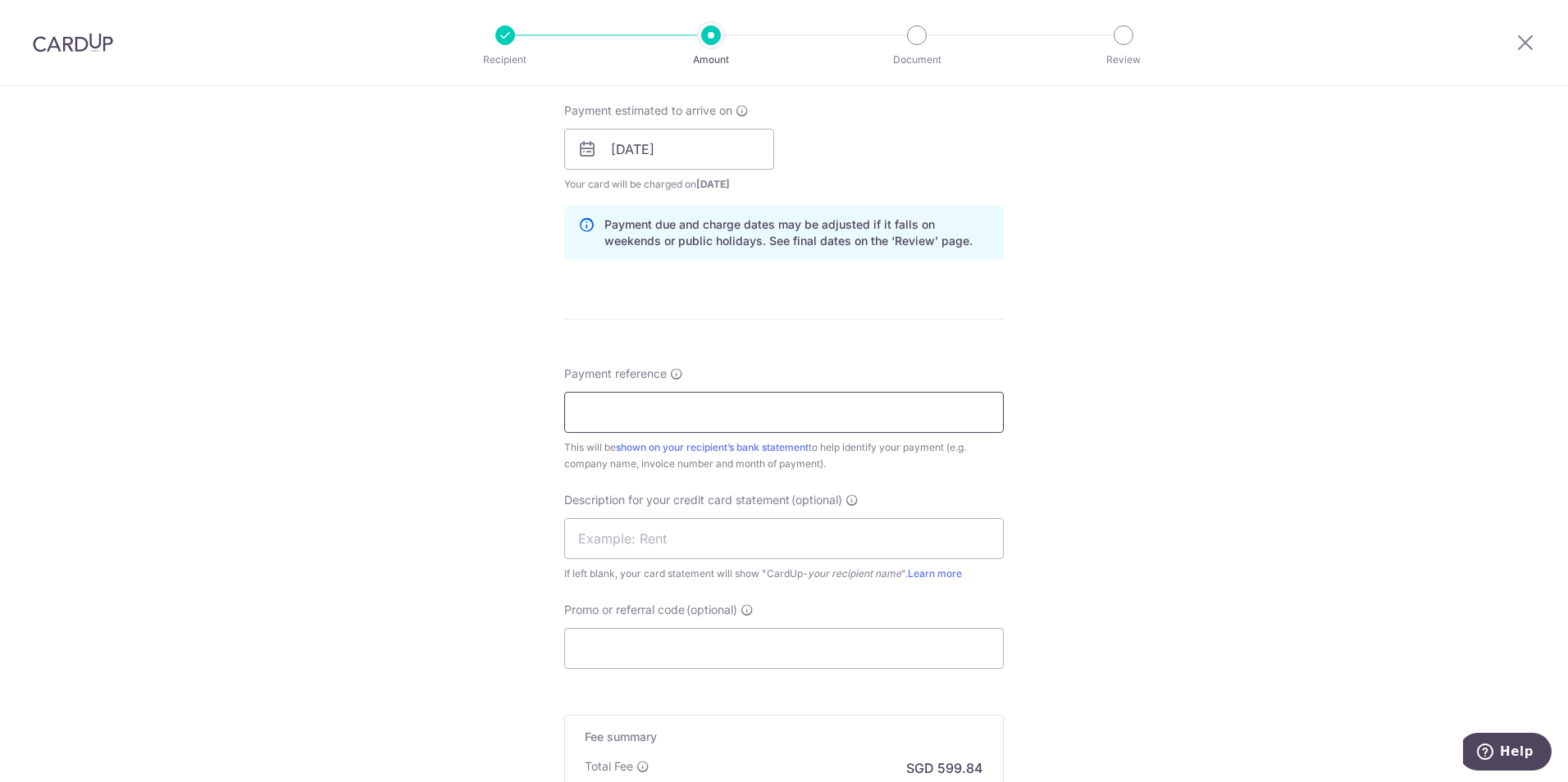
drag, startPoint x: 618, startPoint y: 410, endPoint x: 609, endPoint y: 423, distance: 15.8
click at [620, 408] on input "Payment reference" at bounding box center [783, 412] width 439 height 41
paste input "2502511"
type input "2502511"
click at [630, 651] on input "Promo or referral code (optional)" at bounding box center [783, 648] width 439 height 41
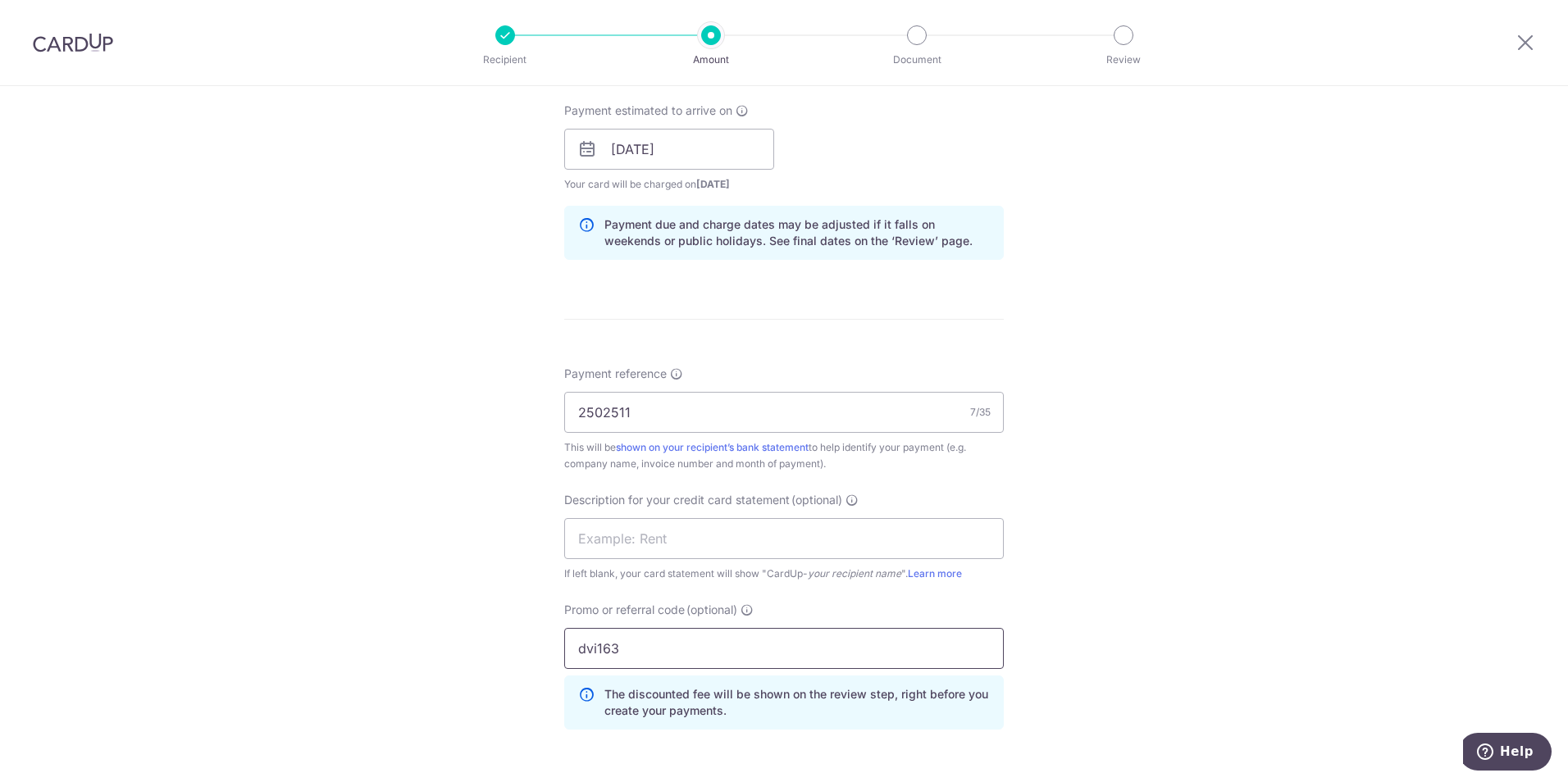
type input "dvi163"
click at [419, 594] on div "Tell us more about your payment Enter payment amount SGD 23,070.94 23070.94 GST…" at bounding box center [784, 215] width 1568 height 1733
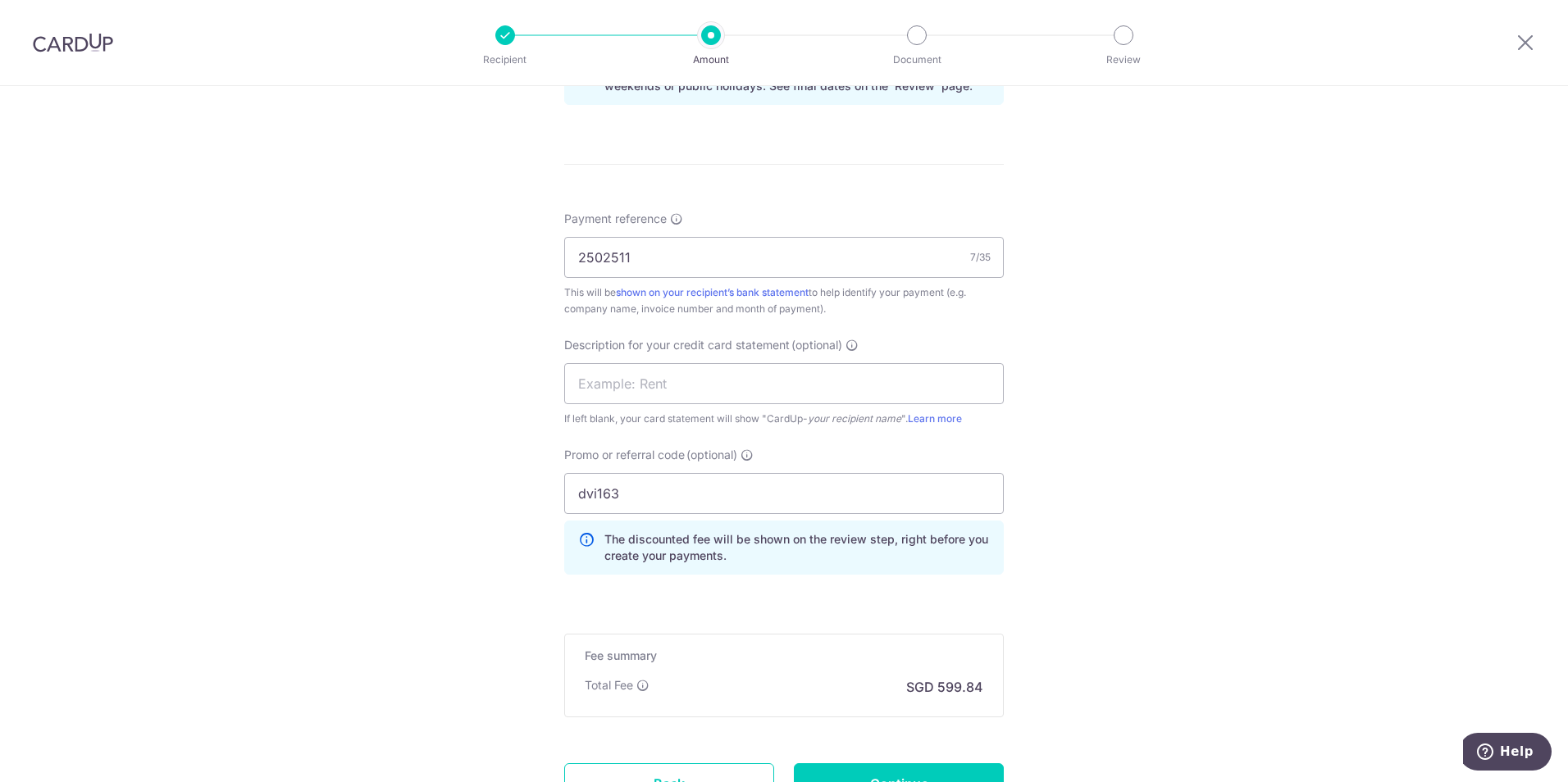
scroll to position [1038, 0]
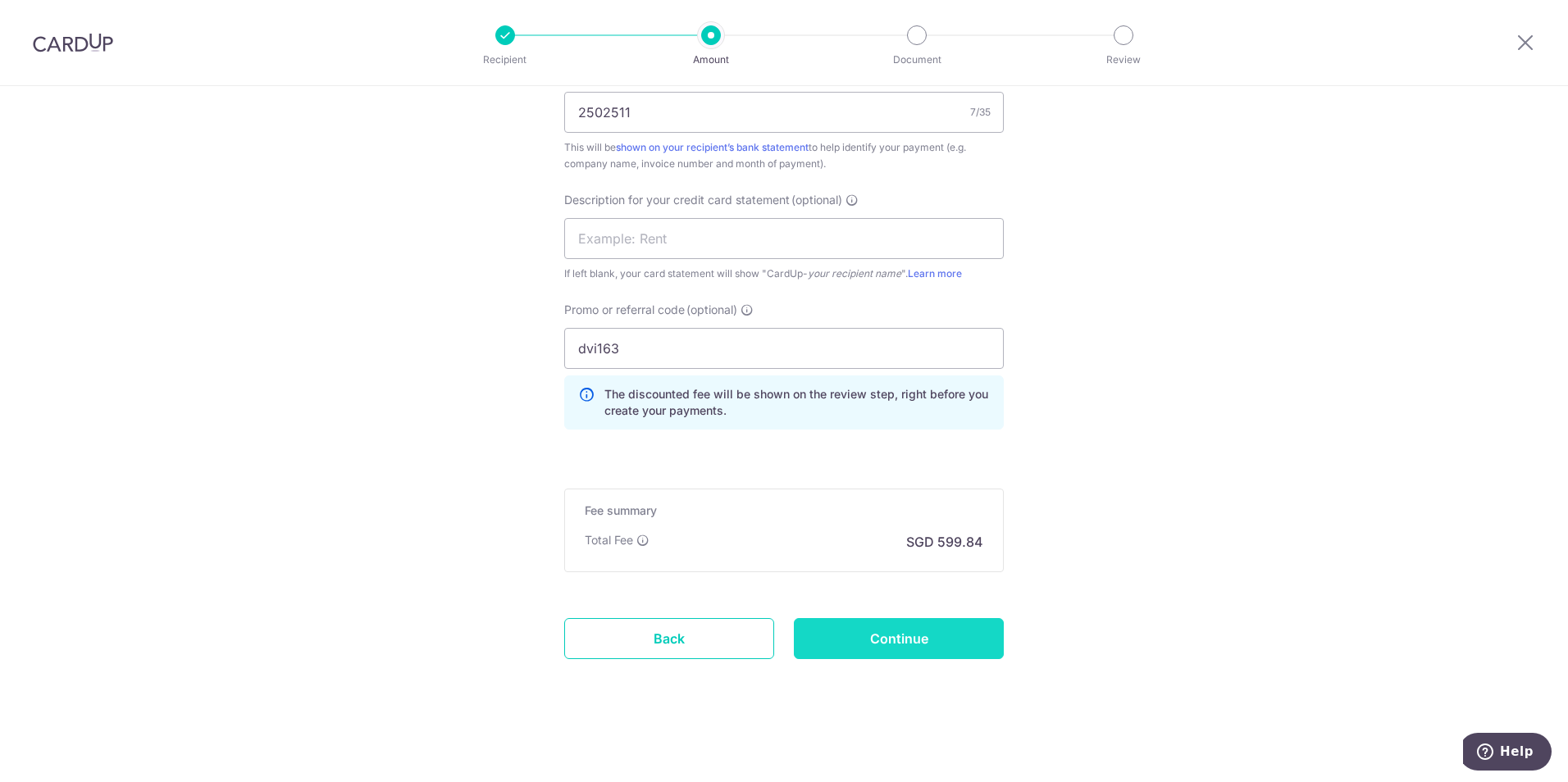
click at [879, 630] on input "Continue" at bounding box center [899, 638] width 210 height 41
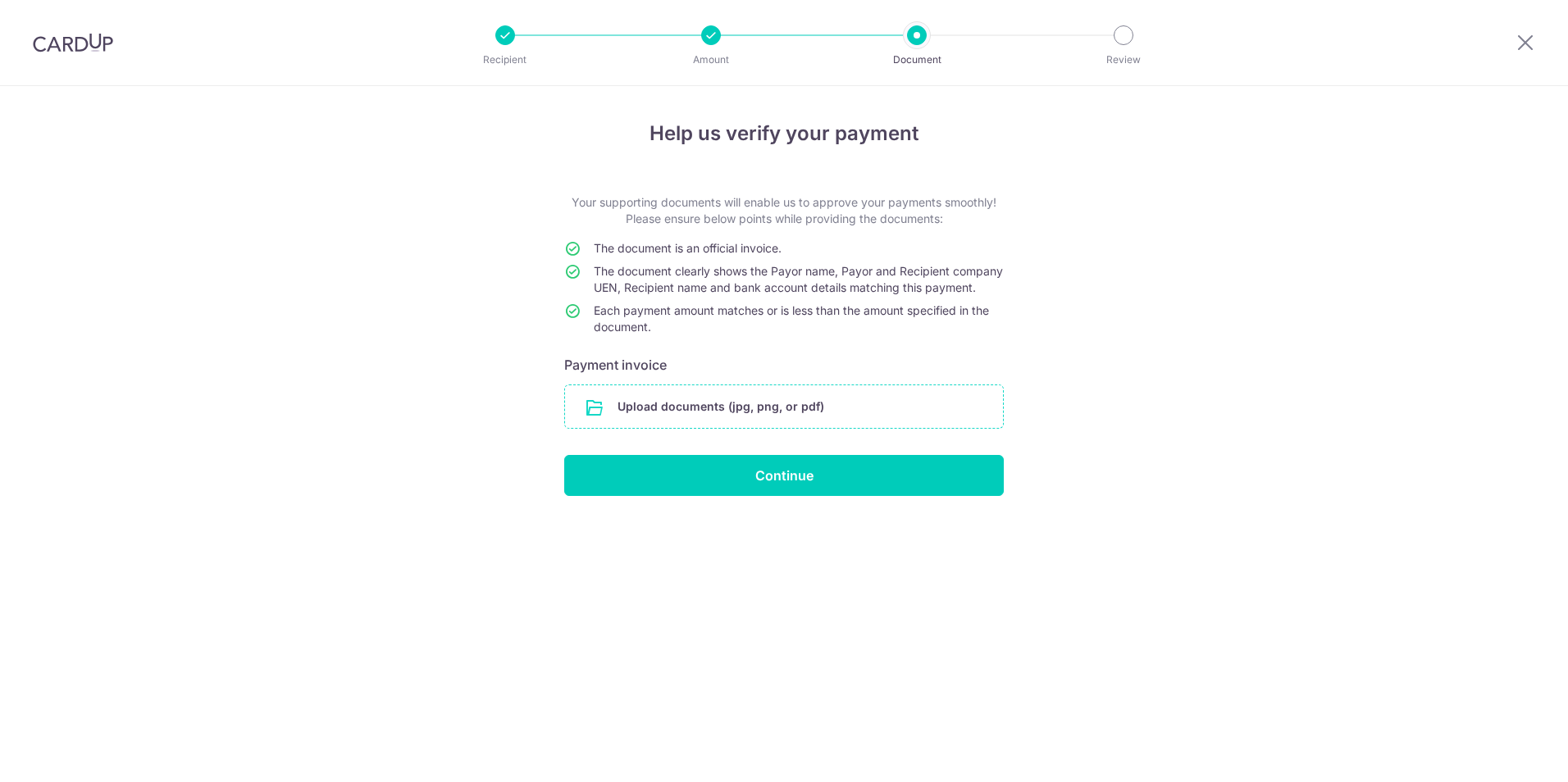
click at [721, 420] on input "file" at bounding box center [783, 406] width 438 height 42
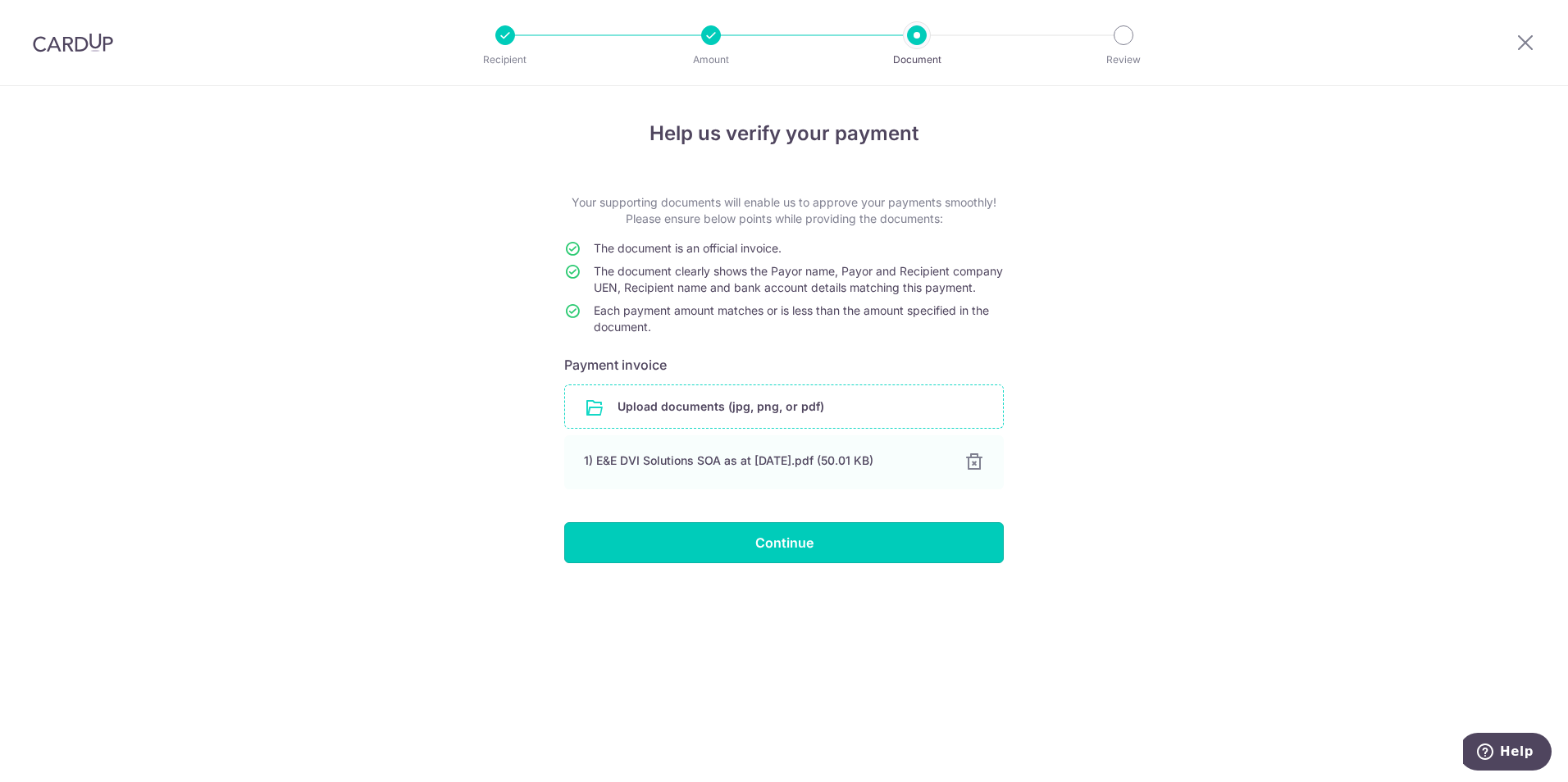
click at [739, 557] on input "Continue" at bounding box center [783, 542] width 439 height 41
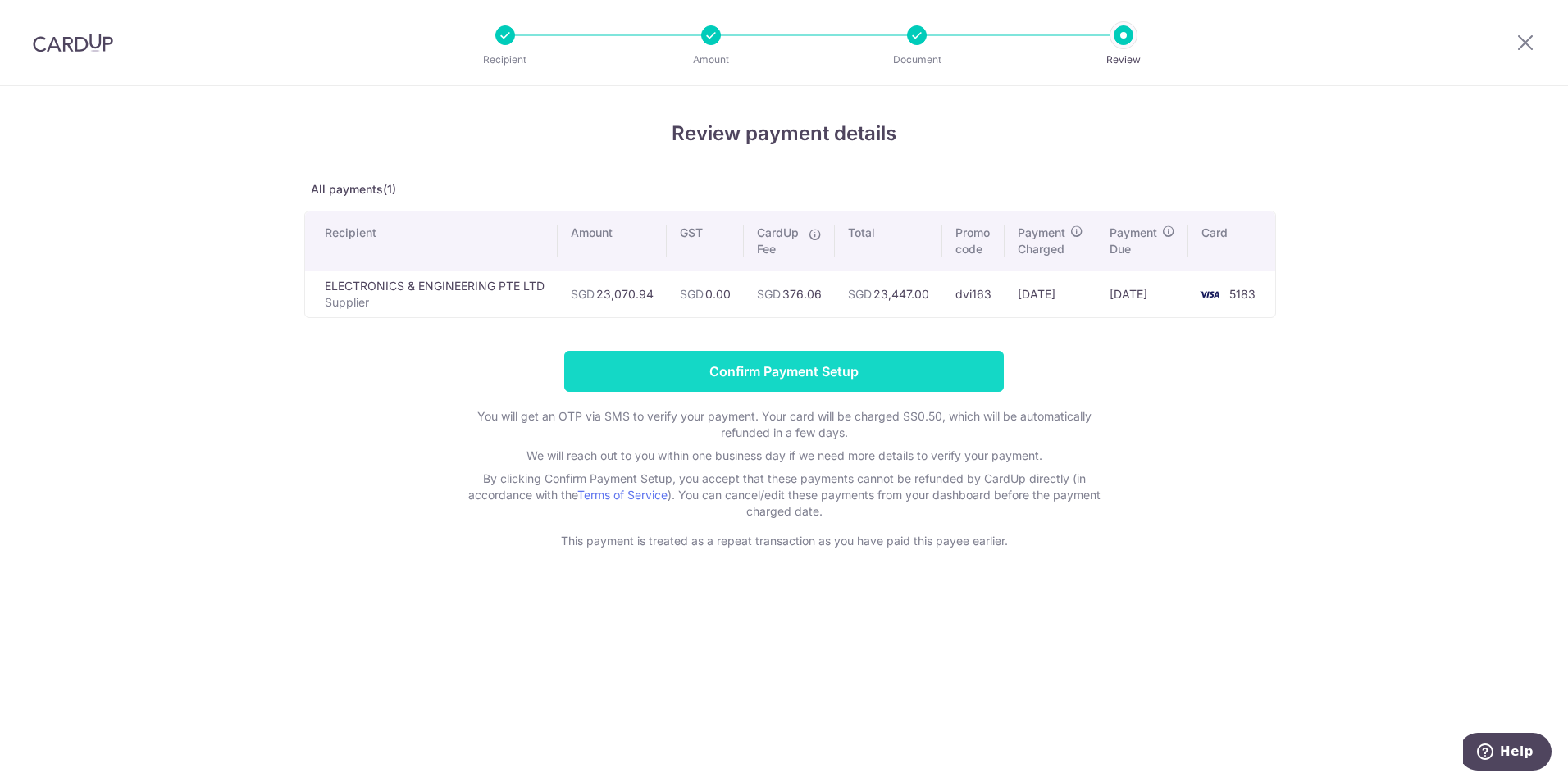
click at [765, 369] on input "Confirm Payment Setup" at bounding box center [783, 371] width 439 height 41
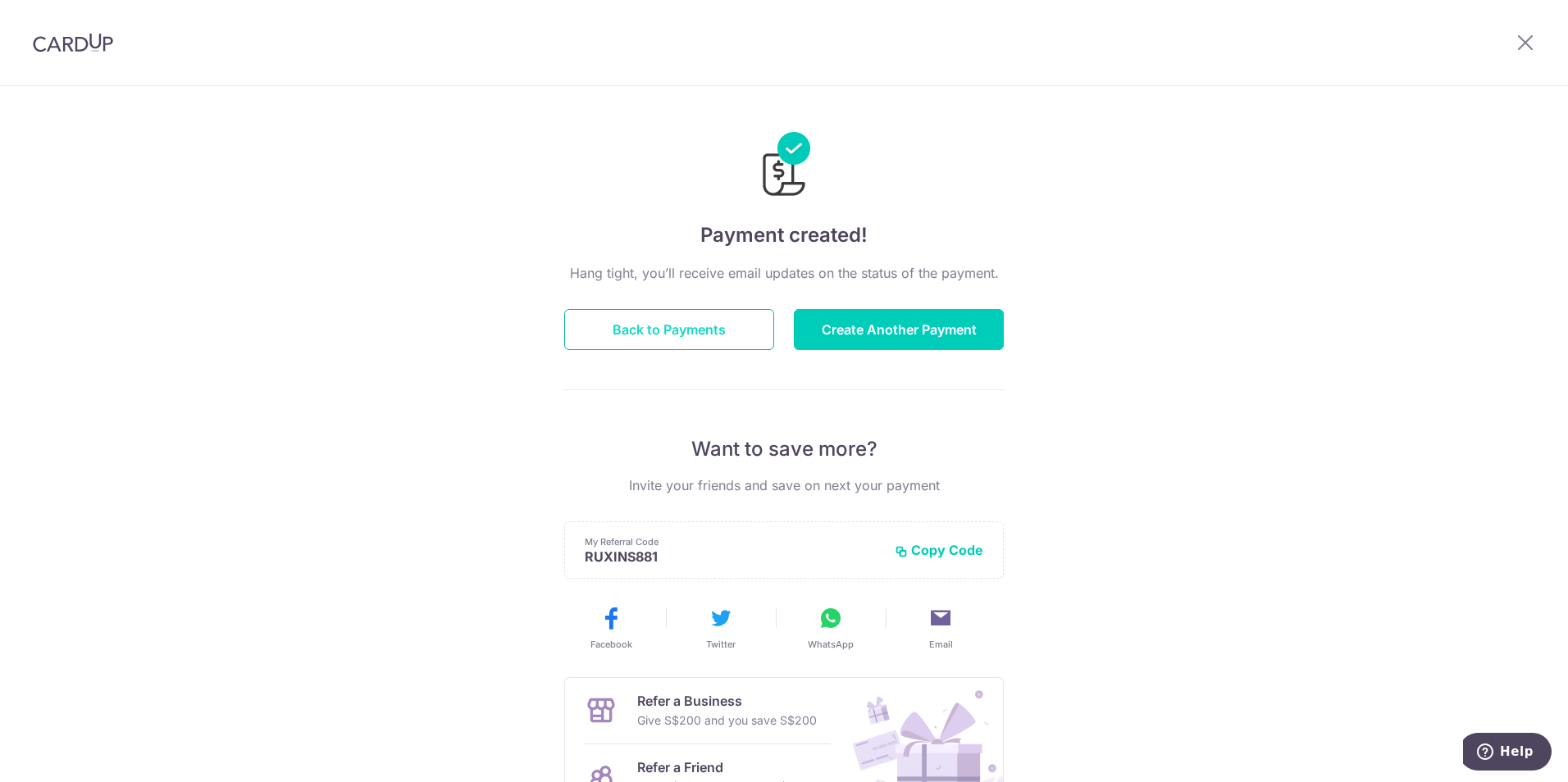
click at [701, 334] on button "Back to Payments" at bounding box center [669, 329] width 210 height 41
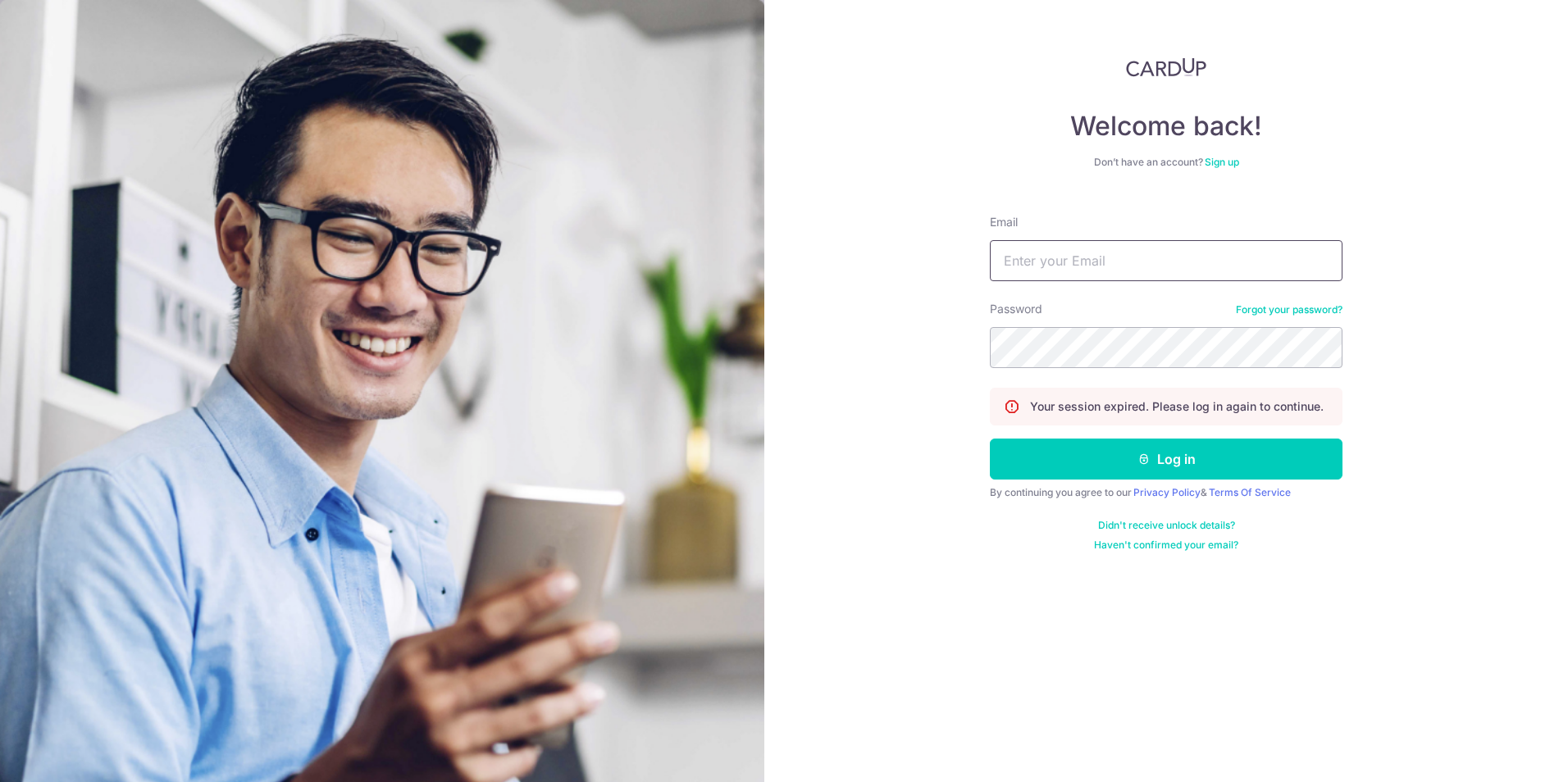
click at [1100, 268] on input "Email" at bounding box center [1166, 260] width 353 height 41
type input "[EMAIL_ADDRESS][DOMAIN_NAME]"
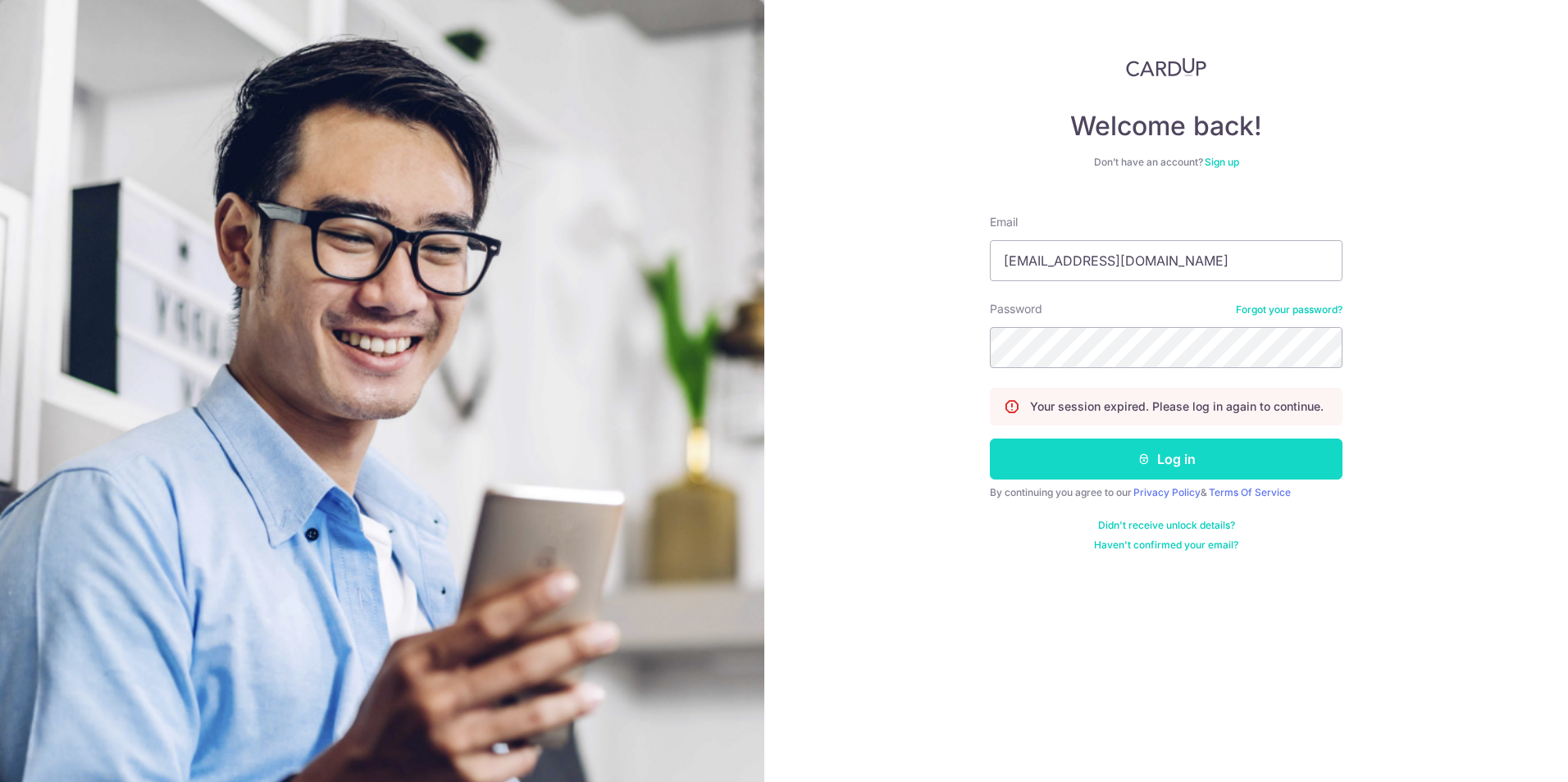
click at [1130, 454] on button "Log in" at bounding box center [1166, 458] width 353 height 41
